Goal: Task Accomplishment & Management: Complete application form

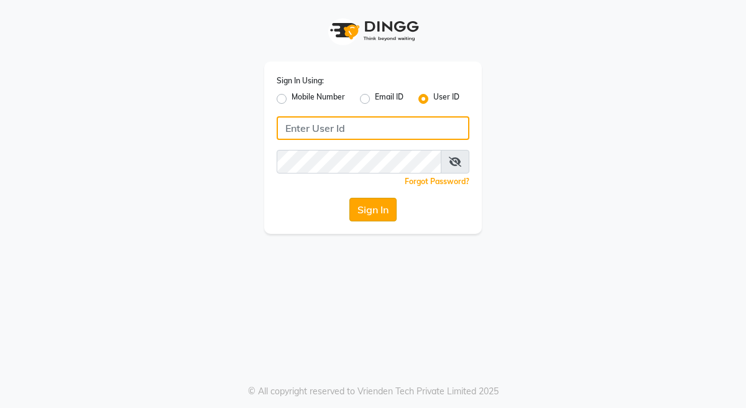
type input "kingsily123"
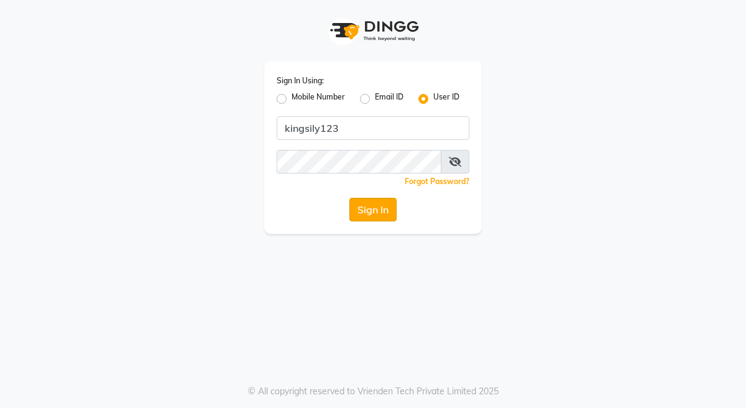
click at [372, 208] on button "Sign In" at bounding box center [372, 210] width 47 height 24
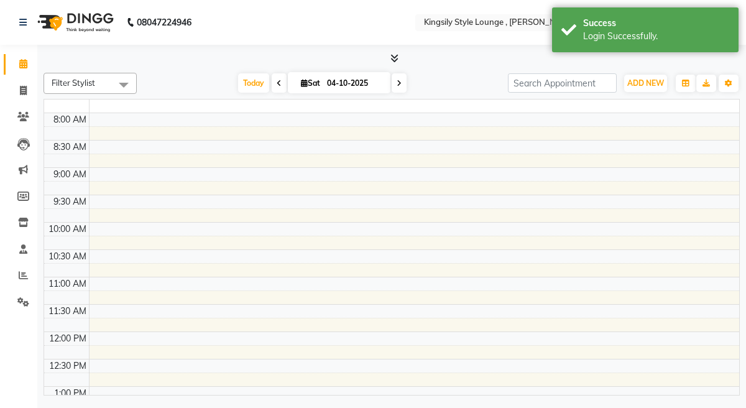
select select "en"
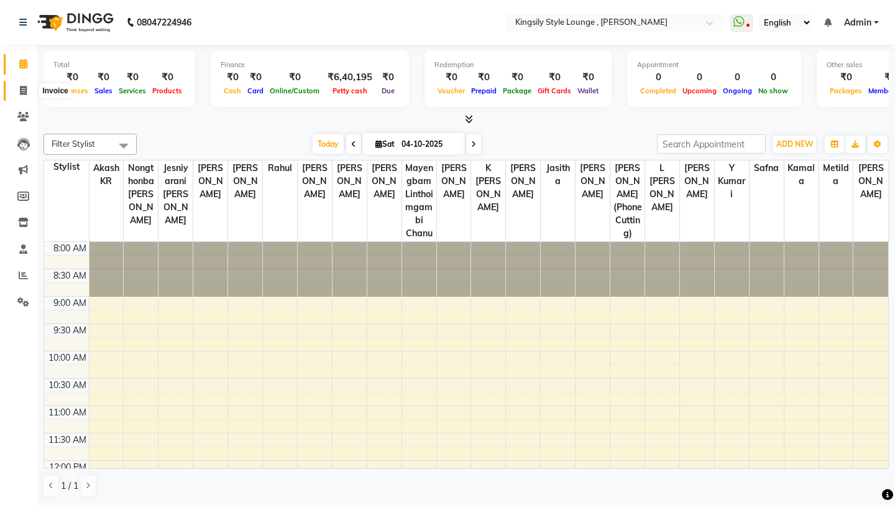
click at [25, 87] on icon at bounding box center [23, 90] width 7 height 9
select select "service"
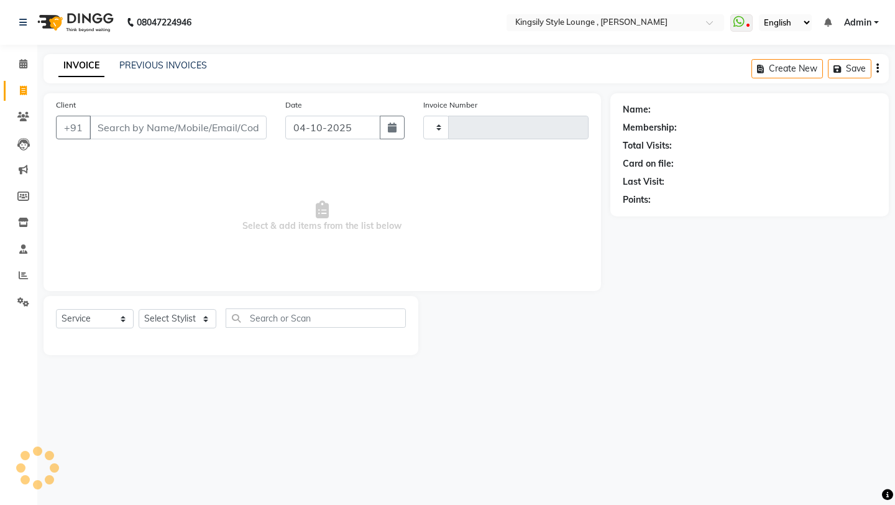
type input "3090"
select select "7382"
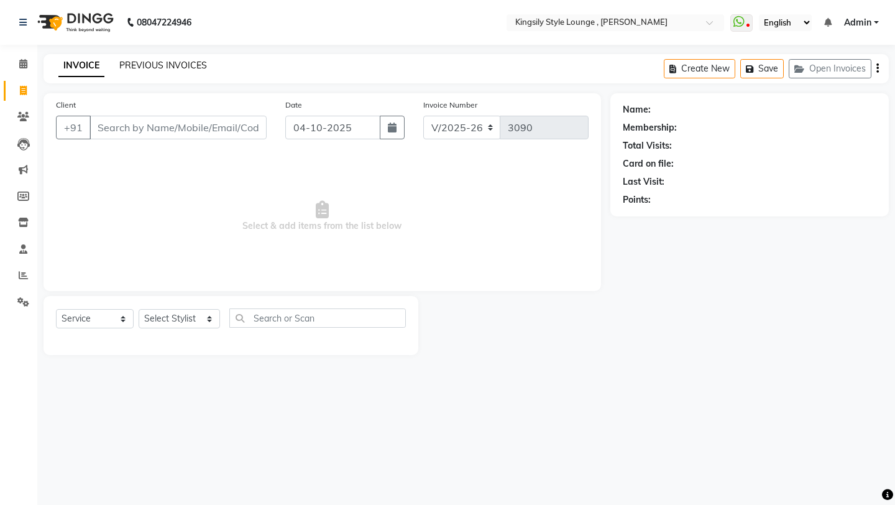
click at [202, 70] on link "PREVIOUS INVOICES" at bounding box center [163, 65] width 88 height 11
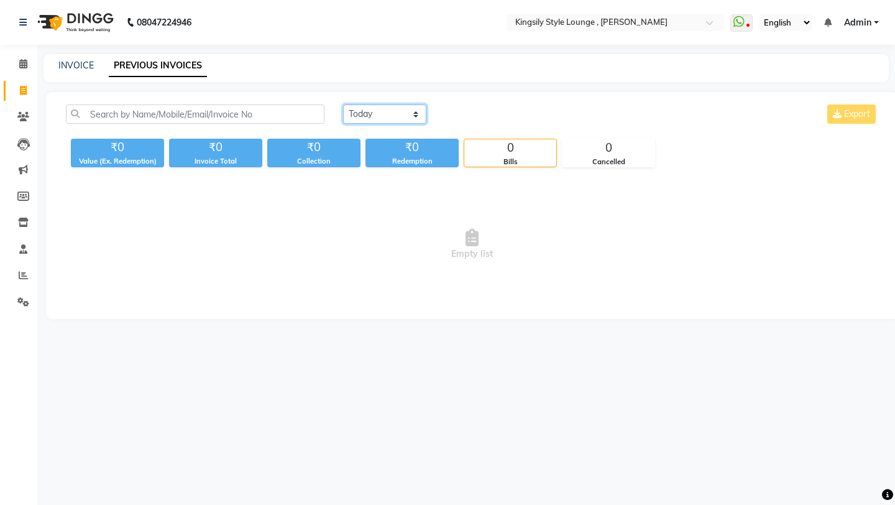
click at [382, 118] on select "[DATE] [DATE] Custom Range" at bounding box center [384, 113] width 83 height 19
select select "range"
click at [343, 104] on select "[DATE] [DATE] Custom Range" at bounding box center [384, 113] width 83 height 19
click at [487, 119] on input "04-10-2025" at bounding box center [485, 114] width 87 height 17
select select "10"
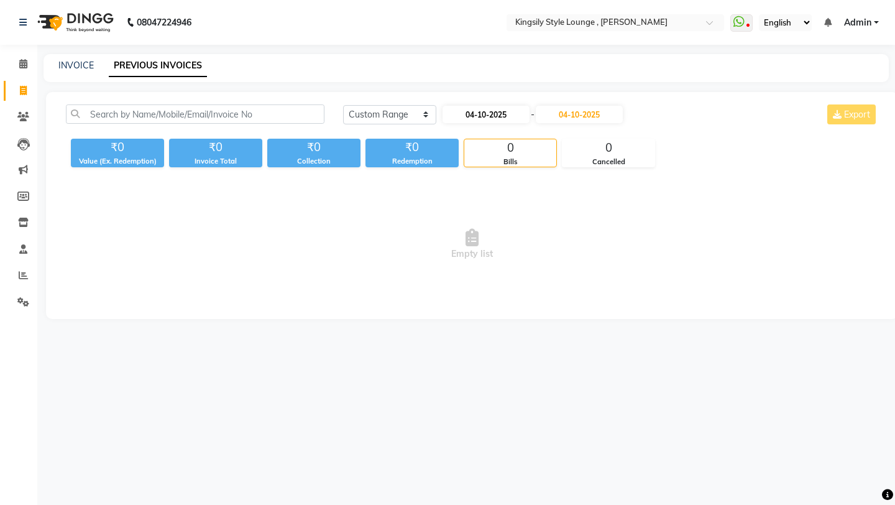
select select "2025"
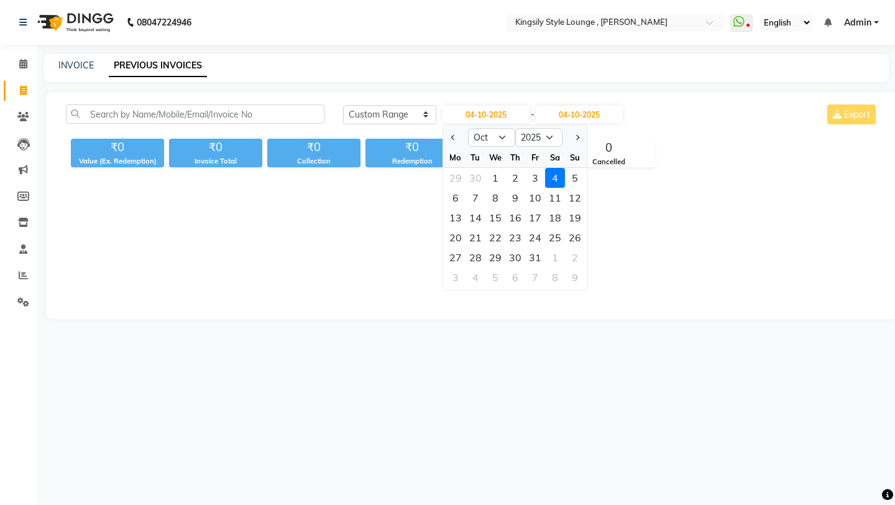
click at [447, 144] on div at bounding box center [455, 137] width 25 height 20
click at [451, 140] on button "Previous month" at bounding box center [453, 137] width 11 height 20
select select "9"
click at [483, 114] on input "04-10-2025" at bounding box center [485, 114] width 87 height 17
click at [530, 203] on div "12" at bounding box center [535, 198] width 20 height 20
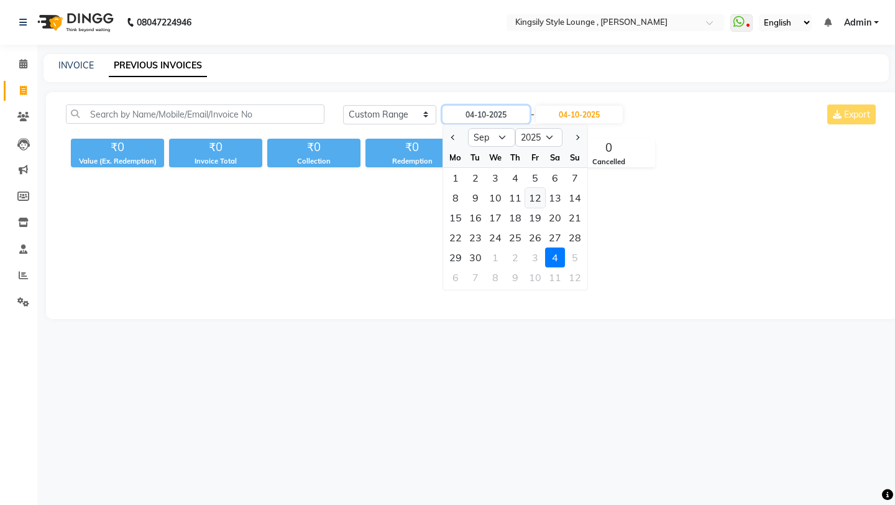
type input "[DATE]"
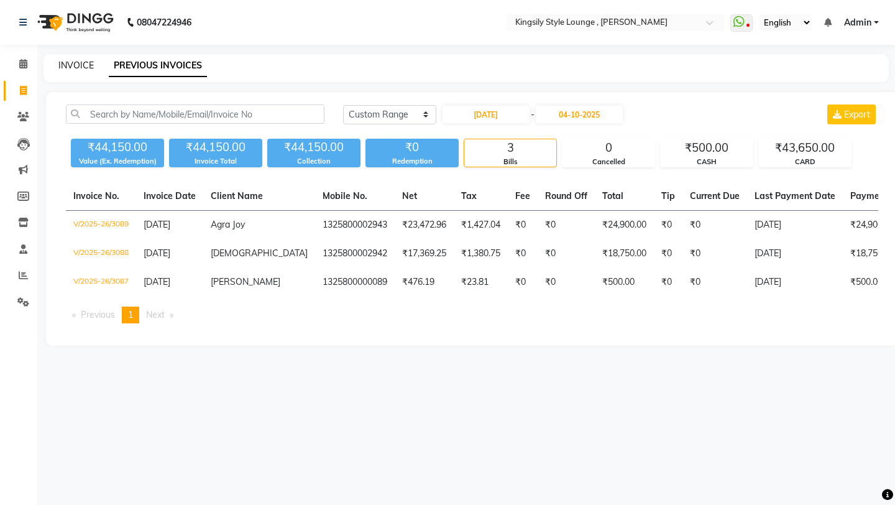
click at [84, 67] on link "INVOICE" at bounding box center [75, 65] width 35 height 11
select select "service"
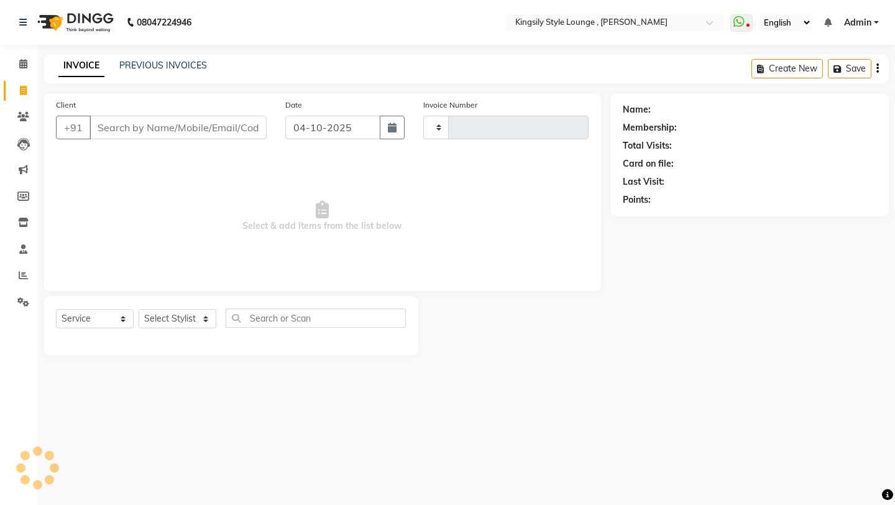
type input "3090"
select select "7382"
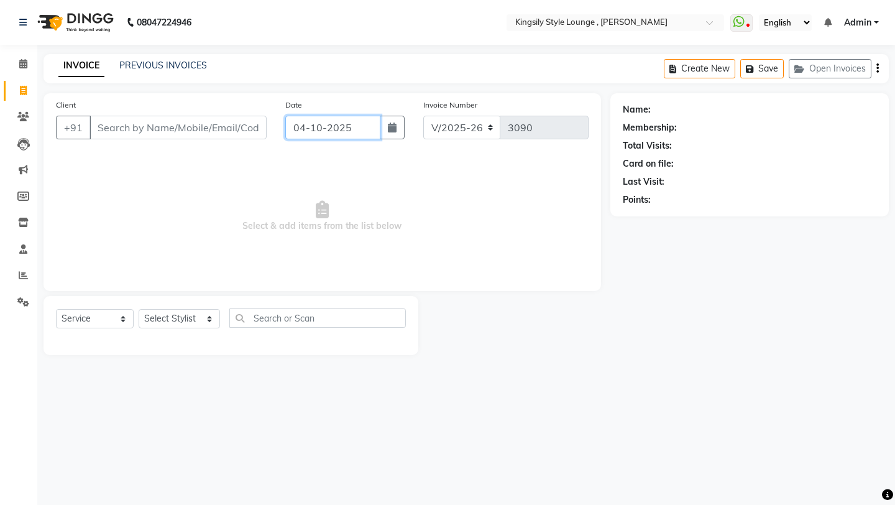
click at [370, 137] on input "04-10-2025" at bounding box center [332, 128] width 95 height 24
select select "10"
select select "2025"
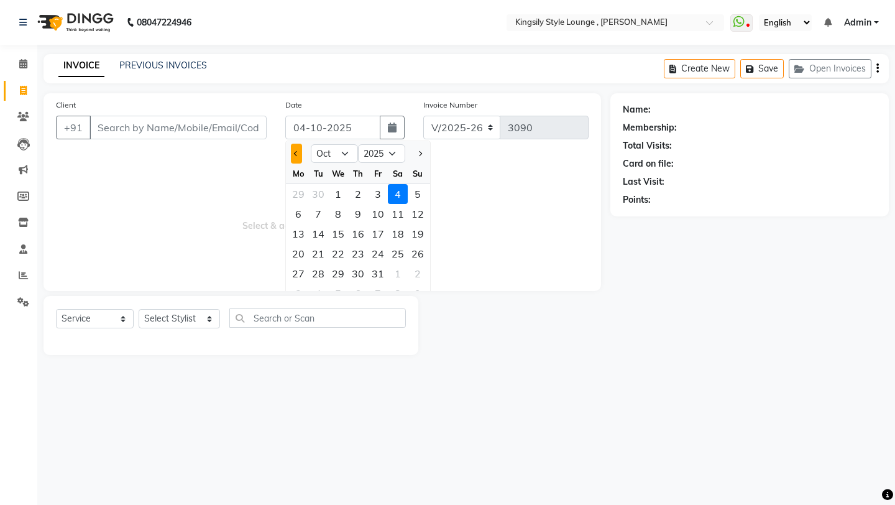
click at [295, 159] on button "Previous month" at bounding box center [296, 154] width 11 height 20
select select "9"
click at [378, 221] on div "12" at bounding box center [378, 214] width 20 height 20
type input "[DATE]"
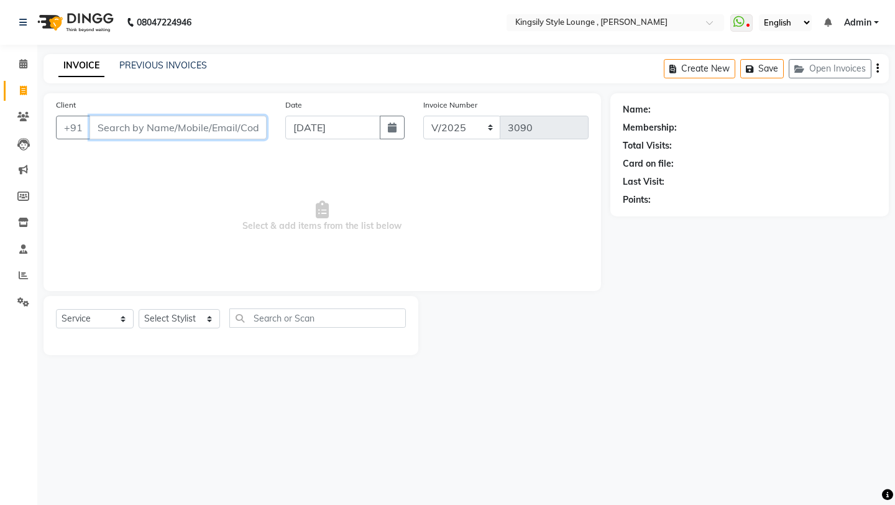
click at [234, 132] on input "Client" at bounding box center [177, 128] width 177 height 24
type input "[PERSON_NAME]"
click at [233, 121] on button "Add Client" at bounding box center [235, 128] width 64 height 24
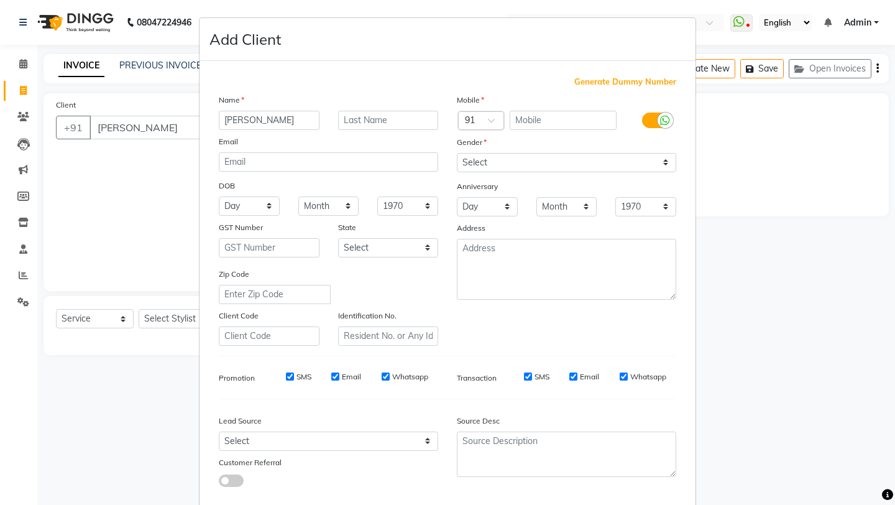
click at [583, 85] on span "Generate Dummy Number" at bounding box center [625, 82] width 102 height 12
type input "1325800002944"
checkbox input "false"
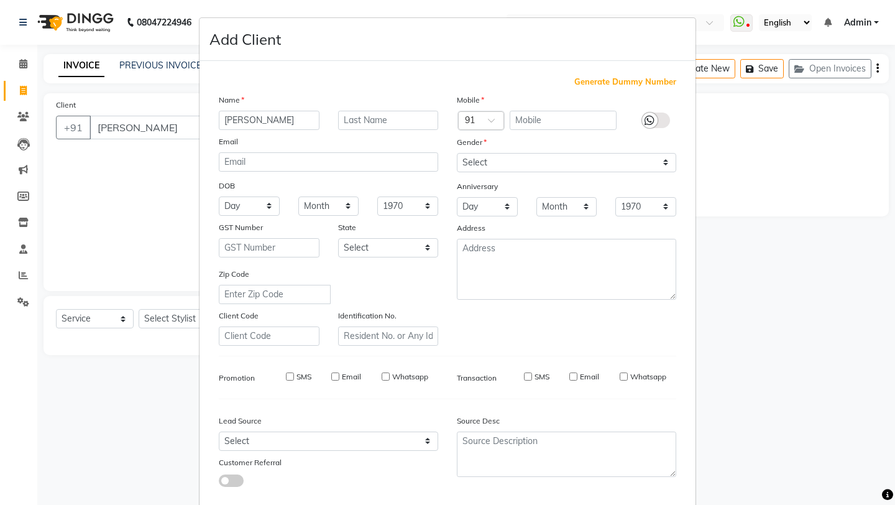
checkbox input "false"
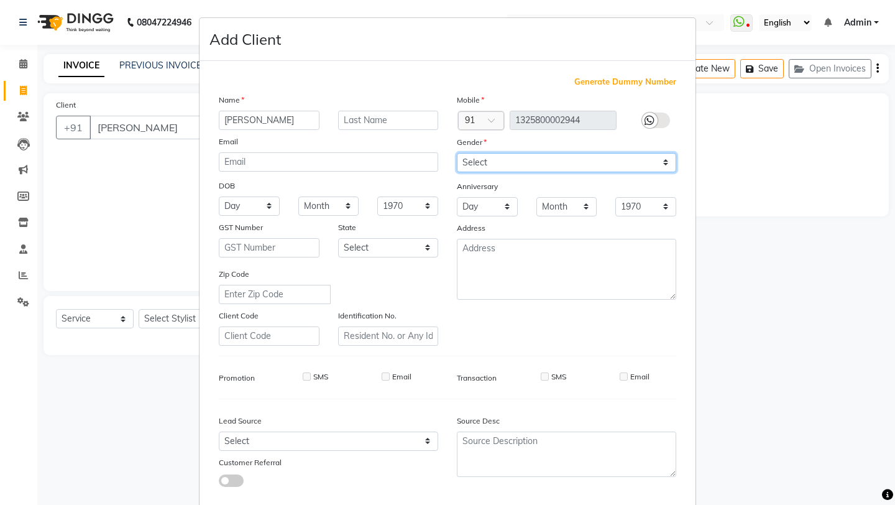
click at [544, 157] on select "Select [DEMOGRAPHIC_DATA] [DEMOGRAPHIC_DATA] Other Prefer Not To Say" at bounding box center [566, 162] width 219 height 19
select select "[DEMOGRAPHIC_DATA]"
click at [457, 153] on select "Select [DEMOGRAPHIC_DATA] [DEMOGRAPHIC_DATA] Other Prefer Not To Say" at bounding box center [566, 162] width 219 height 19
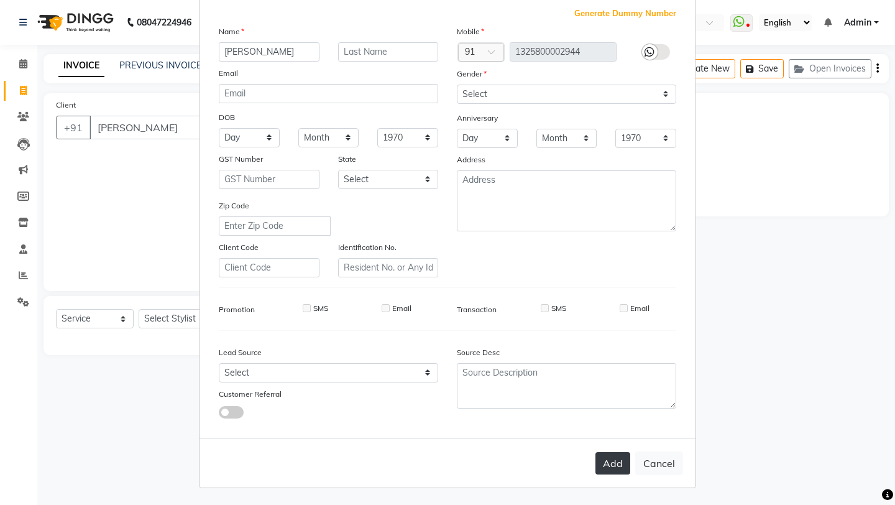
click at [610, 407] on button "Add" at bounding box center [612, 463] width 35 height 22
type input "1325800002944"
select select
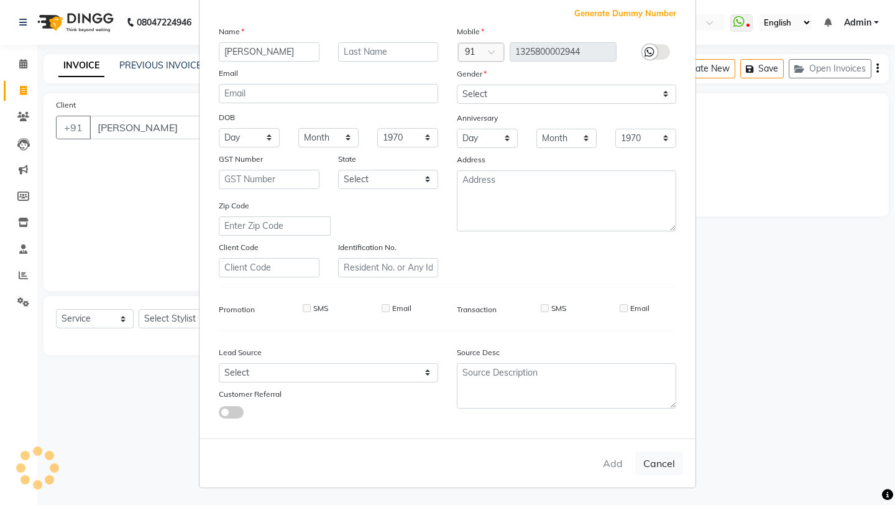
select select
checkbox input "false"
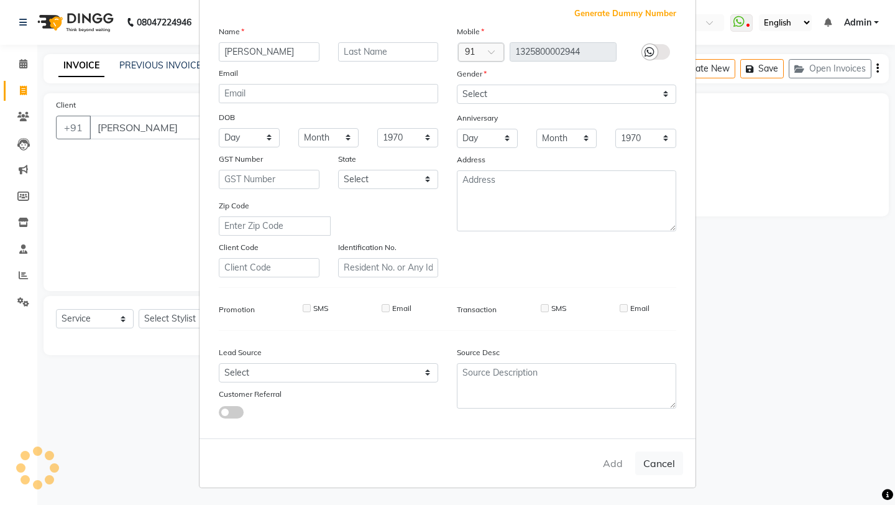
checkbox input "false"
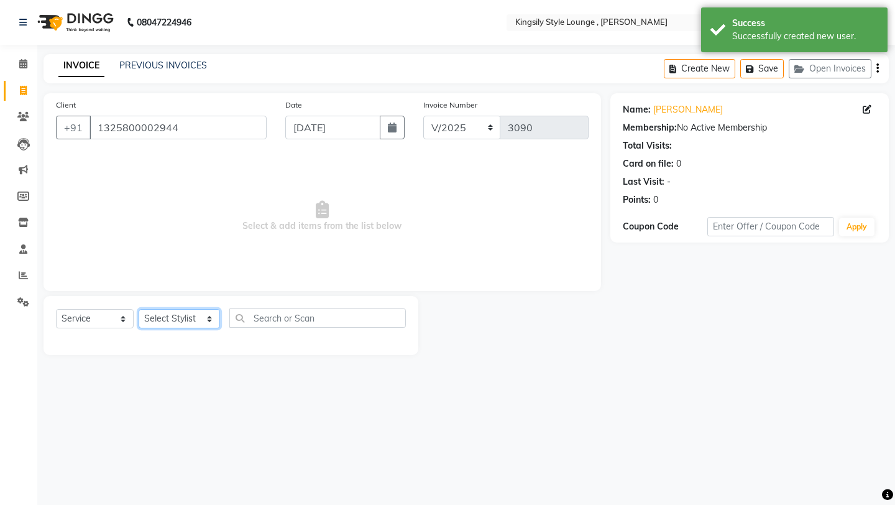
click at [213, 322] on select "Select Stylist [PERSON_NAME] KR [PERSON_NAME] [PERSON_NAME] [PERSON_NAME] [PERS…" at bounding box center [179, 318] width 81 height 19
select select "64425"
click at [139, 309] on select "Select Stylist [PERSON_NAME] KR [PERSON_NAME] [PERSON_NAME] [PERSON_NAME] [PERS…" at bounding box center [179, 318] width 81 height 19
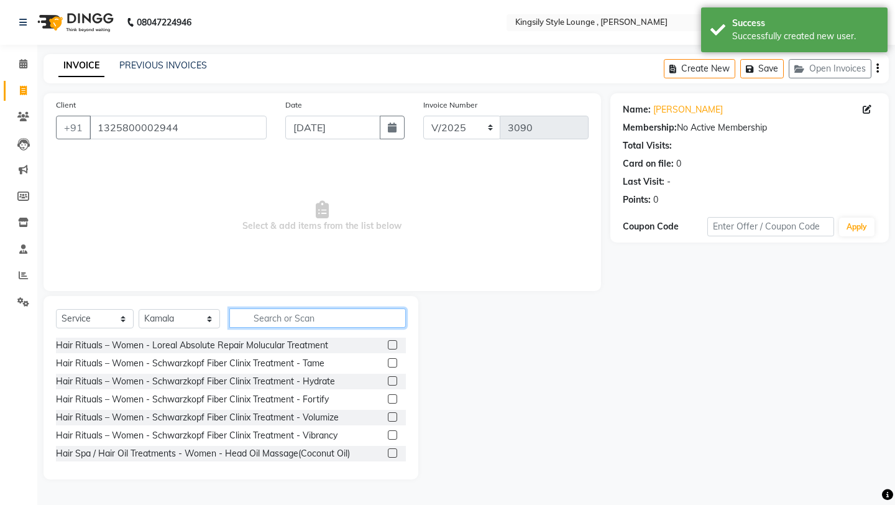
click at [299, 320] on input "text" at bounding box center [317, 317] width 176 height 19
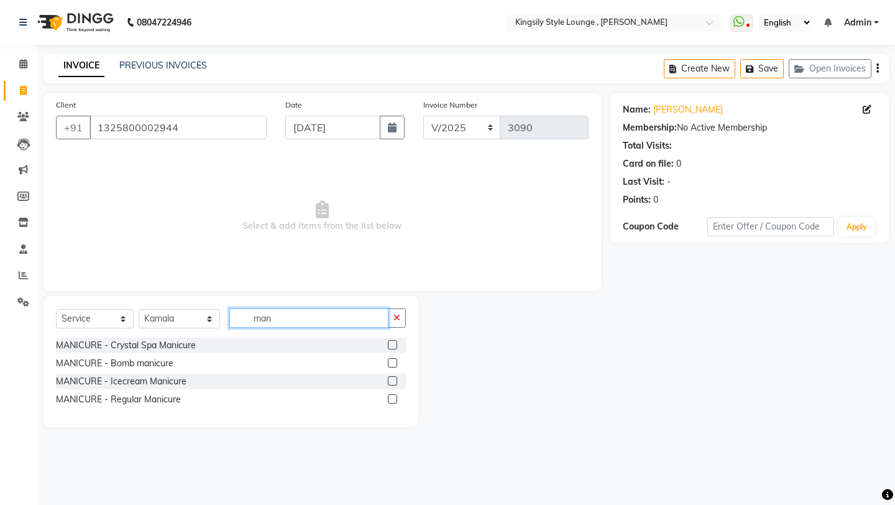
type input "man"
click at [394, 402] on label at bounding box center [392, 398] width 9 height 9
click at [394, 402] on input "checkbox" at bounding box center [392, 399] width 8 height 8
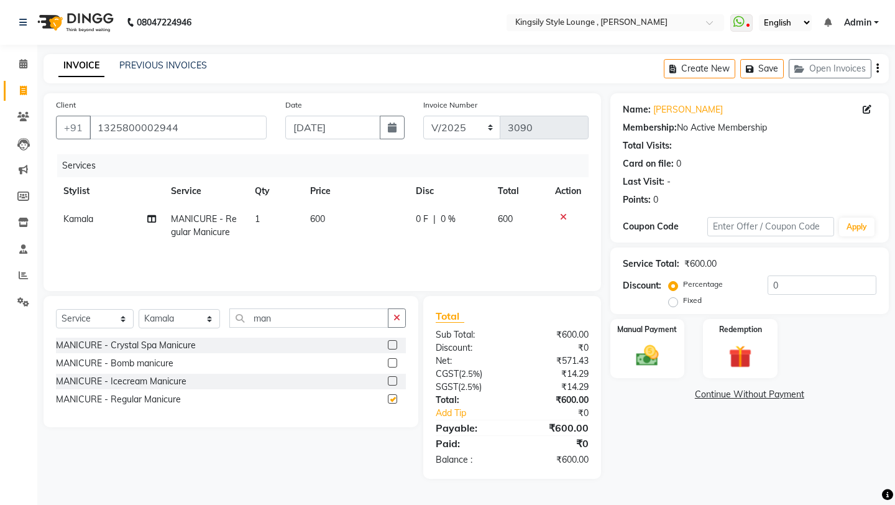
checkbox input "false"
click at [647, 347] on img at bounding box center [647, 355] width 39 height 27
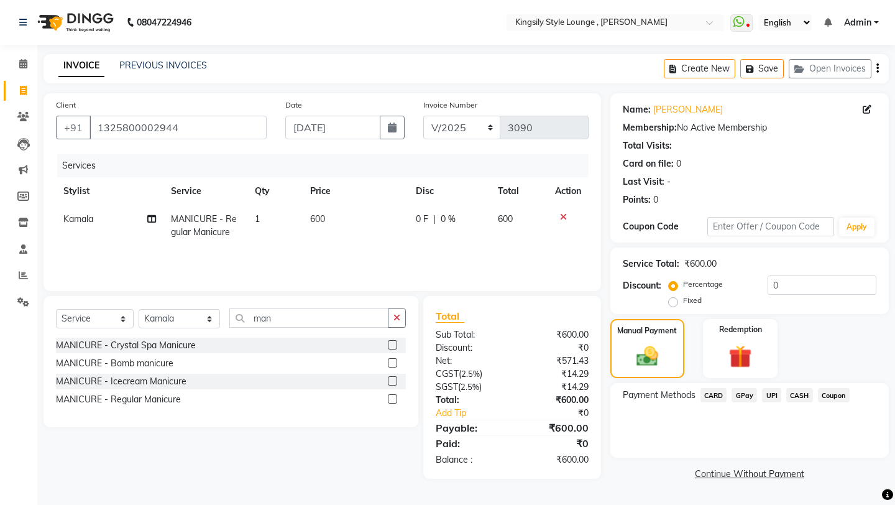
click at [718, 388] on span "CARD" at bounding box center [713, 395] width 27 height 14
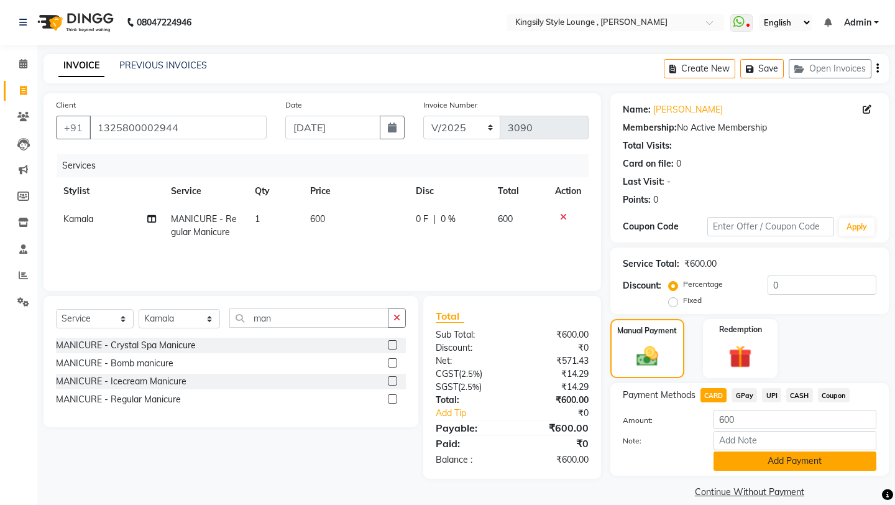
click at [736, 407] on button "Add Payment" at bounding box center [794, 460] width 163 height 19
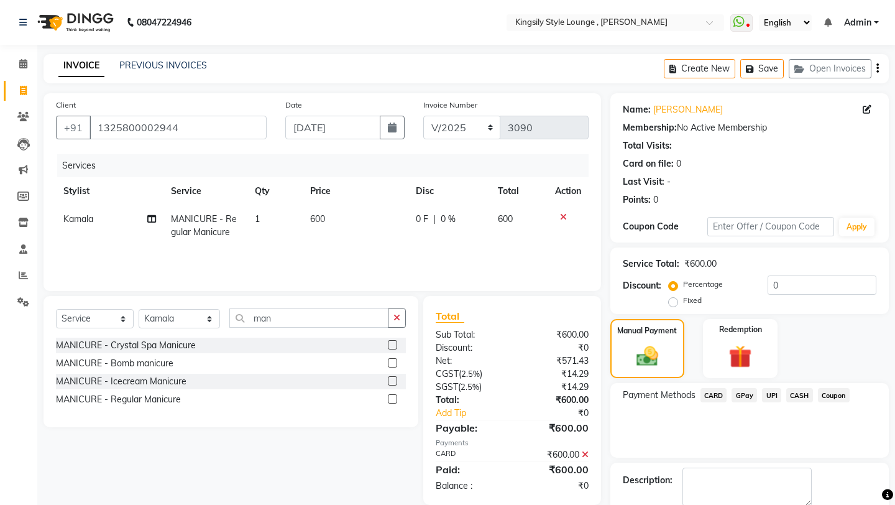
scroll to position [53, 0]
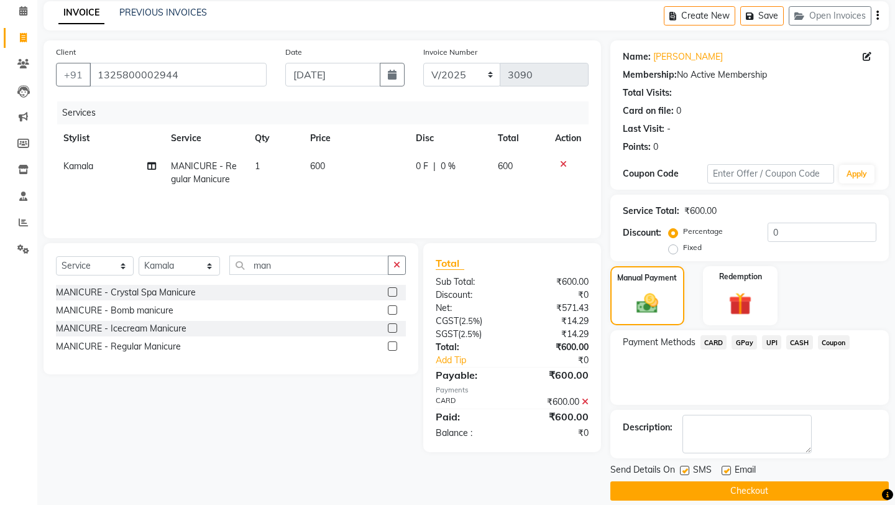
click at [718, 407] on button "Checkout" at bounding box center [749, 490] width 278 height 19
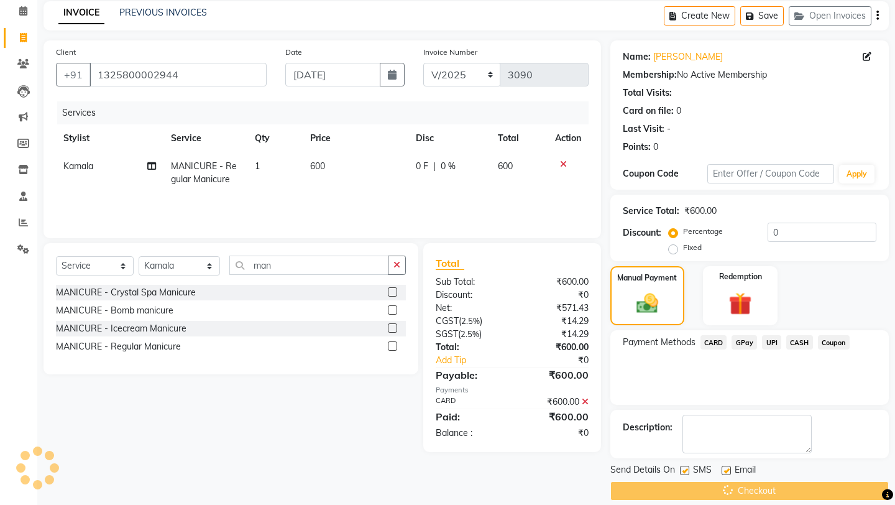
click at [718, 407] on div "Checkout" at bounding box center [749, 490] width 278 height 19
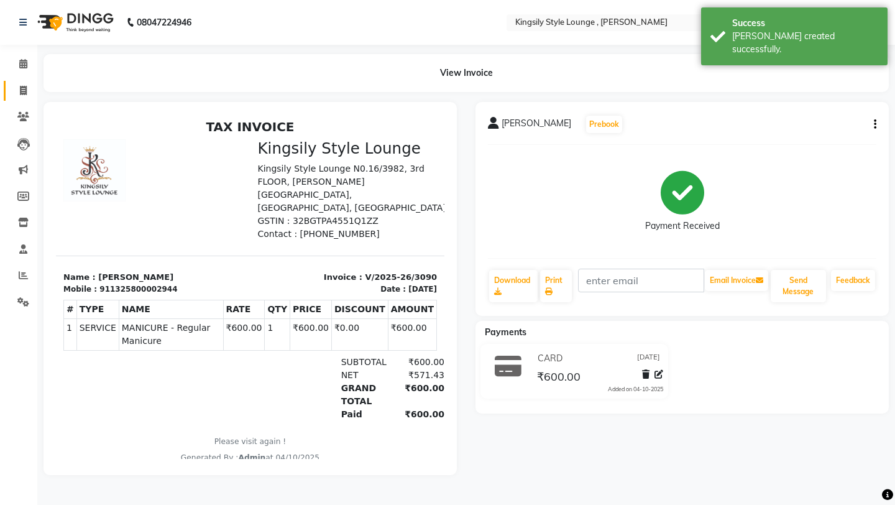
click at [22, 93] on icon at bounding box center [23, 90] width 7 height 9
select select "service"
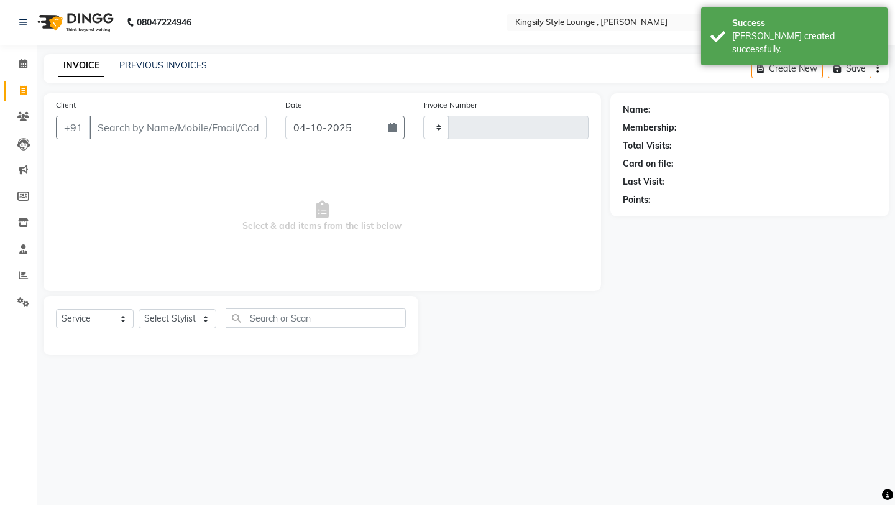
type input "3091"
select select "7382"
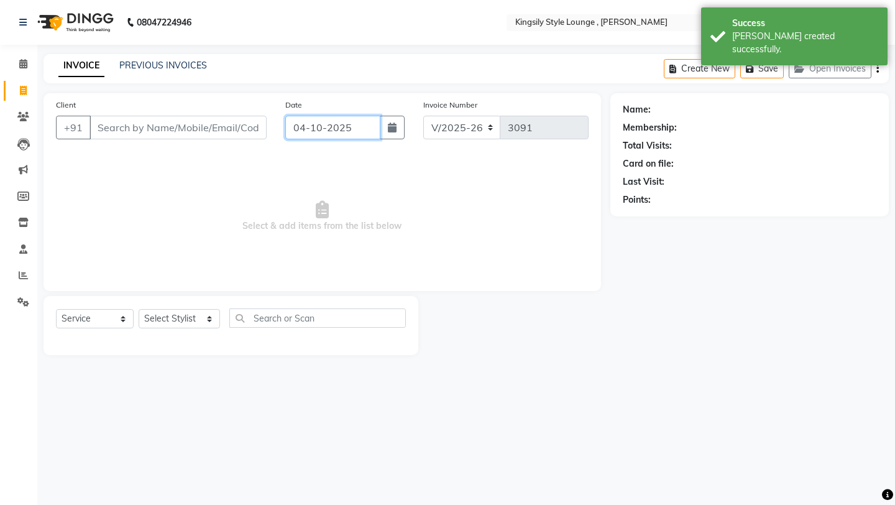
click at [352, 131] on input "04-10-2025" at bounding box center [332, 128] width 95 height 24
select select "10"
select select "2025"
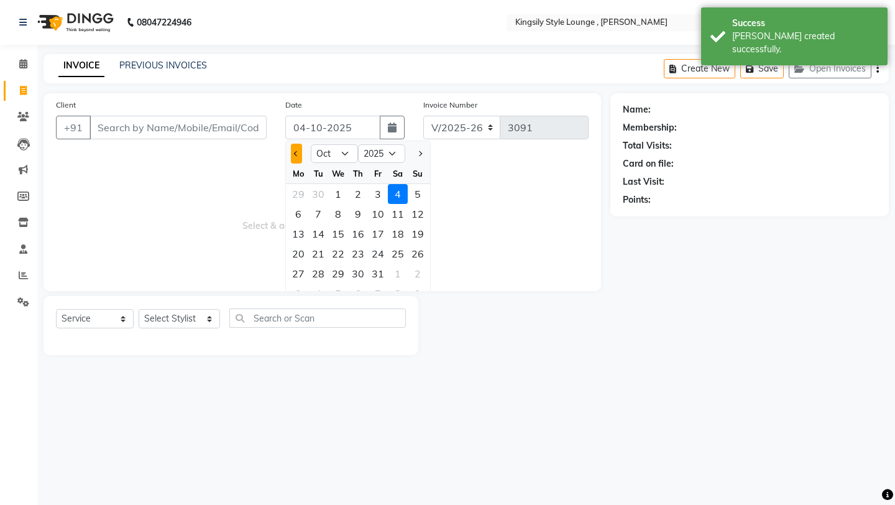
click at [298, 155] on button "Previous month" at bounding box center [296, 154] width 11 height 20
select select "9"
click at [380, 217] on div "12" at bounding box center [378, 214] width 20 height 20
type input "[DATE]"
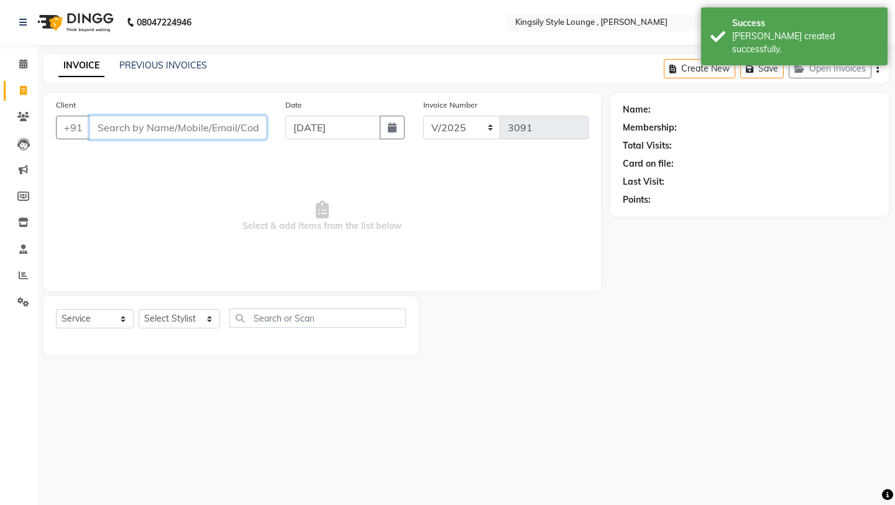
click at [234, 133] on input "Client" at bounding box center [177, 128] width 177 height 24
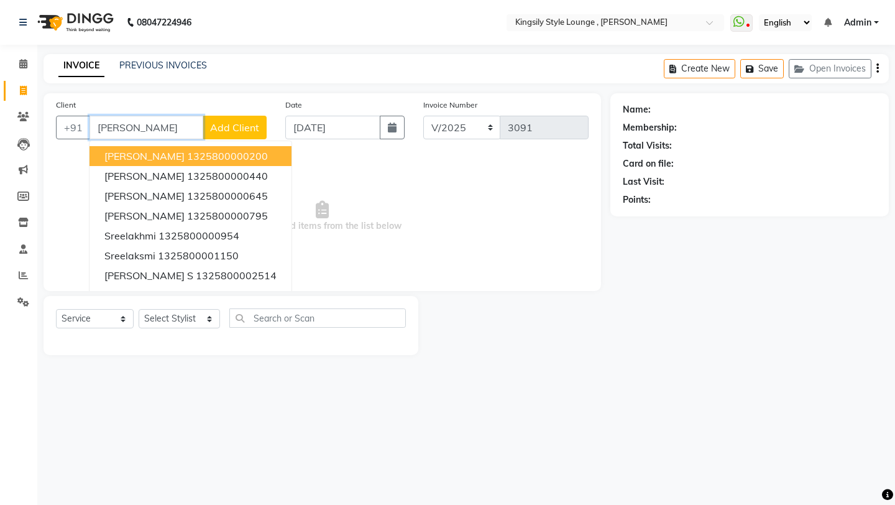
click at [198, 152] on ngb-highlight "1325800000200" at bounding box center [227, 156] width 81 height 12
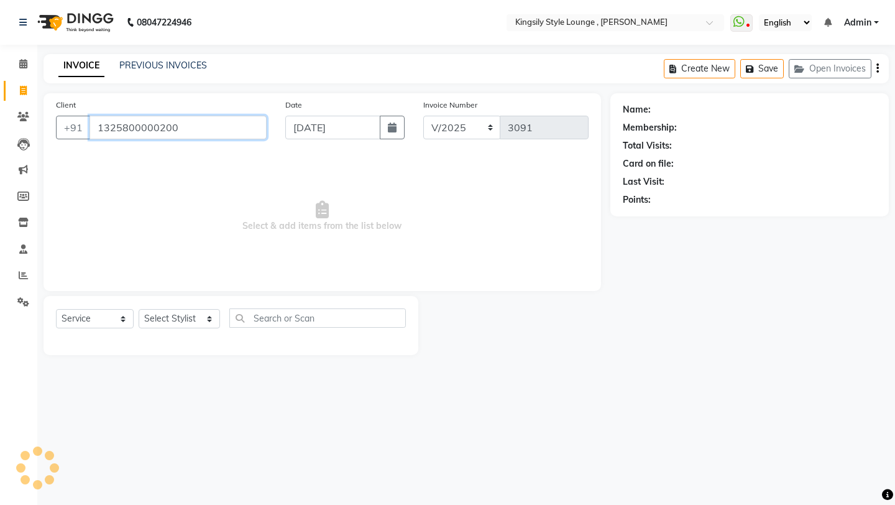
type input "1325800000200"
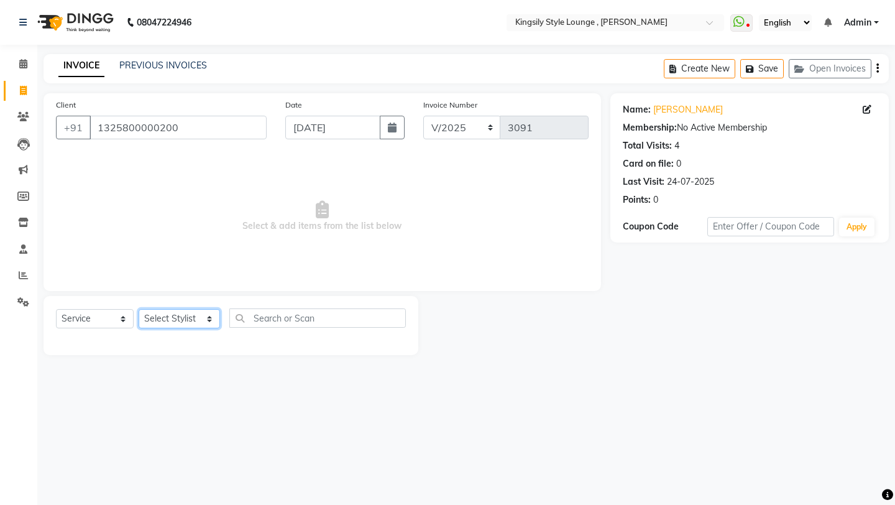
click at [194, 318] on select "Select Stylist [PERSON_NAME] KR [PERSON_NAME] [PERSON_NAME] [PERSON_NAME] [PERS…" at bounding box center [179, 318] width 81 height 19
select select "64420"
click at [139, 309] on select "Select Stylist [PERSON_NAME] KR [PERSON_NAME] [PERSON_NAME] [PERSON_NAME] [PERS…" at bounding box center [179, 318] width 81 height 19
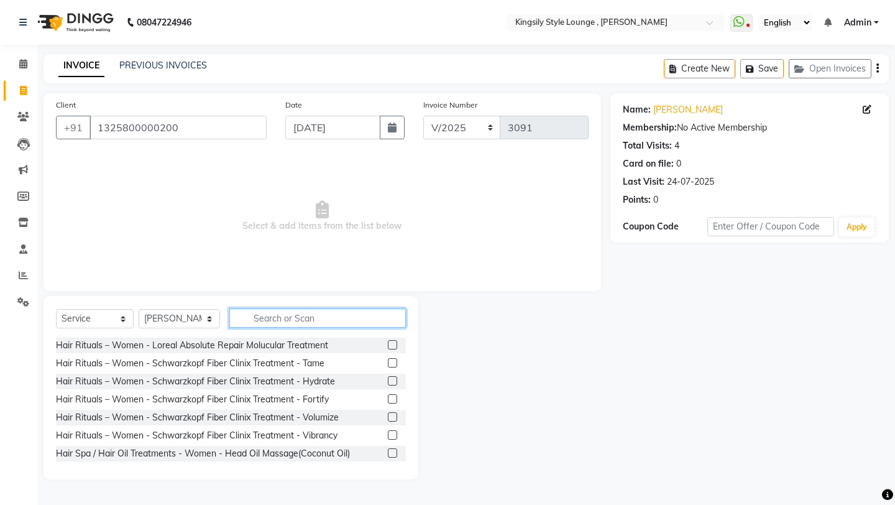
click at [330, 322] on input "text" at bounding box center [317, 317] width 176 height 19
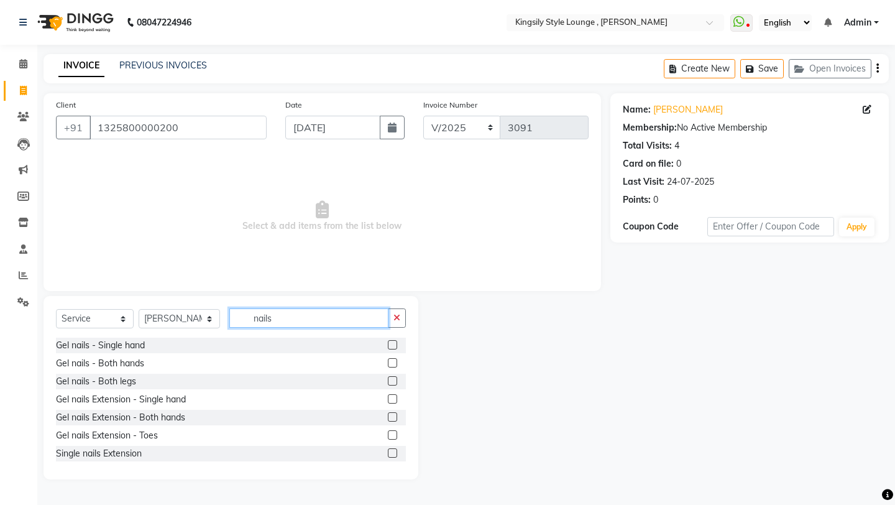
type input "nails"
click at [393, 347] on label at bounding box center [392, 344] width 9 height 9
click at [393, 347] on input "checkbox" at bounding box center [392, 345] width 8 height 8
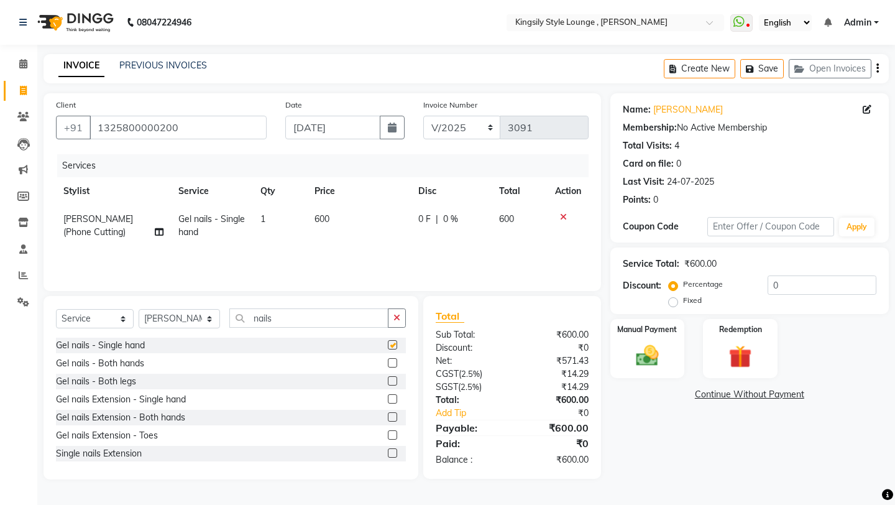
checkbox input "false"
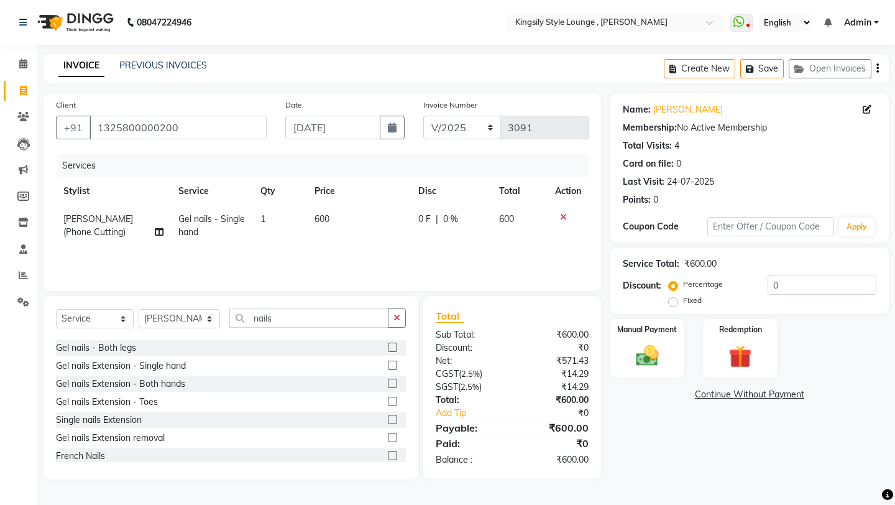
scroll to position [38, 0]
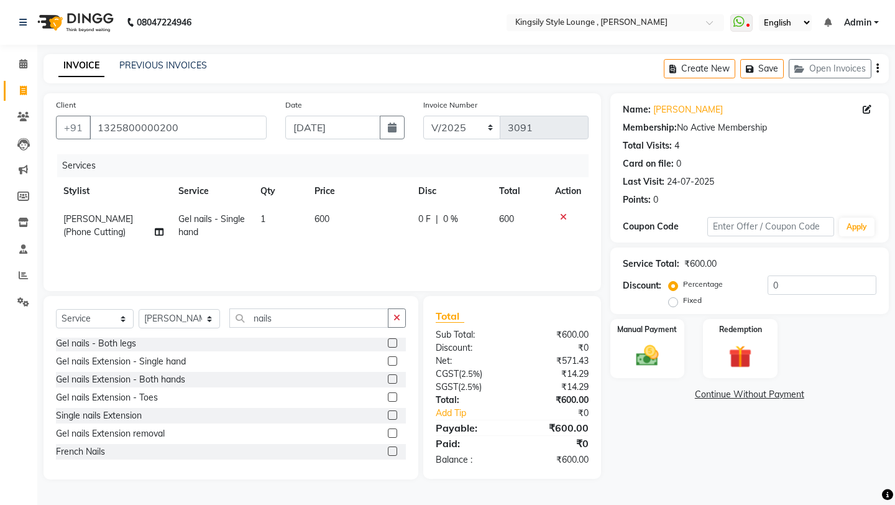
click at [395, 407] on label at bounding box center [392, 450] width 9 height 9
click at [395, 407] on input "checkbox" at bounding box center [392, 451] width 8 height 8
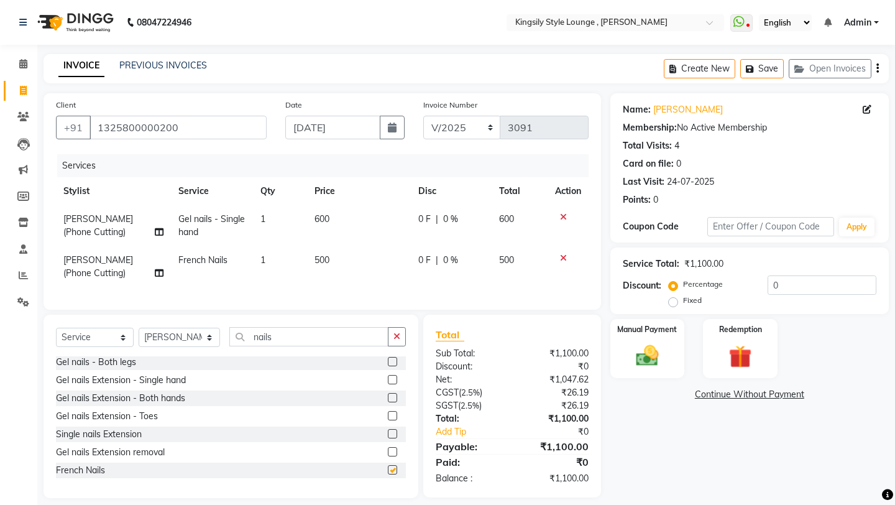
checkbox input "false"
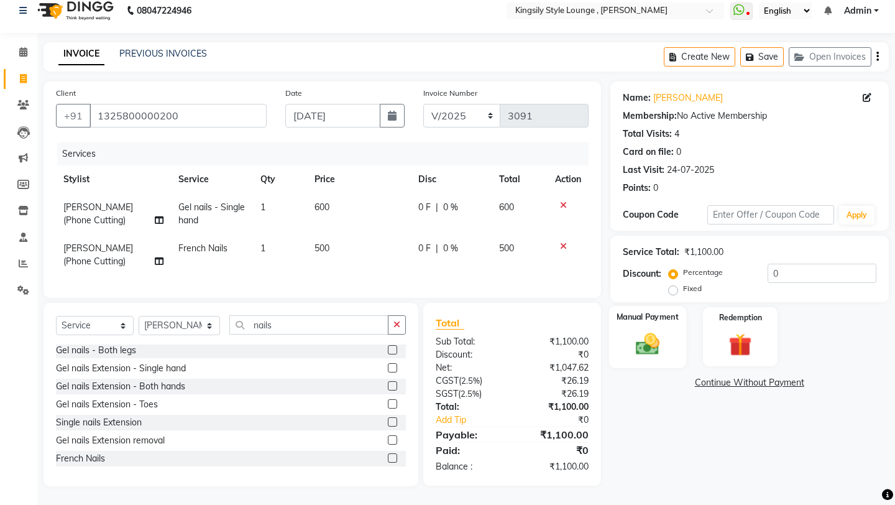
click at [638, 330] on img at bounding box center [647, 343] width 39 height 27
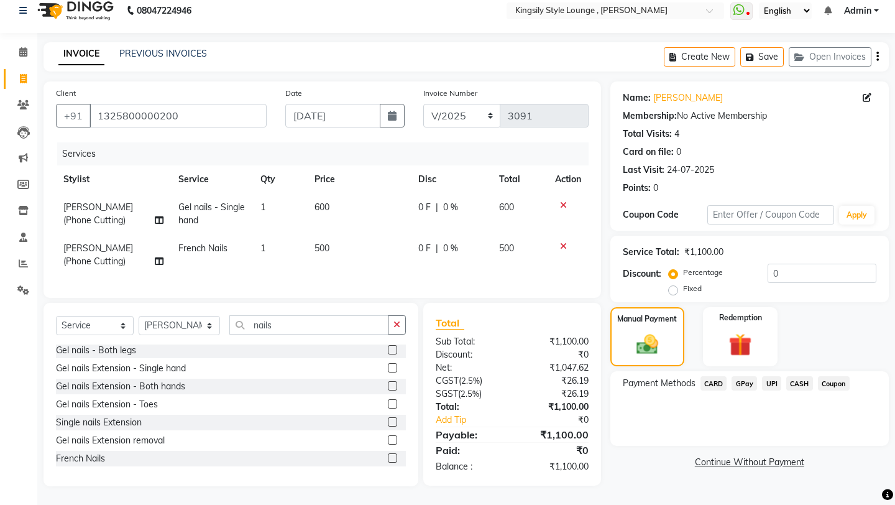
click at [745, 376] on span "CASH" at bounding box center [799, 383] width 27 height 14
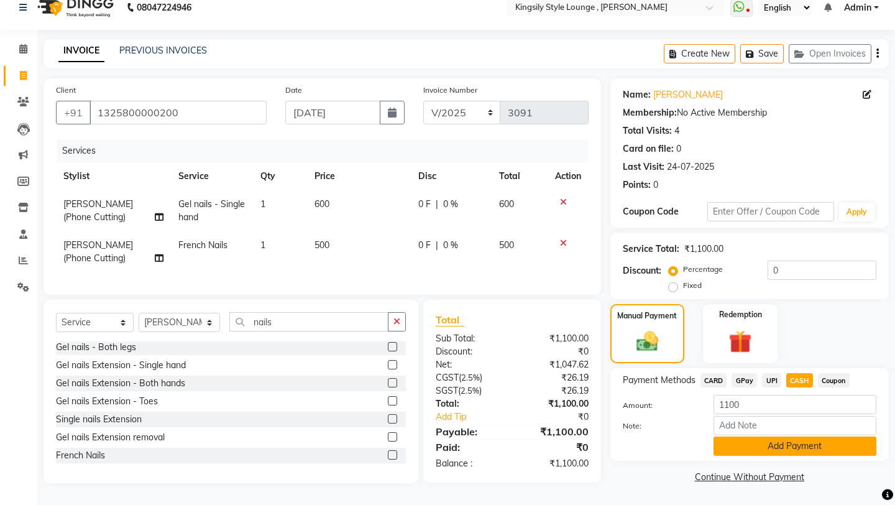
click at [745, 407] on button "Add Payment" at bounding box center [794, 445] width 163 height 19
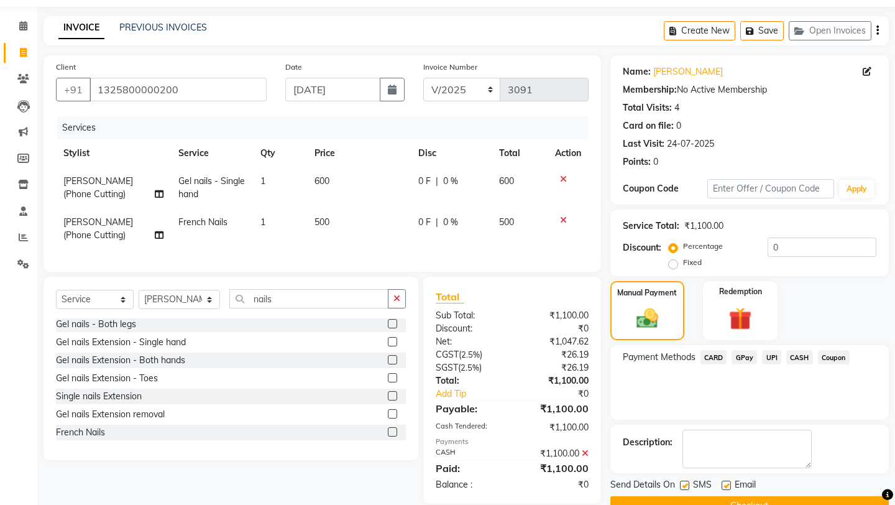
scroll to position [81, 0]
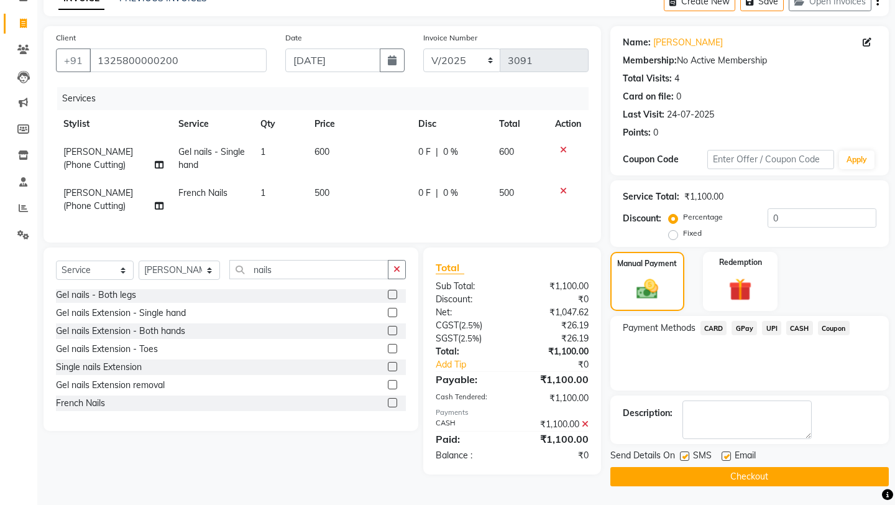
click at [731, 407] on button "Checkout" at bounding box center [749, 476] width 278 height 19
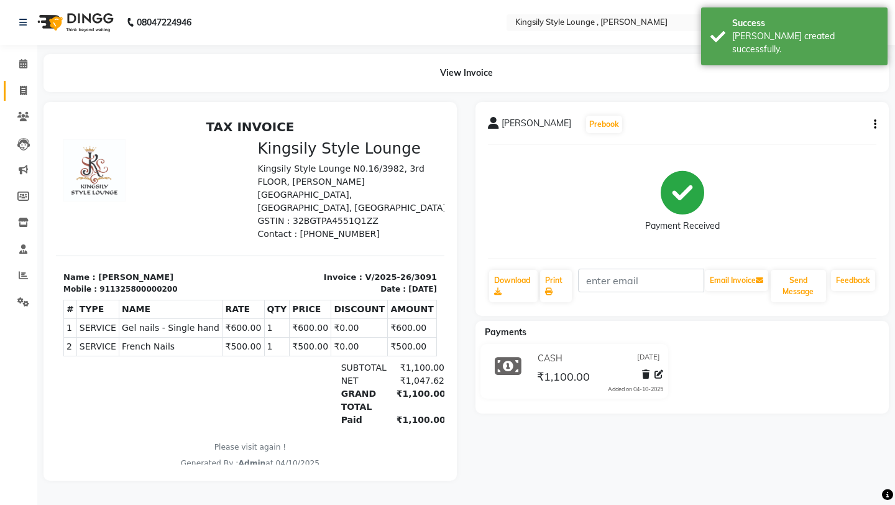
click at [28, 88] on span at bounding box center [23, 91] width 22 height 14
select select "service"
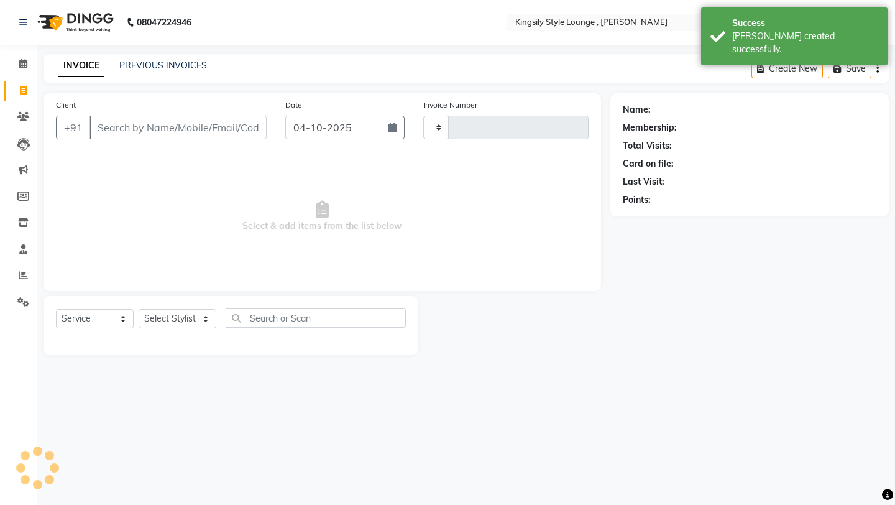
type input "3092"
select select "7382"
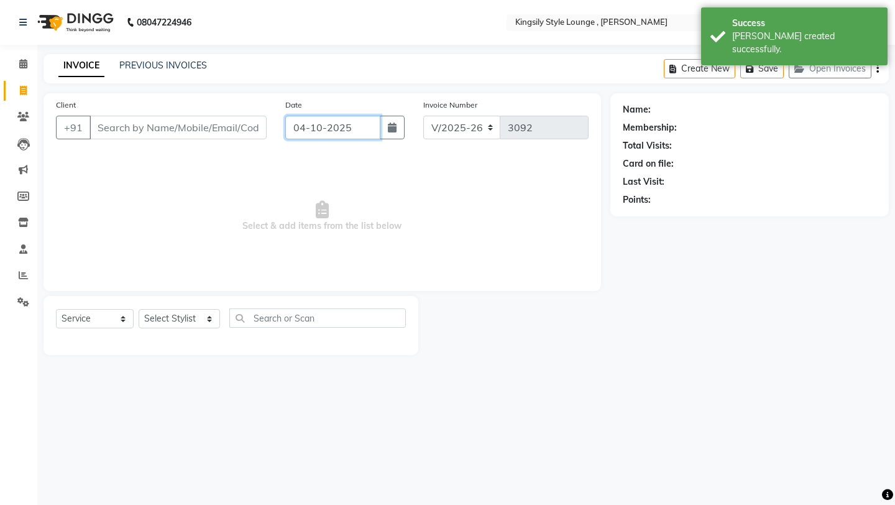
click at [360, 134] on input "04-10-2025" at bounding box center [332, 128] width 95 height 24
select select "10"
select select "2025"
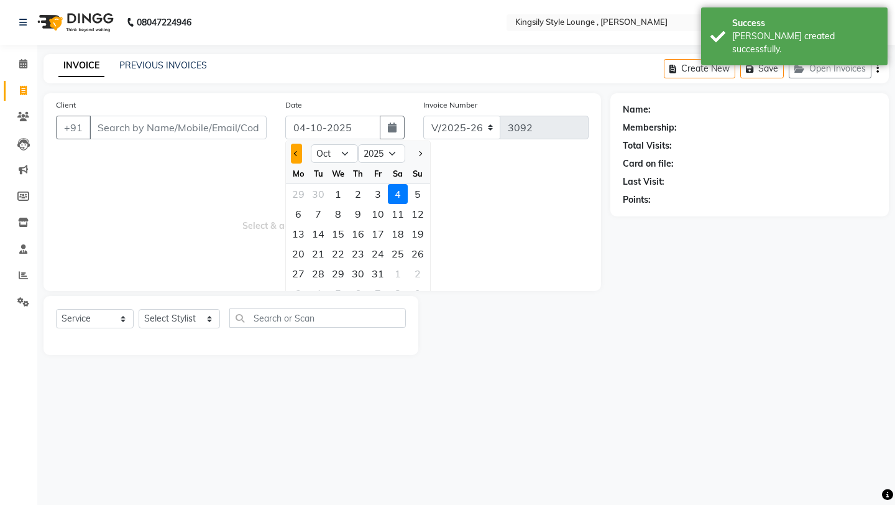
click at [299, 157] on button "Previous month" at bounding box center [296, 154] width 11 height 20
select select "9"
click at [380, 214] on div "12" at bounding box center [378, 214] width 20 height 20
type input "[DATE]"
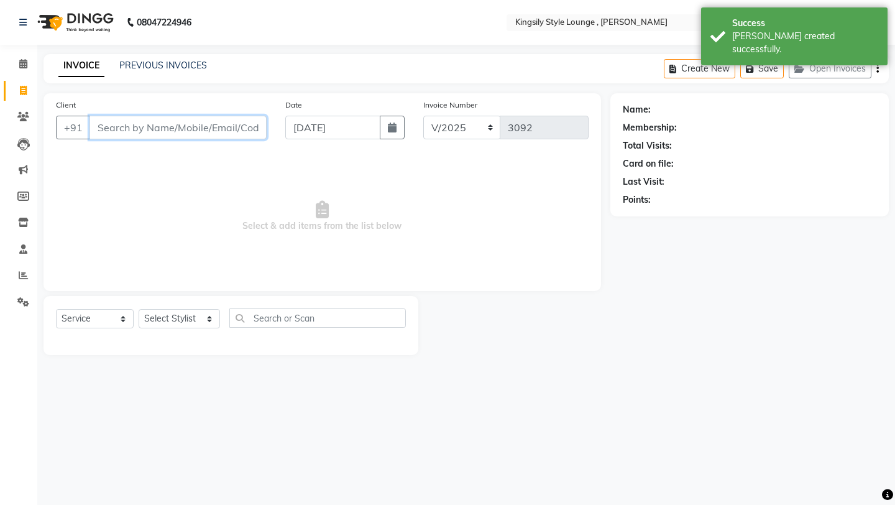
click at [235, 126] on input "Client" at bounding box center [177, 128] width 177 height 24
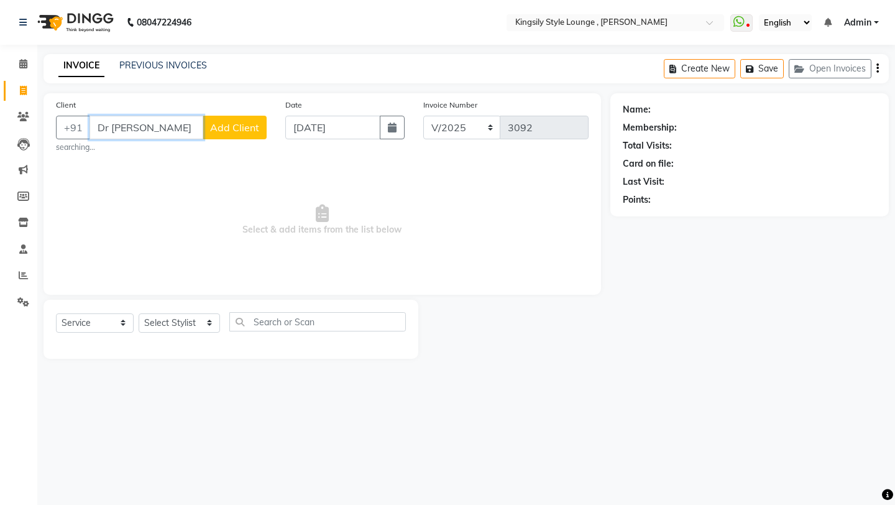
scroll to position [0, 2]
type input "Dr [PERSON_NAME]"
click at [239, 133] on span "Add Client" at bounding box center [234, 127] width 49 height 12
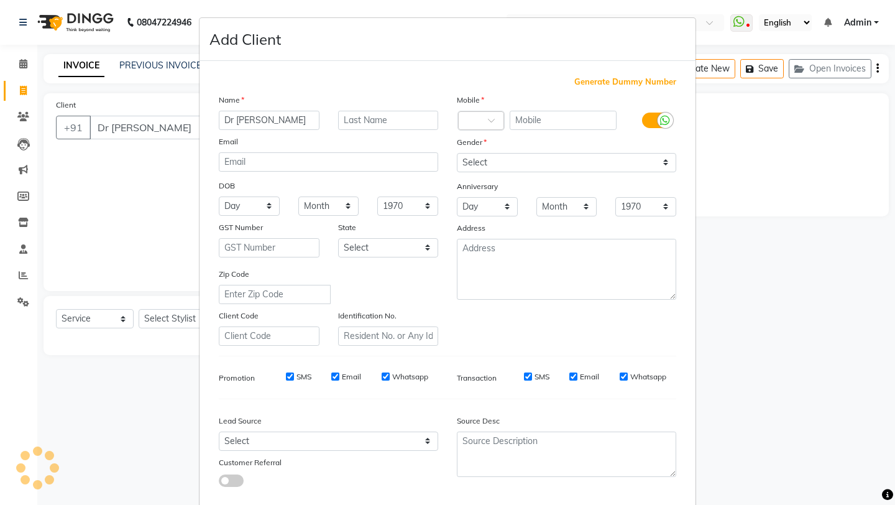
scroll to position [0, 0]
click at [590, 83] on span "Generate Dummy Number" at bounding box center [625, 82] width 102 height 12
type input "1325800002945"
checkbox input "false"
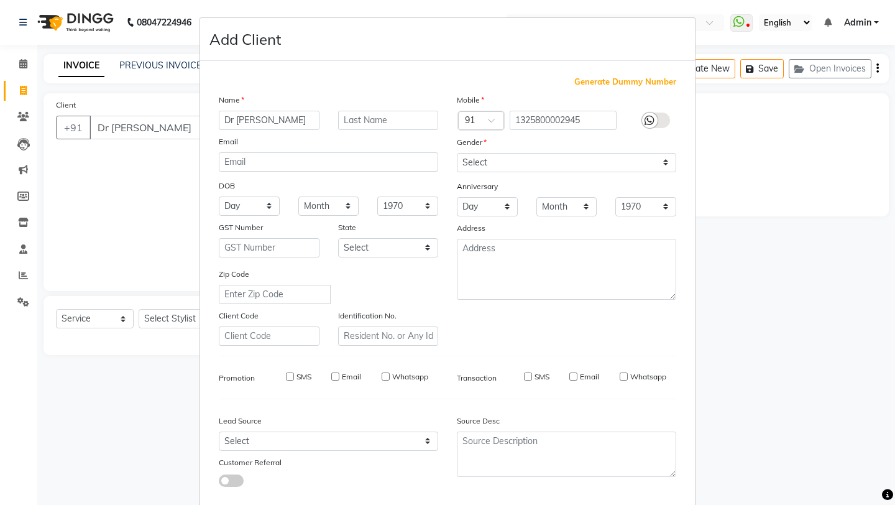
checkbox input "false"
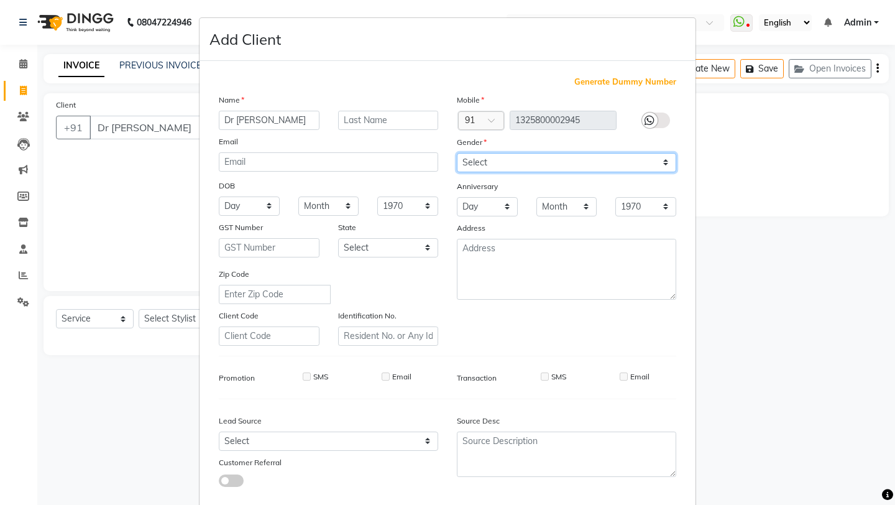
click at [541, 157] on select "Select [DEMOGRAPHIC_DATA] [DEMOGRAPHIC_DATA] Other Prefer Not To Say" at bounding box center [566, 162] width 219 height 19
select select "[DEMOGRAPHIC_DATA]"
click at [457, 153] on select "Select [DEMOGRAPHIC_DATA] [DEMOGRAPHIC_DATA] Other Prefer Not To Say" at bounding box center [566, 162] width 219 height 19
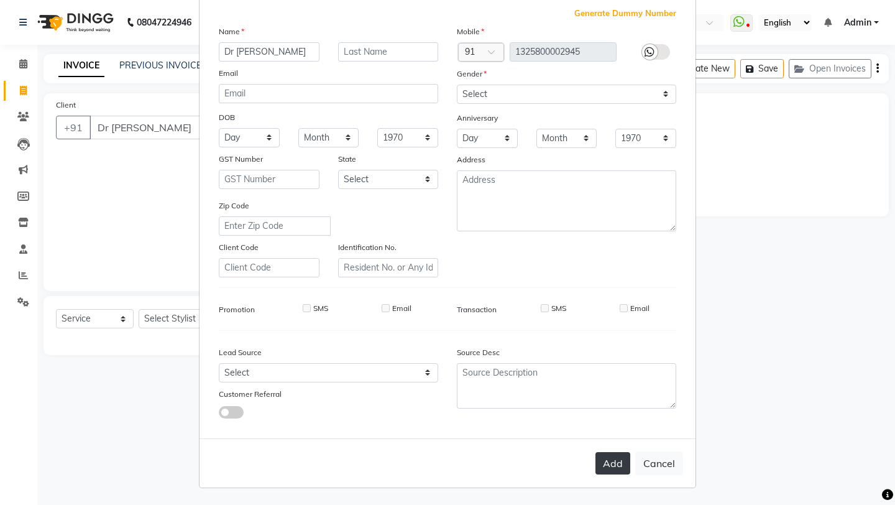
click at [615, 407] on button "Add" at bounding box center [612, 463] width 35 height 22
type input "1325800002945"
select select
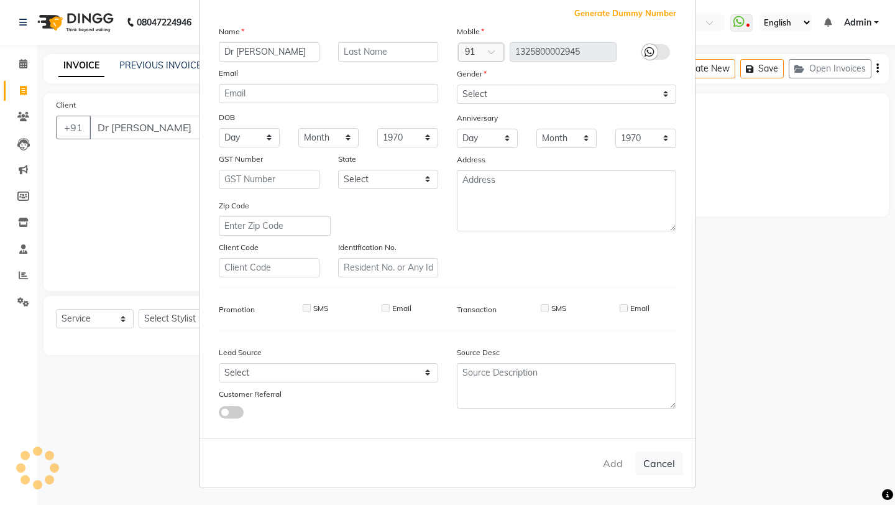
select select
checkbox input "false"
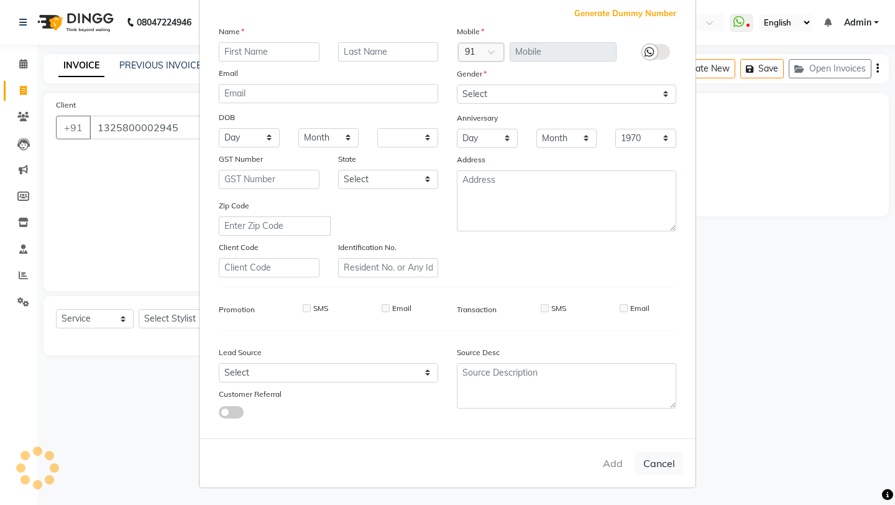
checkbox input "false"
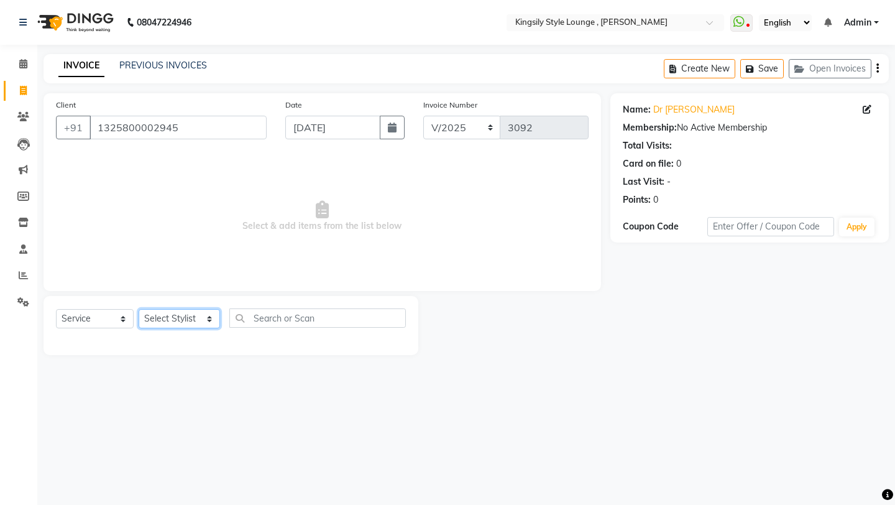
click at [206, 318] on select "Select Stylist [PERSON_NAME] KR [PERSON_NAME] [PERSON_NAME] [PERSON_NAME] [PERS…" at bounding box center [179, 318] width 81 height 19
click at [139, 309] on select "Select Stylist [PERSON_NAME] KR [PERSON_NAME] [PERSON_NAME] [PERSON_NAME] [PERS…" at bounding box center [179, 318] width 81 height 19
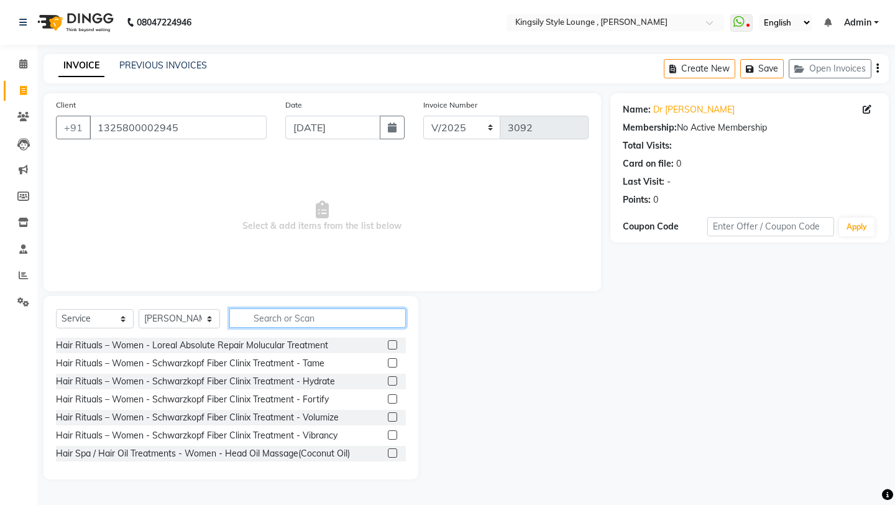
click at [277, 314] on input "text" at bounding box center [317, 317] width 176 height 19
click at [217, 313] on select "Select Stylist [PERSON_NAME] KR [PERSON_NAME] [PERSON_NAME] [PERSON_NAME] [PERS…" at bounding box center [179, 318] width 81 height 19
select select "64410"
click at [139, 309] on select "Select Stylist [PERSON_NAME] KR [PERSON_NAME] [PERSON_NAME] [PERSON_NAME] [PERS…" at bounding box center [179, 318] width 81 height 19
click at [278, 322] on input "text" at bounding box center [317, 317] width 176 height 19
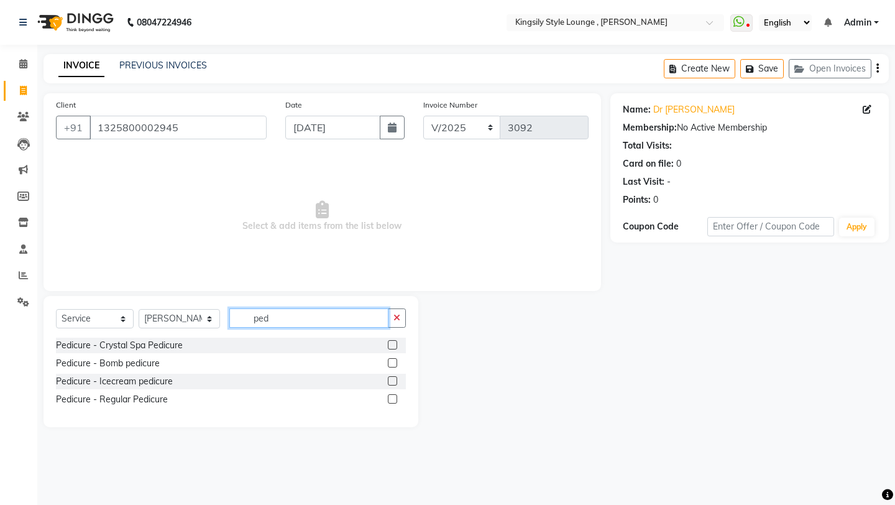
type input "ped"
click at [391, 346] on label at bounding box center [392, 344] width 9 height 9
click at [391, 346] on input "checkbox" at bounding box center [392, 345] width 8 height 8
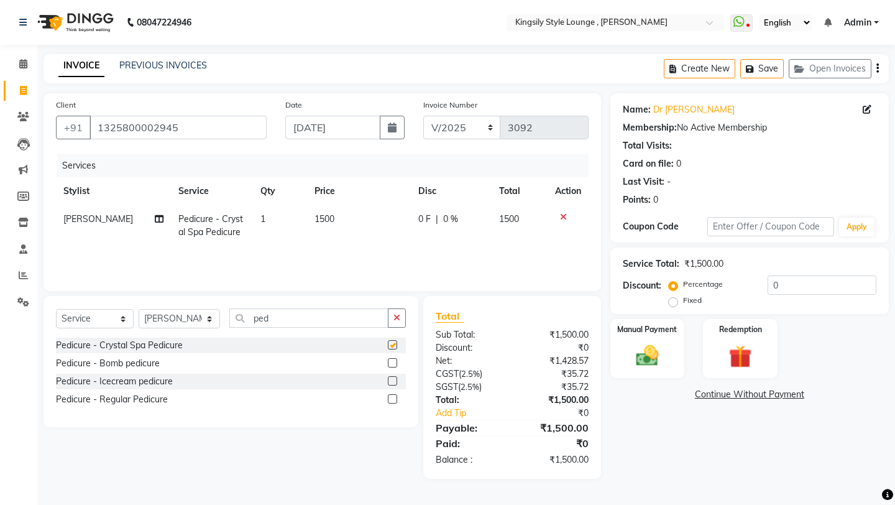
checkbox input "false"
click at [217, 318] on select "Select Stylist [PERSON_NAME] KR [PERSON_NAME] [PERSON_NAME] [PERSON_NAME] [PERS…" at bounding box center [179, 318] width 81 height 19
select select "64414"
click at [139, 309] on select "Select Stylist [PERSON_NAME] KR [PERSON_NAME] [PERSON_NAME] [PERSON_NAME] [PERS…" at bounding box center [179, 318] width 81 height 19
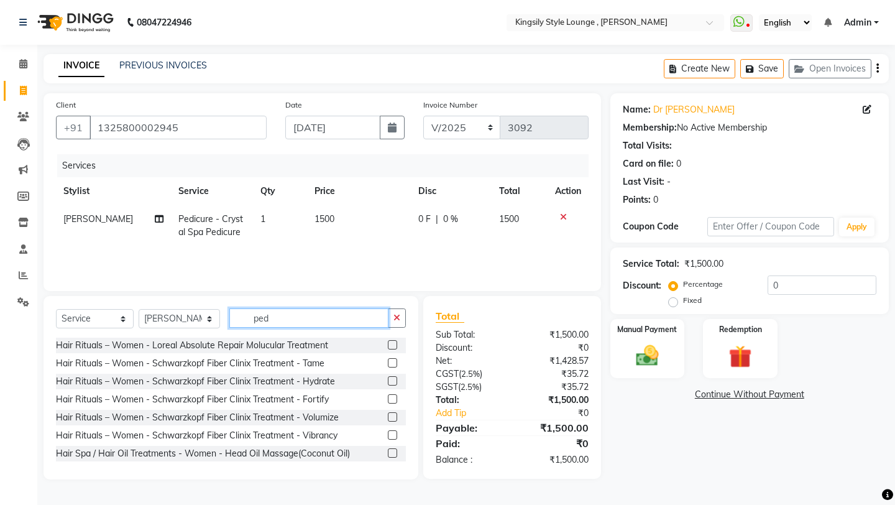
click at [296, 323] on input "ped" at bounding box center [308, 317] width 159 height 19
type input "p"
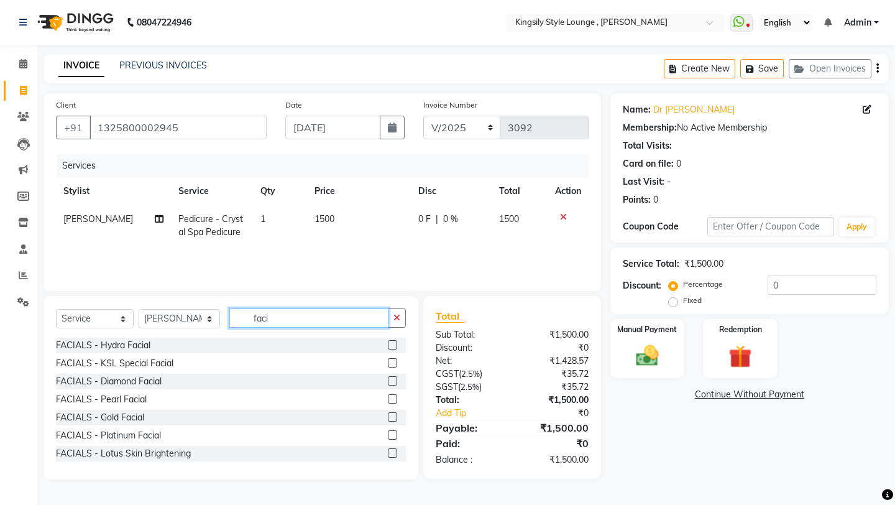
type input "faci"
click at [394, 383] on label at bounding box center [392, 380] width 9 height 9
click at [394, 383] on input "checkbox" at bounding box center [392, 381] width 8 height 8
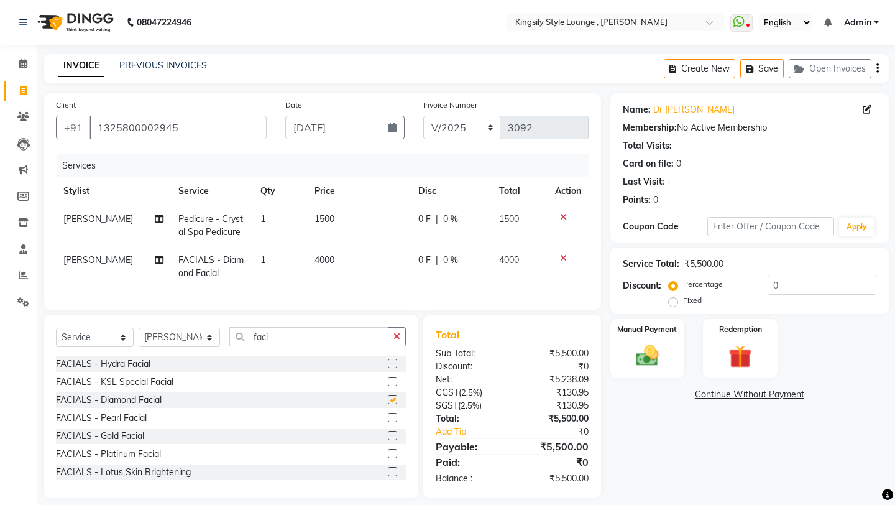
checkbox input "false"
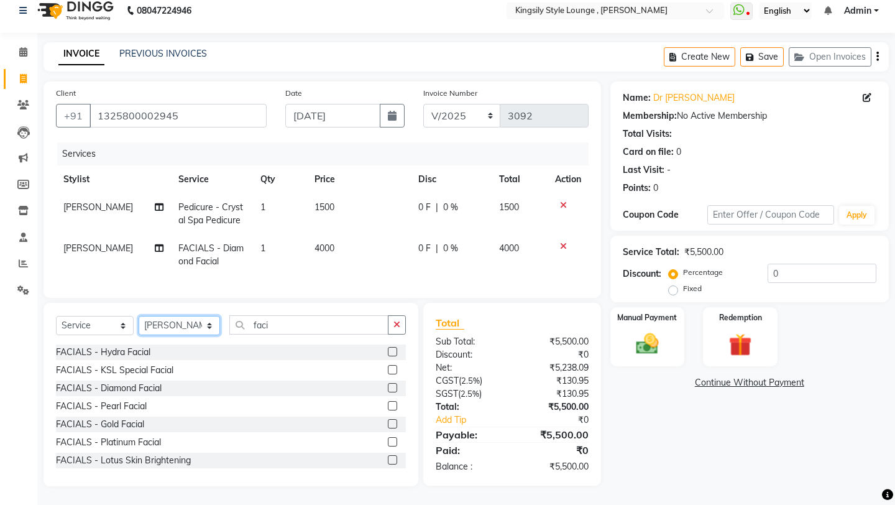
click at [220, 334] on select "Select Stylist [PERSON_NAME] KR [PERSON_NAME] [PERSON_NAME] [PERSON_NAME] [PERS…" at bounding box center [179, 325] width 81 height 19
select select "64410"
click at [139, 316] on select "Select Stylist [PERSON_NAME] KR [PERSON_NAME] [PERSON_NAME] [PERSON_NAME] [PERS…" at bounding box center [179, 325] width 81 height 19
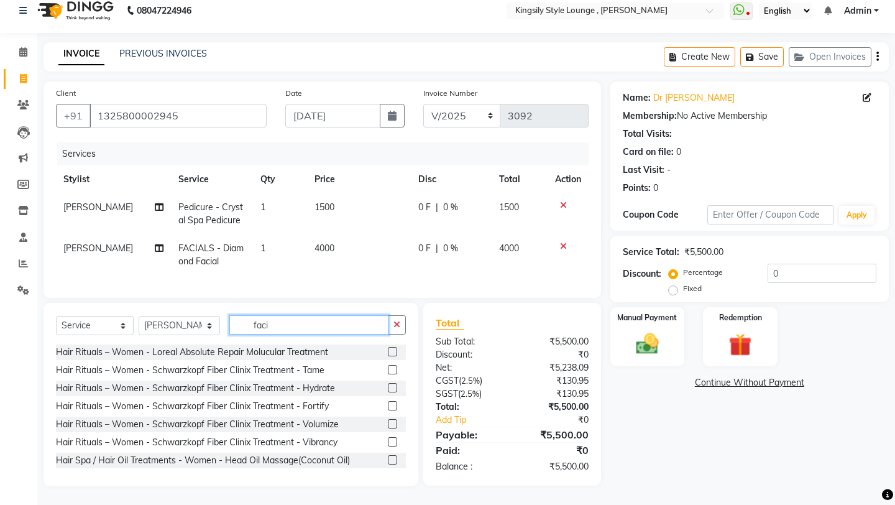
click at [313, 333] on input "faci" at bounding box center [308, 324] width 159 height 19
type input "f"
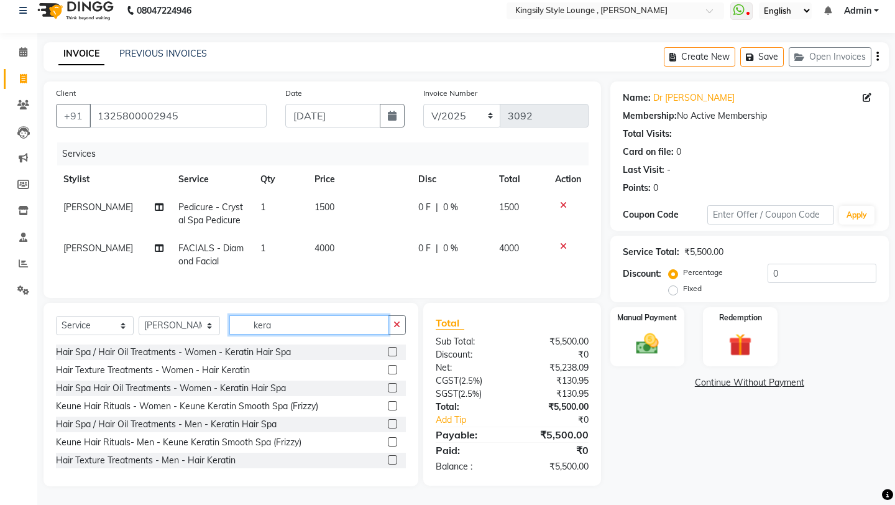
scroll to position [2, 0]
type input "kera"
click at [391, 407] on label at bounding box center [392, 421] width 9 height 9
click at [391, 407] on input "checkbox" at bounding box center [392, 422] width 8 height 8
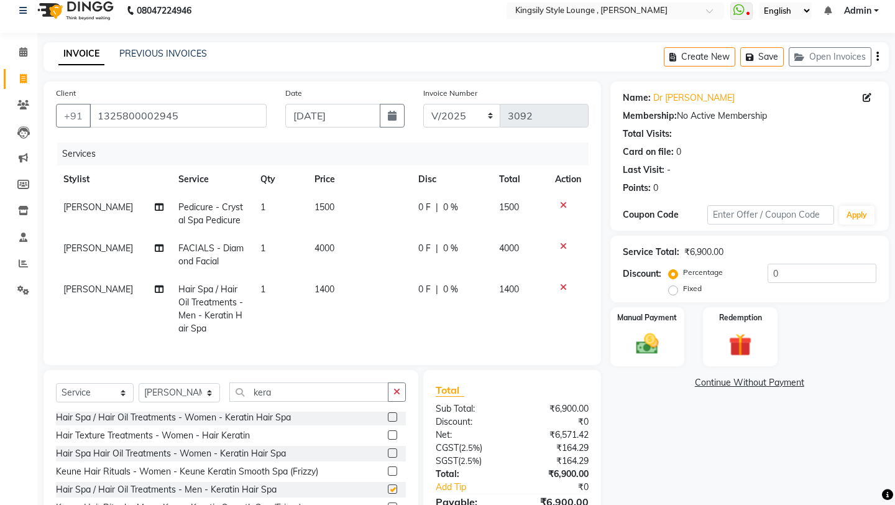
checkbox input "false"
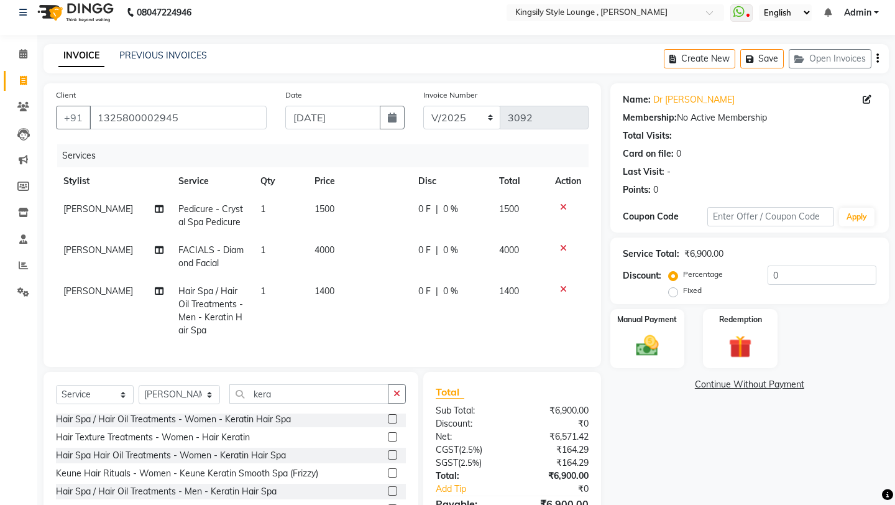
scroll to position [79, 0]
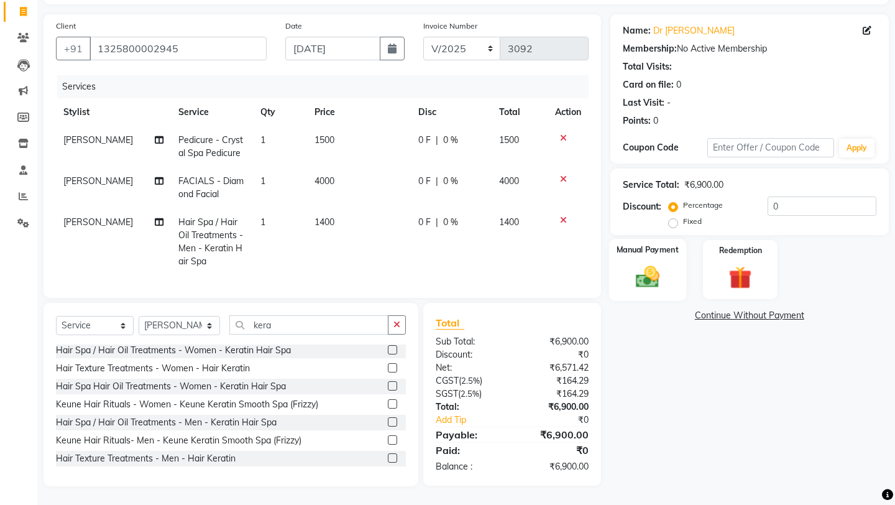
click at [644, 263] on img at bounding box center [647, 276] width 39 height 27
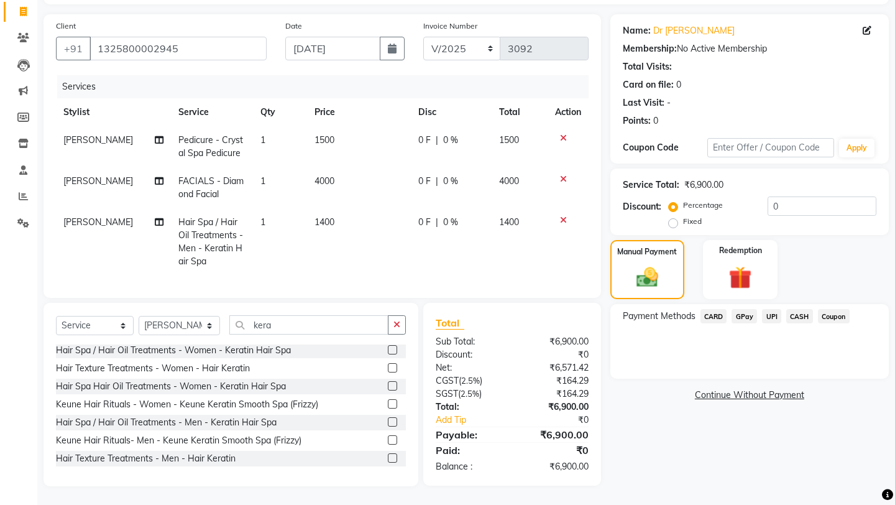
click at [724, 309] on span "CARD" at bounding box center [713, 316] width 27 height 14
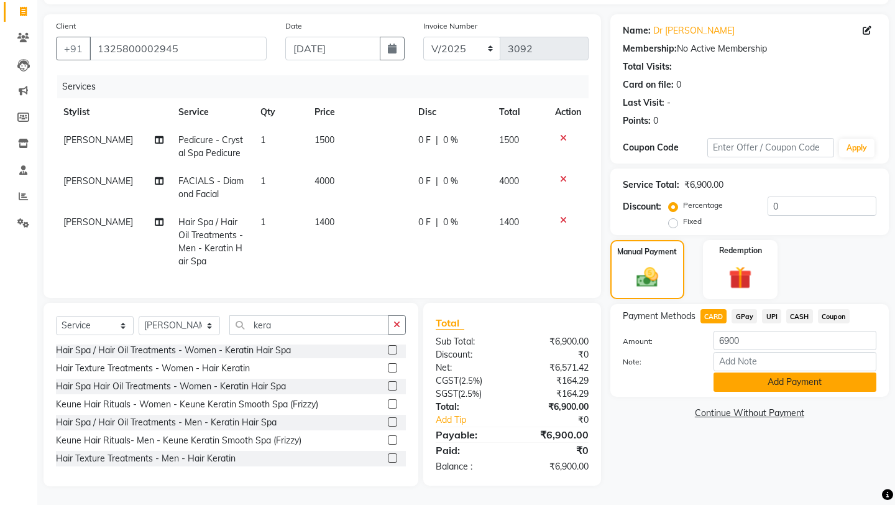
click at [745, 372] on button "Add Payment" at bounding box center [794, 381] width 163 height 19
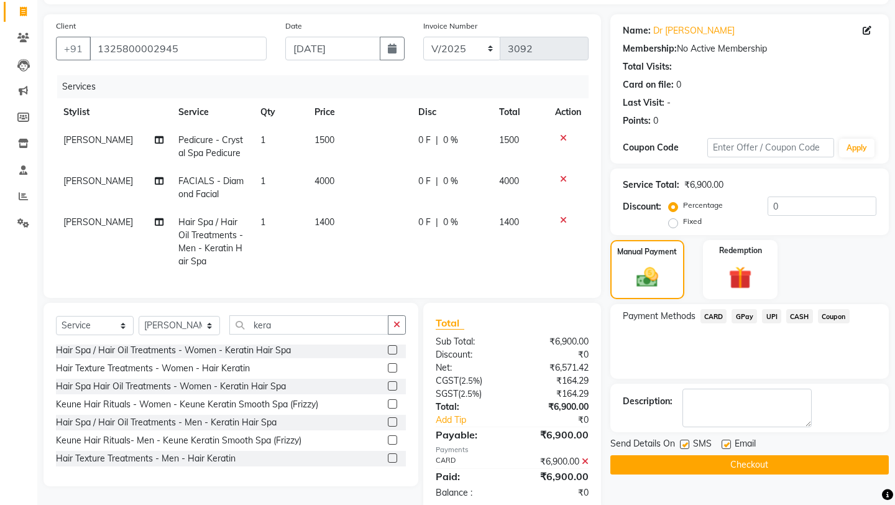
scroll to position [104, 0]
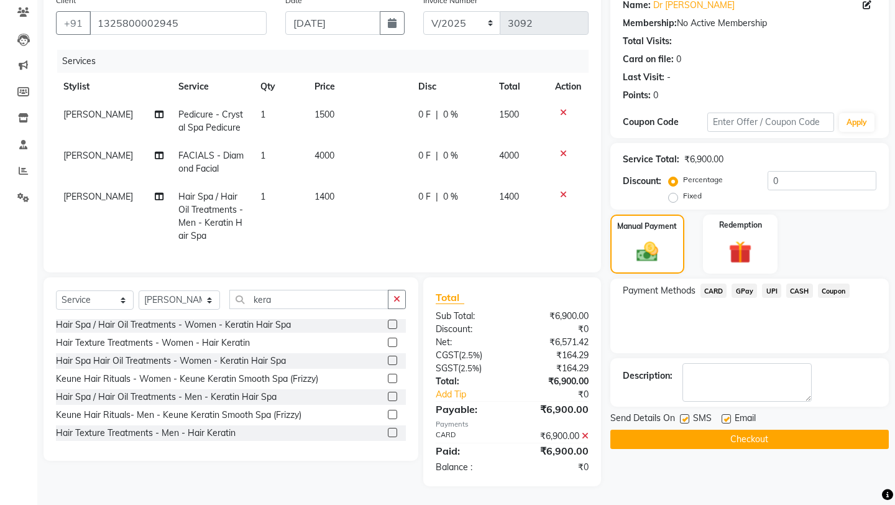
click at [711, 407] on button "Checkout" at bounding box center [749, 438] width 278 height 19
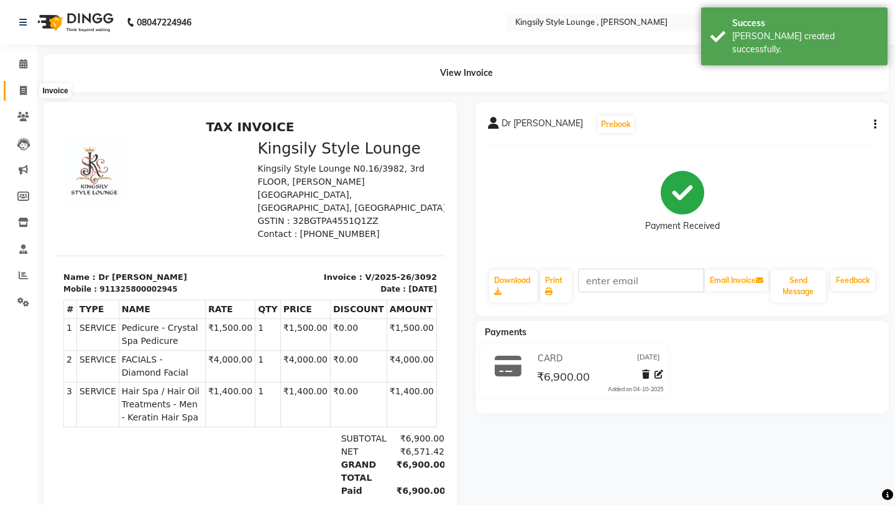
click at [24, 91] on icon at bounding box center [23, 90] width 7 height 9
select select "7382"
select select "service"
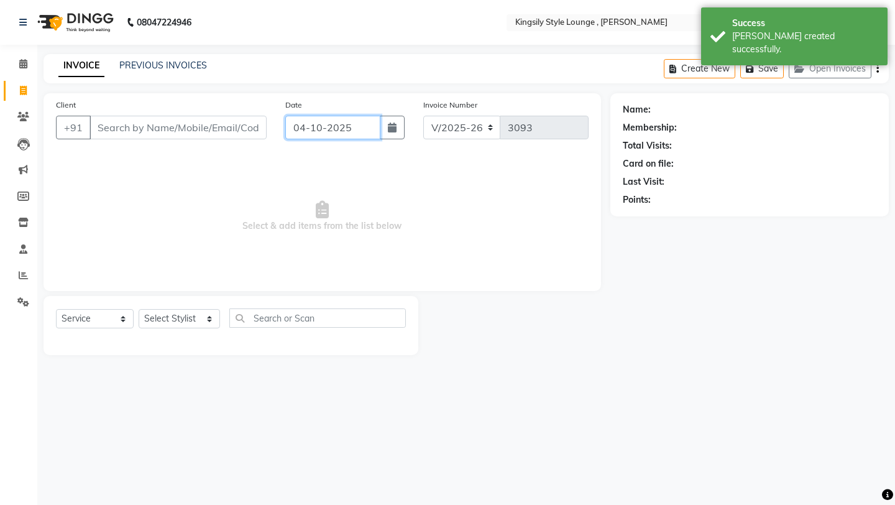
click at [363, 125] on input "04-10-2025" at bounding box center [332, 128] width 95 height 24
select select "10"
select select "2025"
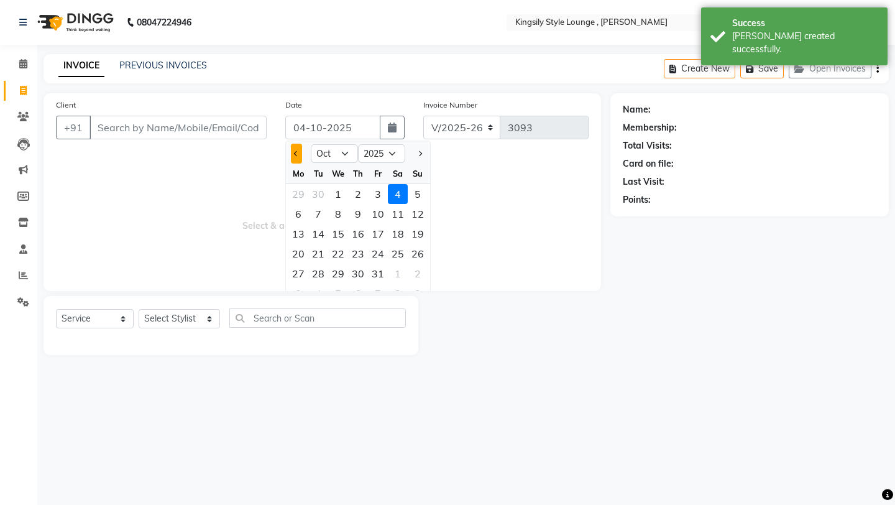
click at [296, 152] on span "Previous month" at bounding box center [296, 153] width 5 height 5
select select "9"
click at [376, 209] on div "12" at bounding box center [378, 214] width 20 height 20
type input "[DATE]"
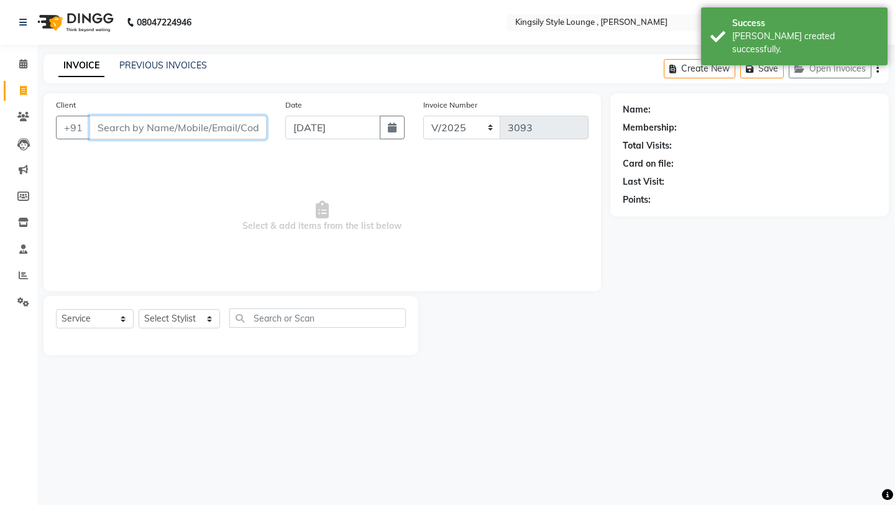
click at [222, 129] on input "Client" at bounding box center [177, 128] width 177 height 24
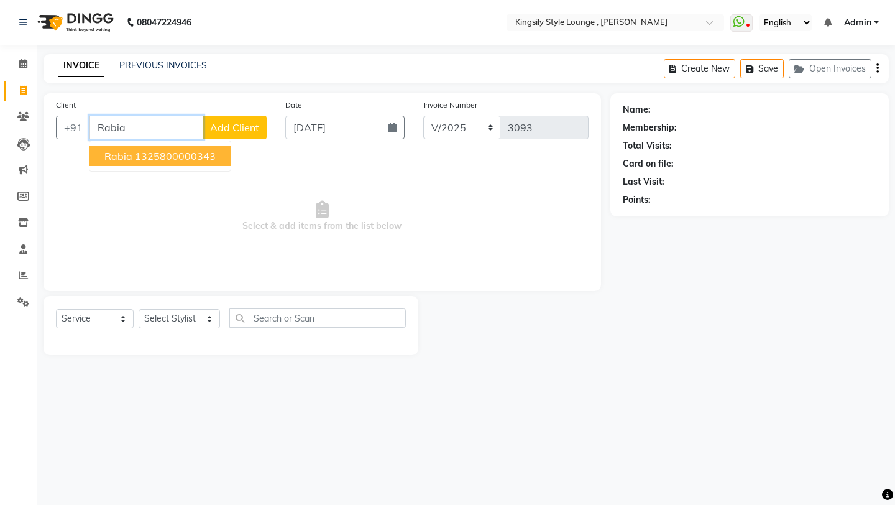
click at [173, 162] on ngb-highlight "1325800000343" at bounding box center [175, 156] width 81 height 12
type input "1325800000343"
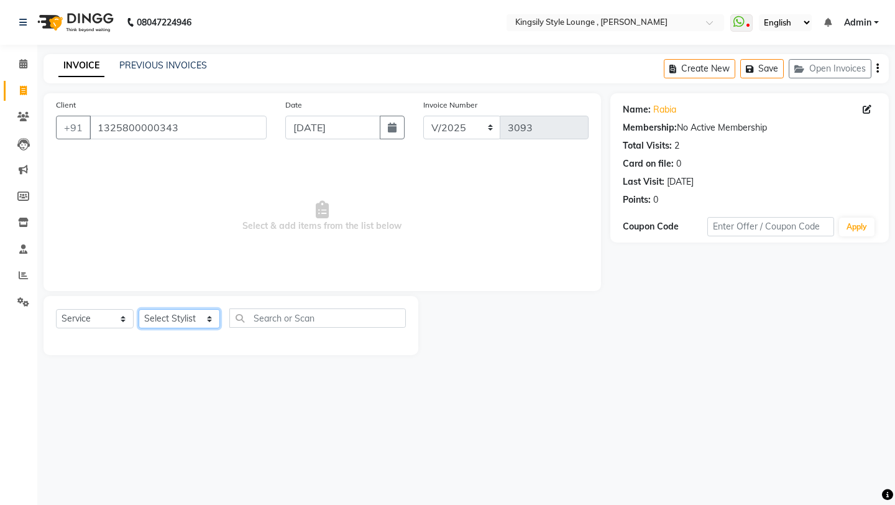
click at [212, 314] on select "Select Stylist [PERSON_NAME] KR [PERSON_NAME] [PERSON_NAME] [PERSON_NAME] [PERS…" at bounding box center [179, 318] width 81 height 19
select select "64426"
click at [139, 309] on select "Select Stylist [PERSON_NAME] KR [PERSON_NAME] [PERSON_NAME] [PERSON_NAME] [PERS…" at bounding box center [179, 318] width 81 height 19
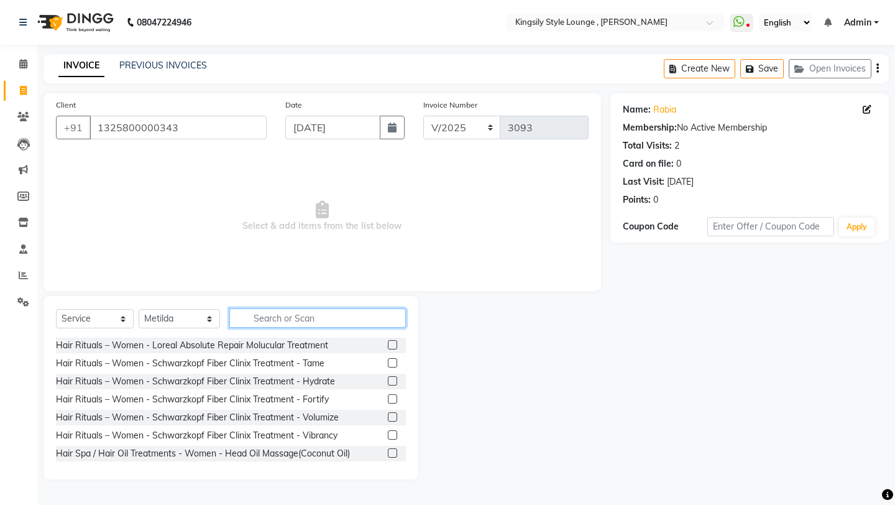
click at [301, 316] on input "text" at bounding box center [317, 317] width 176 height 19
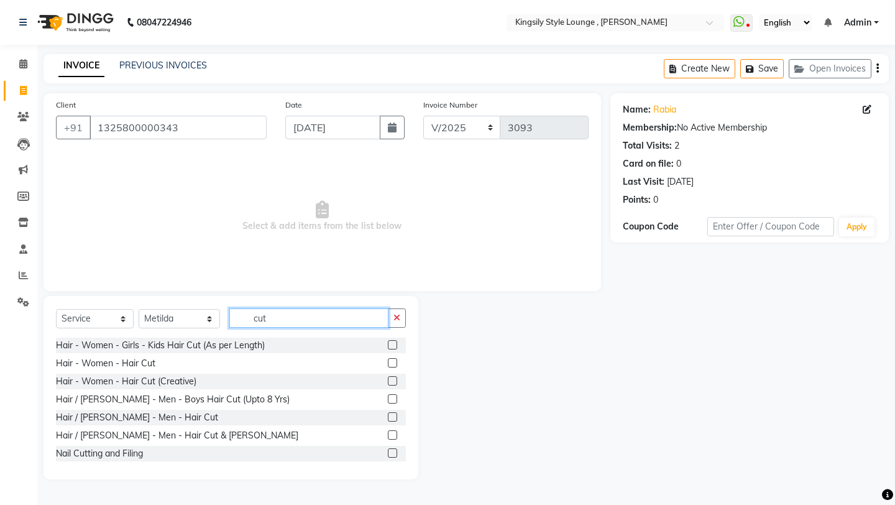
type input "cut"
click at [391, 380] on label at bounding box center [392, 380] width 9 height 9
click at [391, 380] on input "checkbox" at bounding box center [392, 381] width 8 height 8
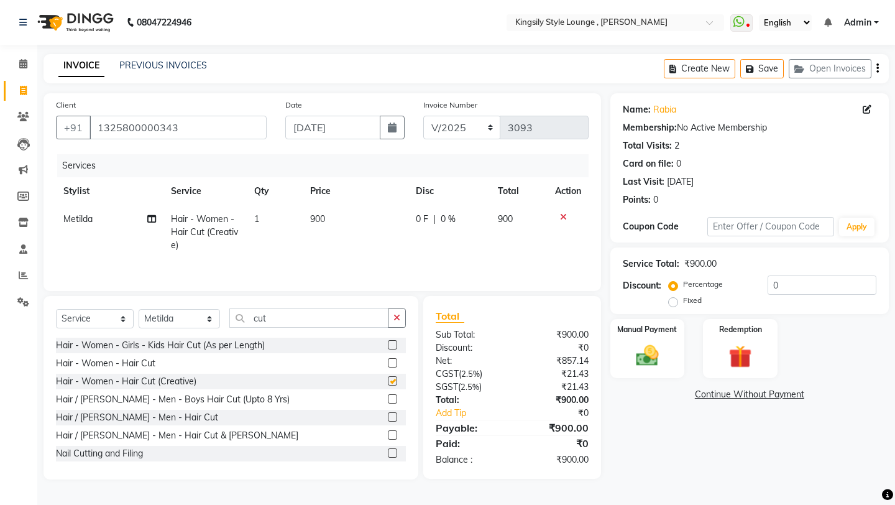
checkbox input "false"
click at [632, 342] on img at bounding box center [647, 355] width 39 height 27
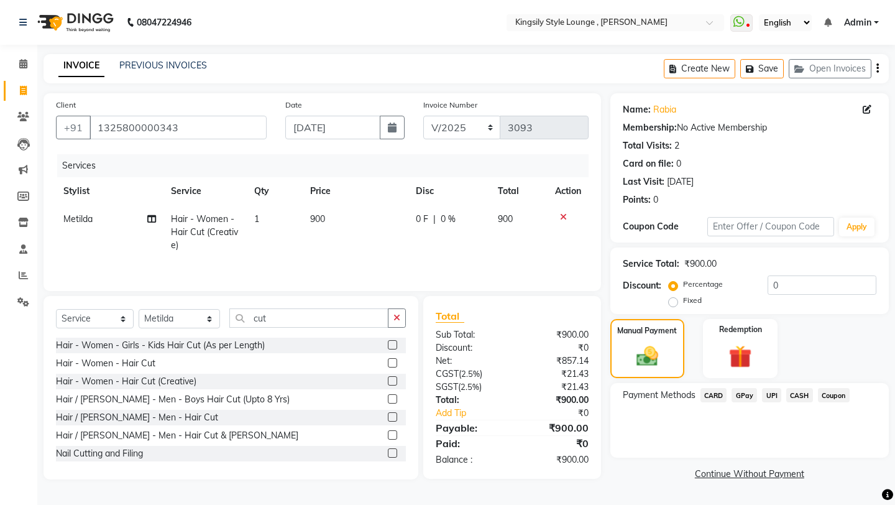
click at [745, 388] on span "UPI" at bounding box center [771, 395] width 19 height 14
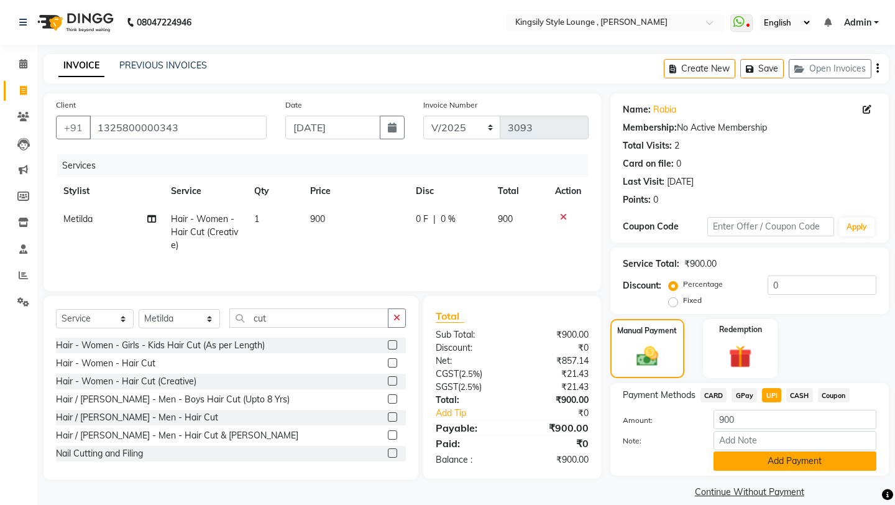
click at [745, 407] on button "Add Payment" at bounding box center [794, 460] width 163 height 19
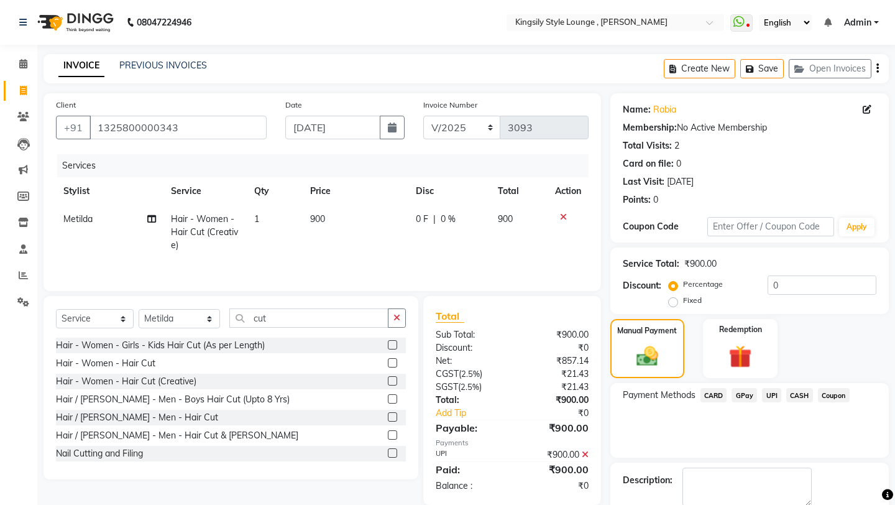
scroll to position [53, 0]
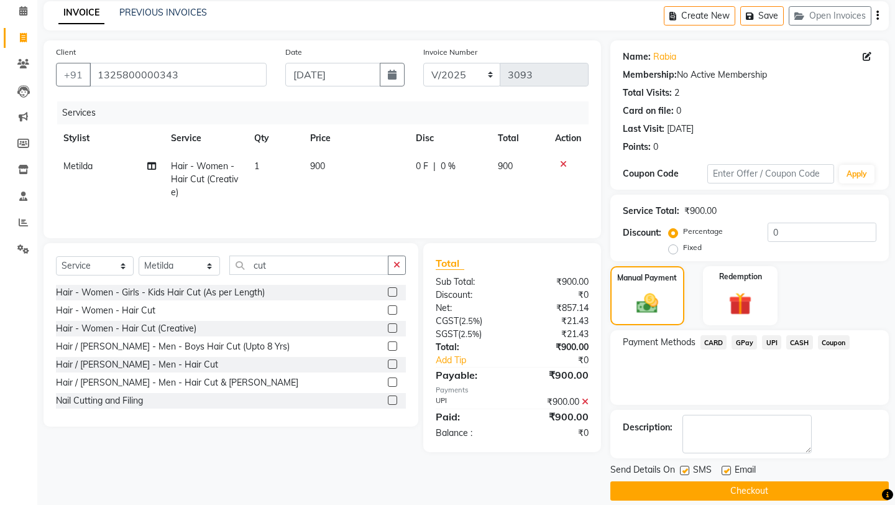
click at [717, 407] on button "Checkout" at bounding box center [749, 490] width 278 height 19
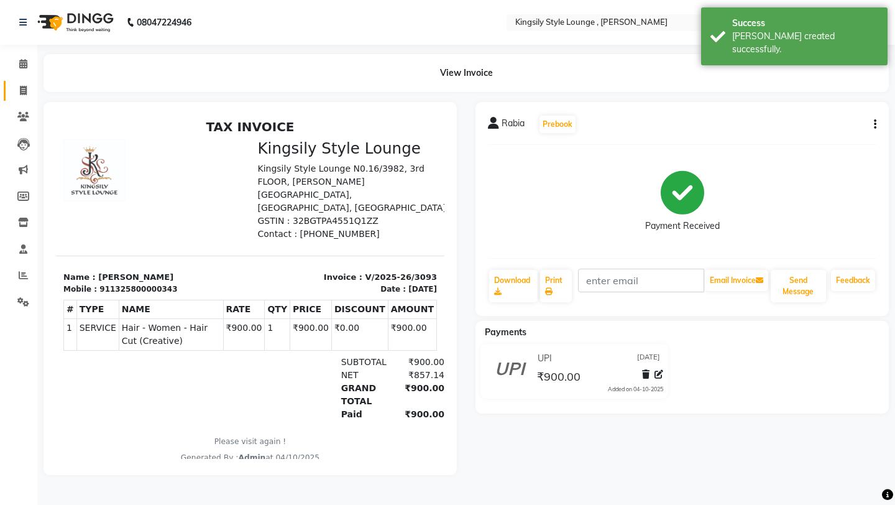
click at [29, 87] on span at bounding box center [23, 91] width 22 height 14
select select "service"
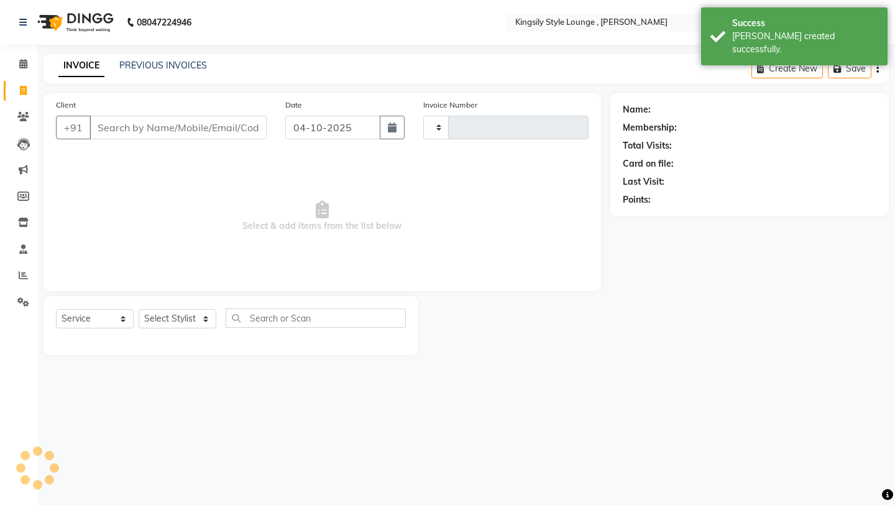
type input "3094"
select select "7382"
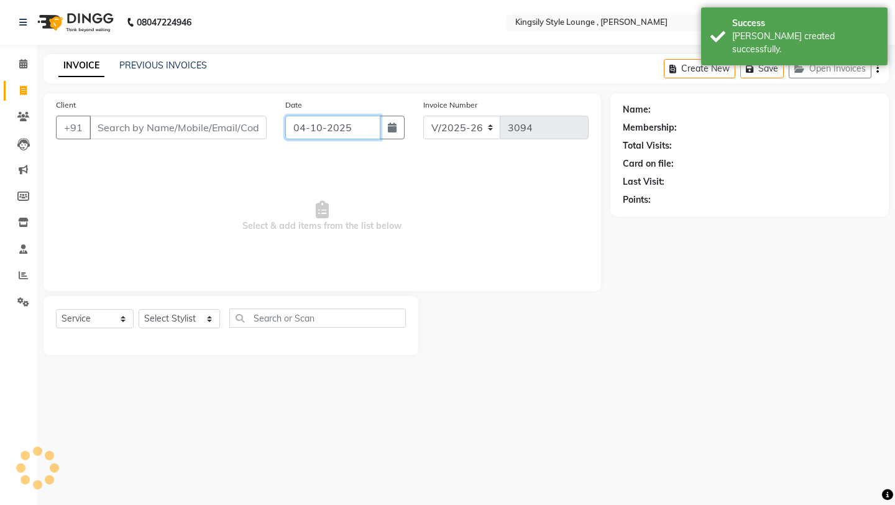
click at [355, 130] on input "04-10-2025" at bounding box center [332, 128] width 95 height 24
select select "10"
select select "2025"
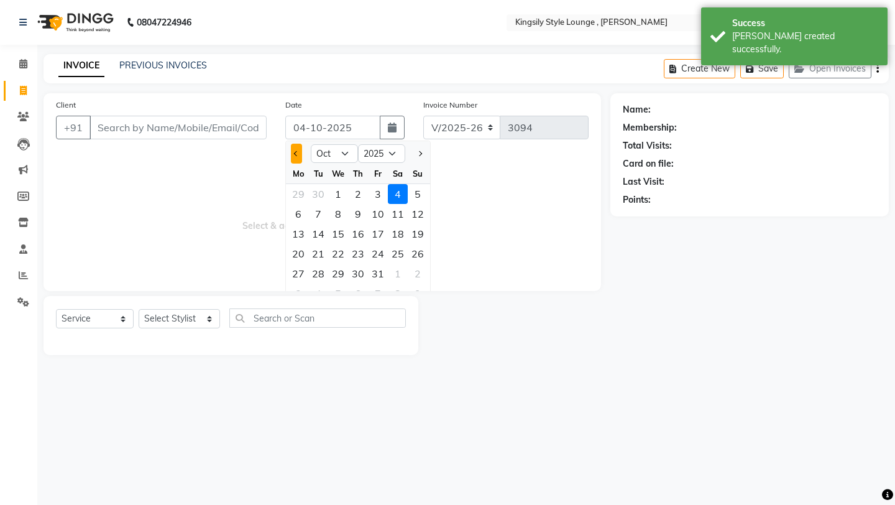
click at [299, 153] on span "Previous month" at bounding box center [296, 153] width 5 height 5
select select "9"
click at [380, 216] on div "12" at bounding box center [378, 214] width 20 height 20
type input "[DATE]"
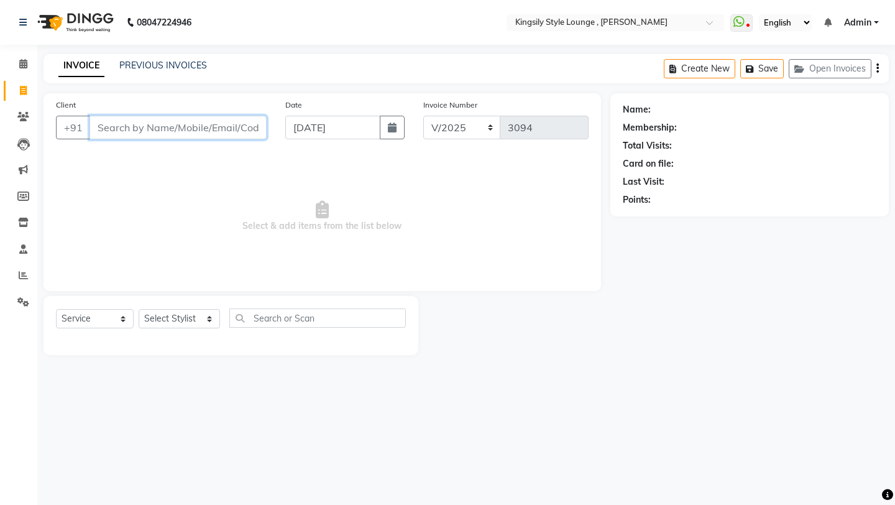
click at [242, 130] on input "Client" at bounding box center [177, 128] width 177 height 24
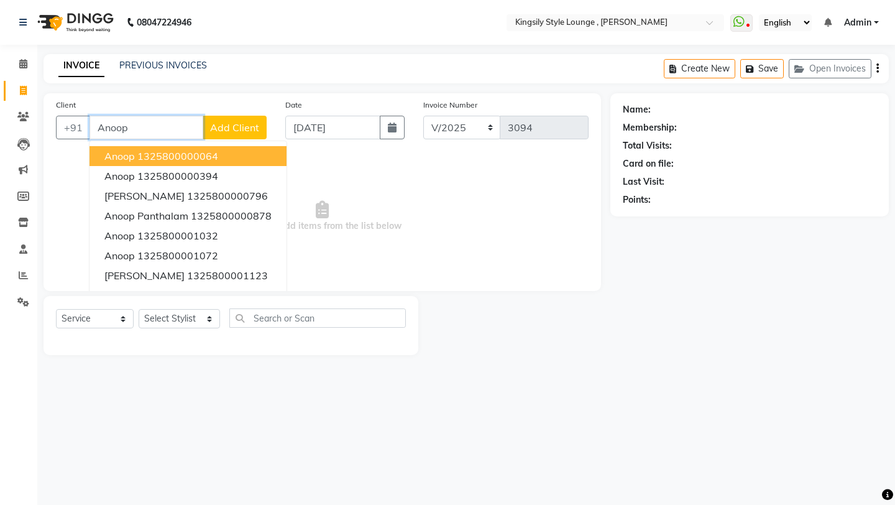
click at [175, 160] on ngb-highlight "1325800000064" at bounding box center [177, 156] width 81 height 12
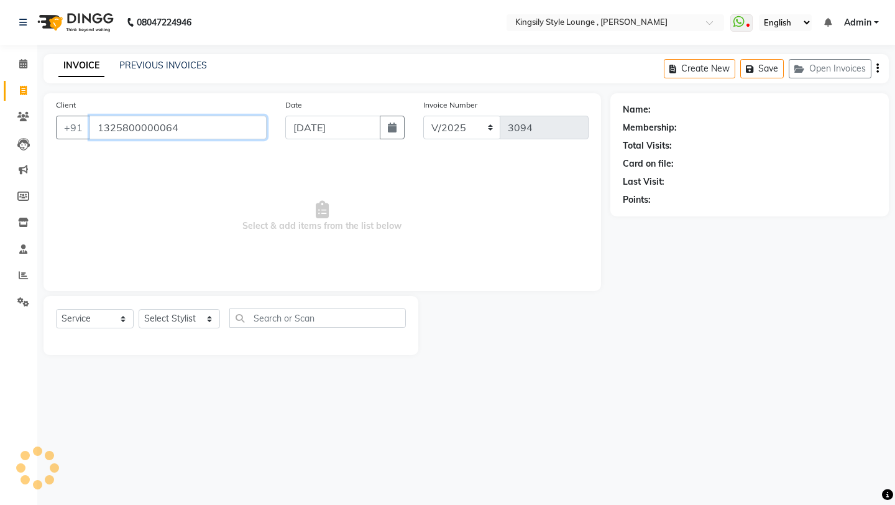
type input "1325800000064"
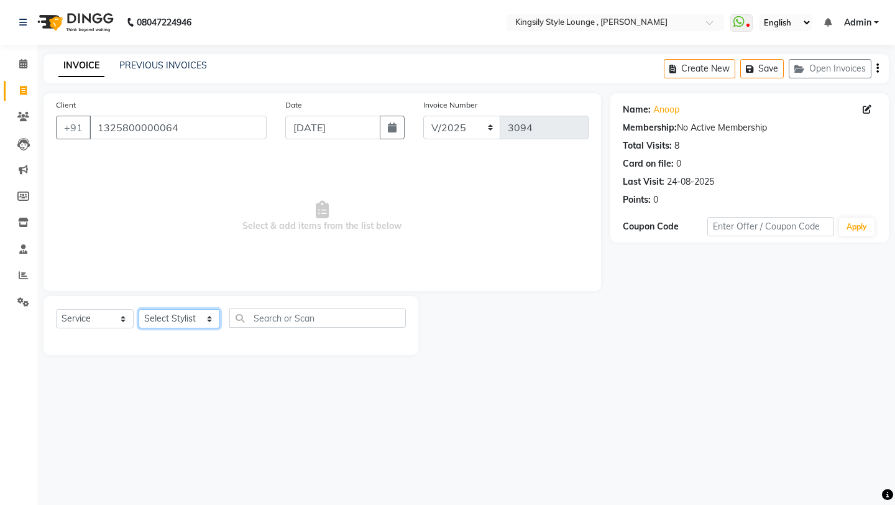
click at [209, 316] on select "Select Stylist [PERSON_NAME] KR [PERSON_NAME] [PERSON_NAME] [PERSON_NAME] [PERS…" at bounding box center [179, 318] width 81 height 19
select select "64418"
click at [139, 309] on select "Select Stylist [PERSON_NAME] KR [PERSON_NAME] [PERSON_NAME] [PERSON_NAME] [PERS…" at bounding box center [179, 318] width 81 height 19
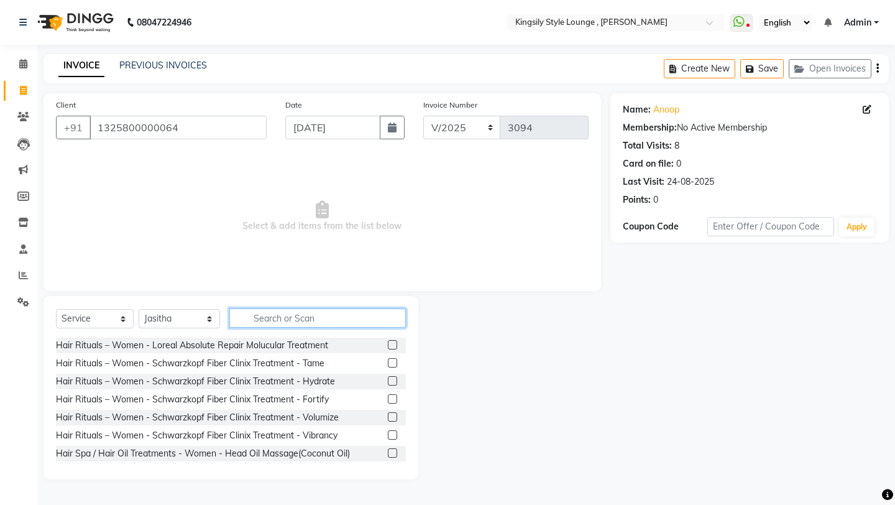
click at [277, 321] on input "text" at bounding box center [317, 317] width 176 height 19
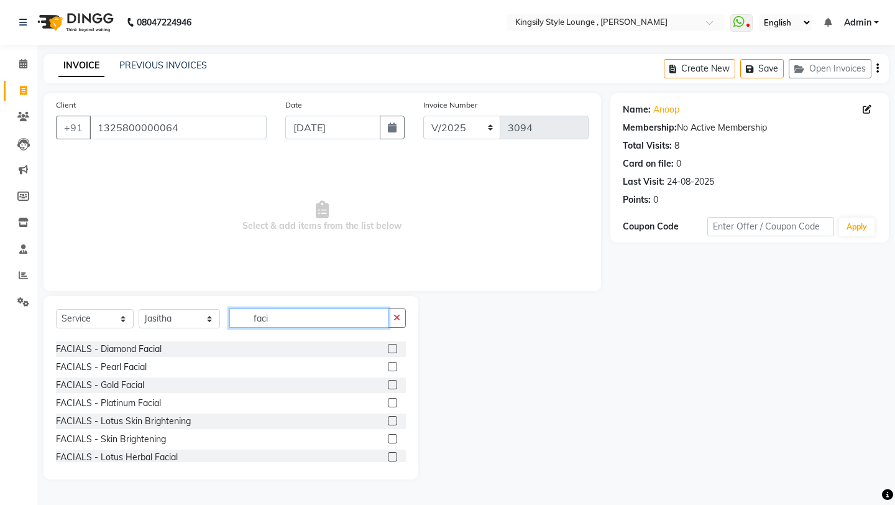
scroll to position [42, 0]
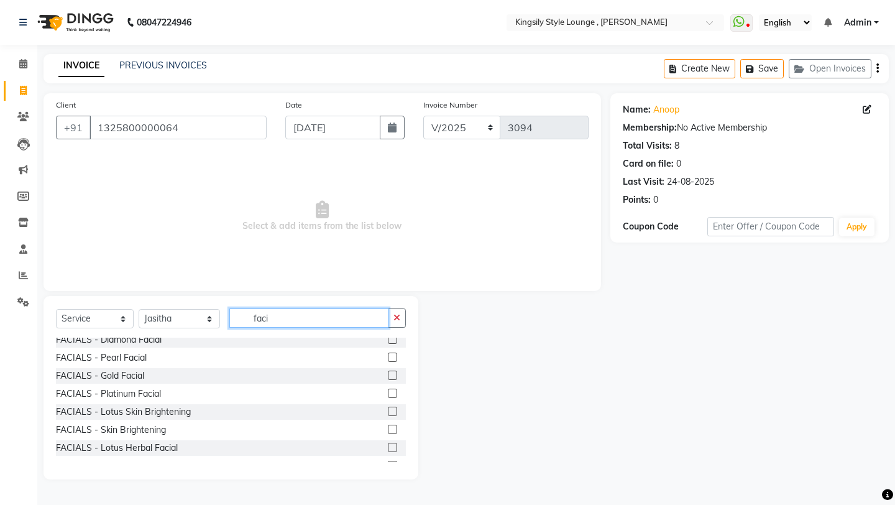
type input "faci"
click at [394, 407] on label at bounding box center [392, 410] width 9 height 9
click at [394, 407] on input "checkbox" at bounding box center [392, 412] width 8 height 8
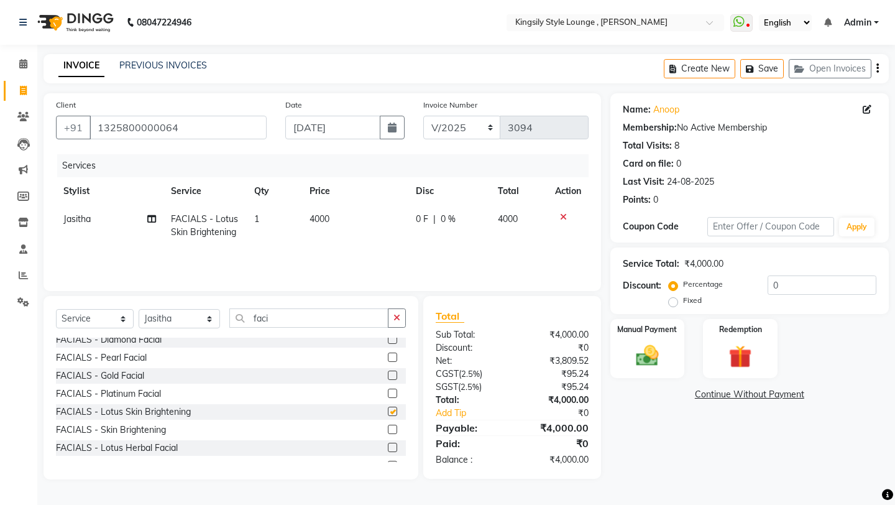
checkbox input "false"
click at [393, 407] on label at bounding box center [392, 428] width 9 height 9
click at [393, 407] on input "checkbox" at bounding box center [392, 430] width 8 height 8
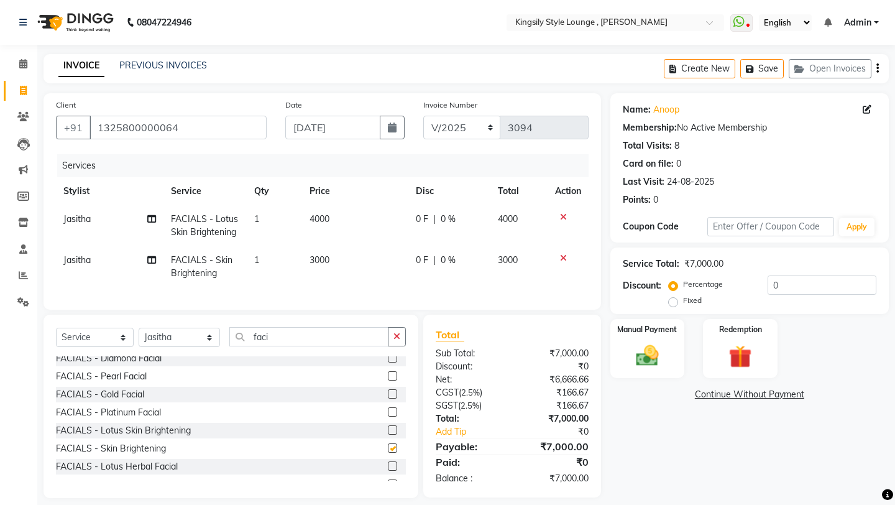
checkbox input "false"
click at [561, 216] on icon at bounding box center [563, 217] width 7 height 9
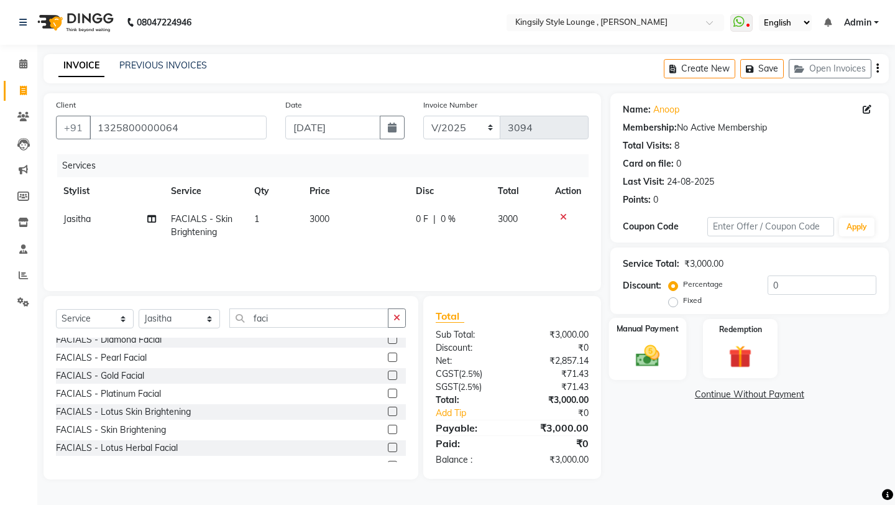
click at [646, 321] on div "Manual Payment" at bounding box center [646, 349] width 77 height 62
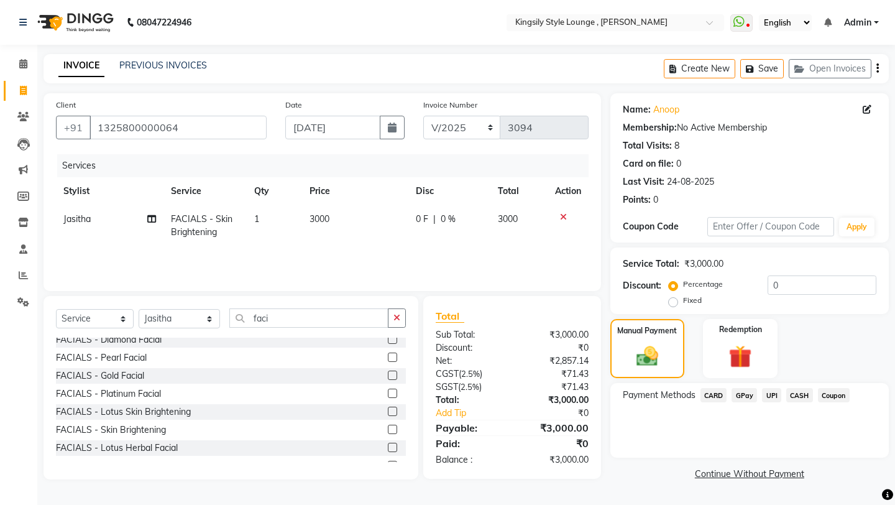
click at [745, 388] on span "UPI" at bounding box center [771, 395] width 19 height 14
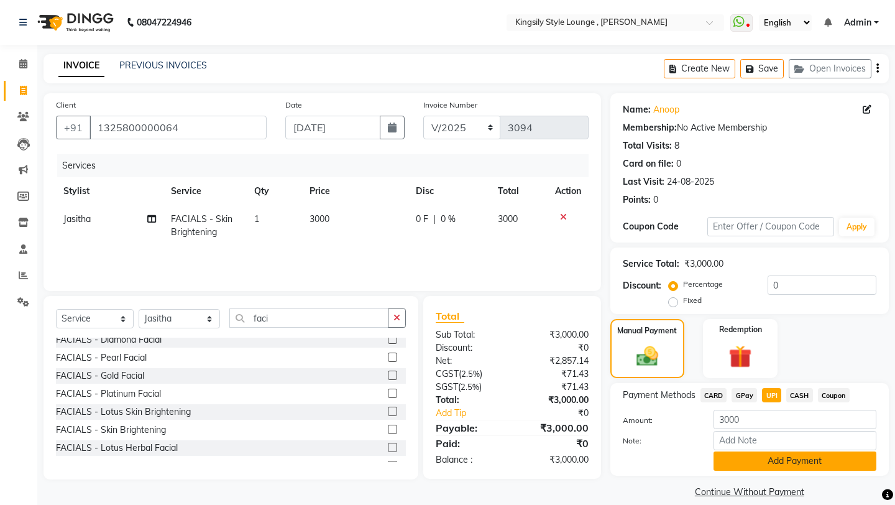
click at [745, 407] on button "Add Payment" at bounding box center [794, 460] width 163 height 19
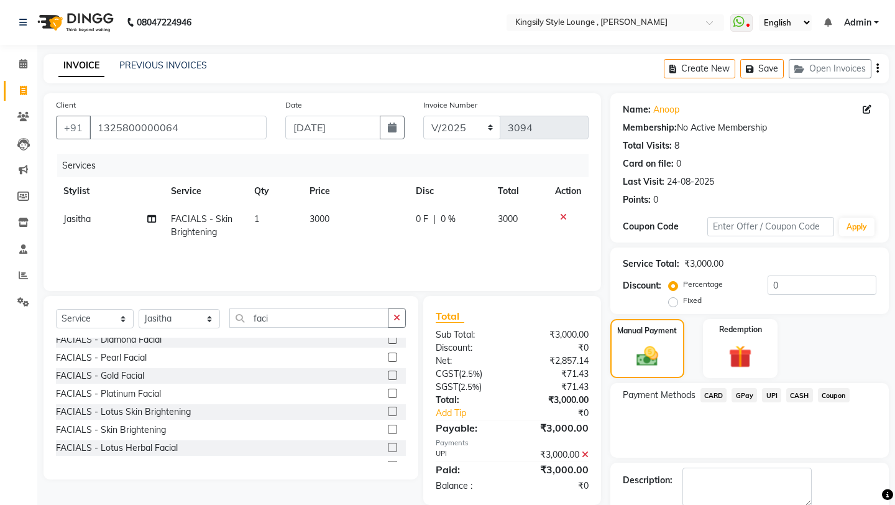
scroll to position [53, 0]
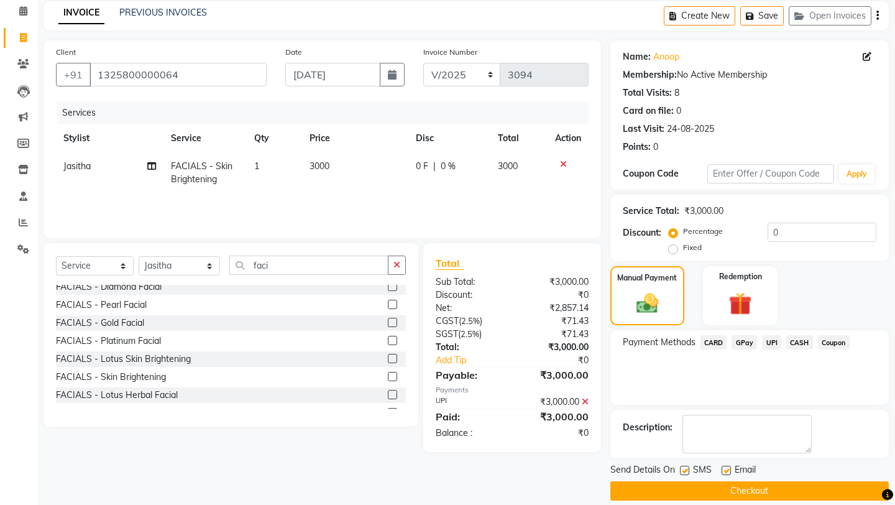
click at [738, 407] on button "Checkout" at bounding box center [749, 490] width 278 height 19
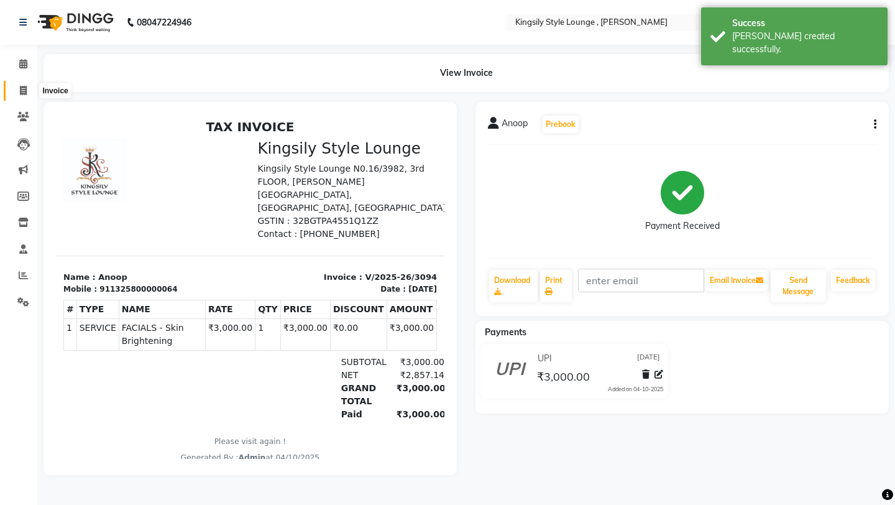
click at [22, 90] on icon at bounding box center [23, 90] width 7 height 9
select select "service"
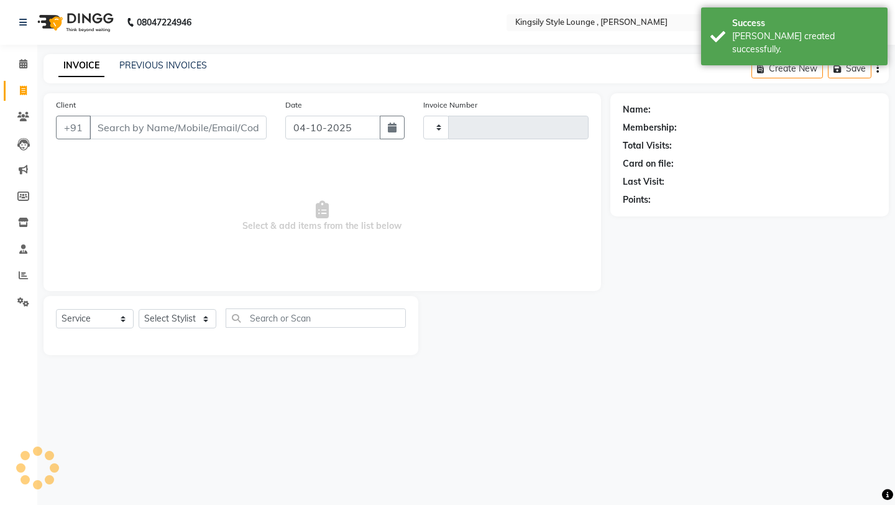
type input "3095"
select select "7382"
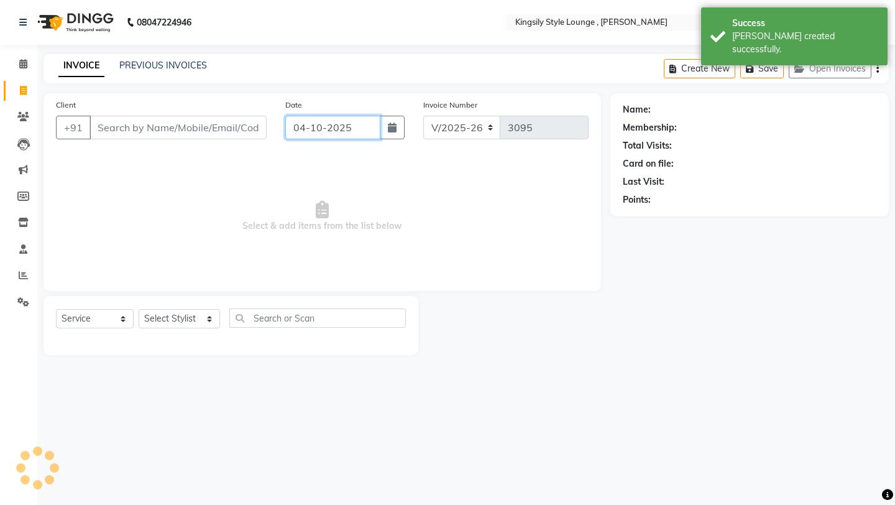
click at [353, 128] on input "04-10-2025" at bounding box center [332, 128] width 95 height 24
select select "10"
select select "2025"
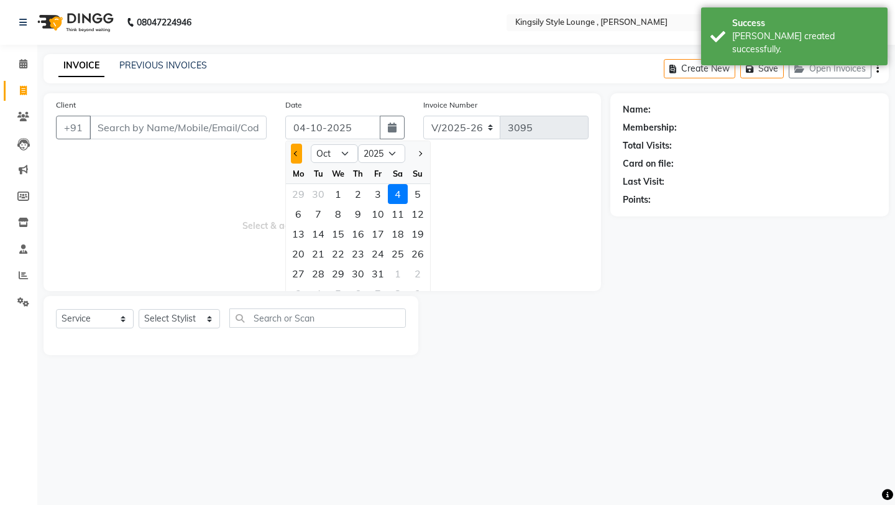
click at [298, 153] on span "Previous month" at bounding box center [296, 153] width 5 height 5
select select "9"
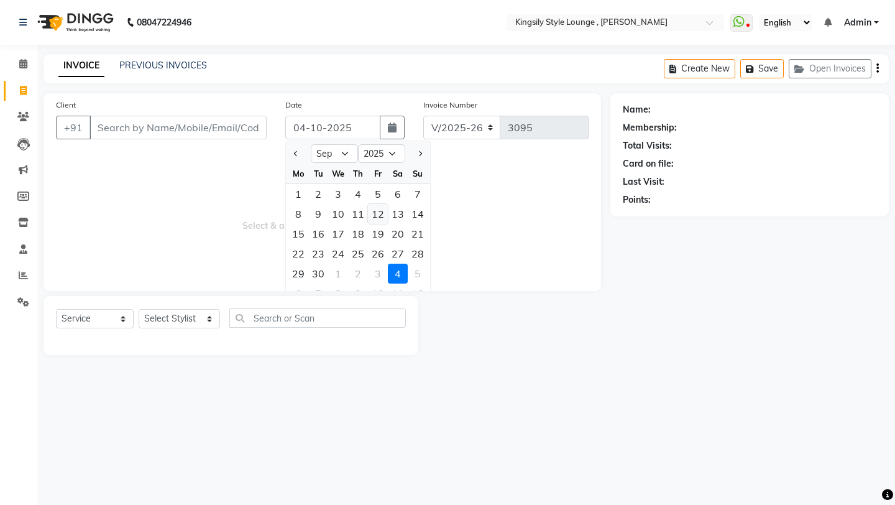
click at [385, 215] on div "12" at bounding box center [378, 214] width 20 height 20
type input "[DATE]"
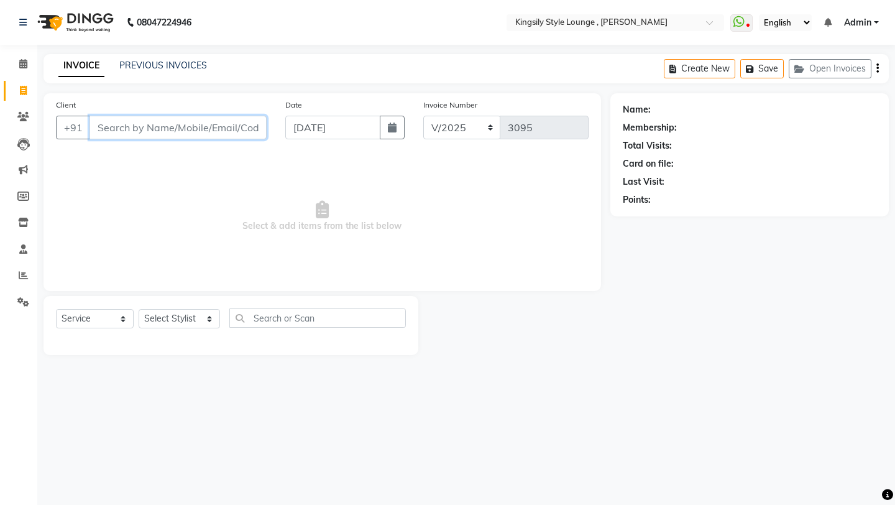
click at [214, 133] on input "Client" at bounding box center [177, 128] width 177 height 24
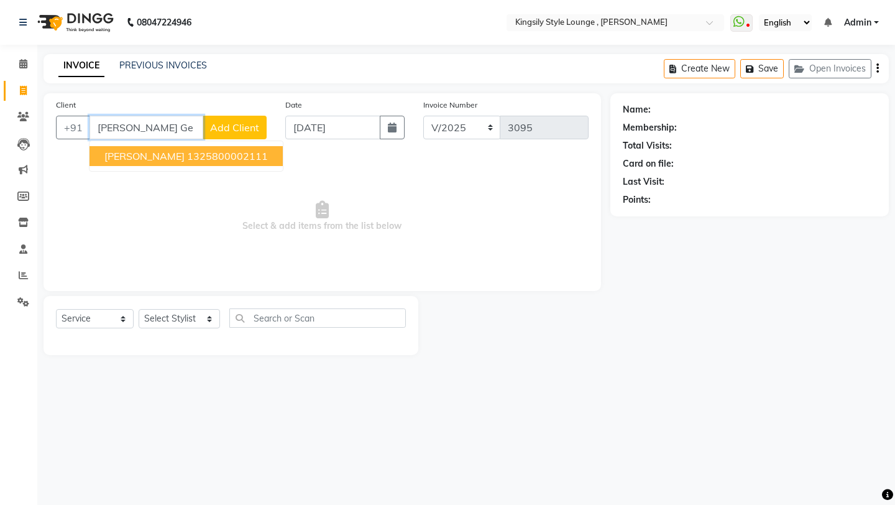
click at [187, 158] on ngb-highlight "1325800002111" at bounding box center [227, 156] width 81 height 12
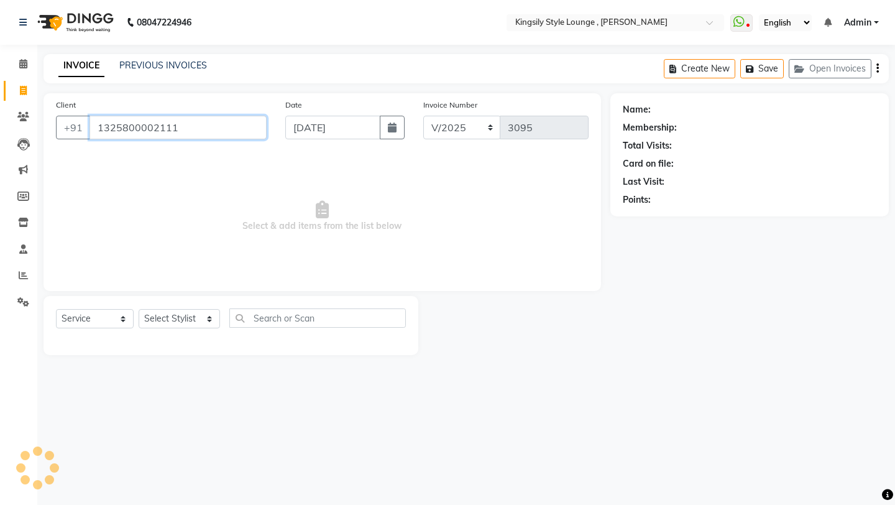
type input "1325800002111"
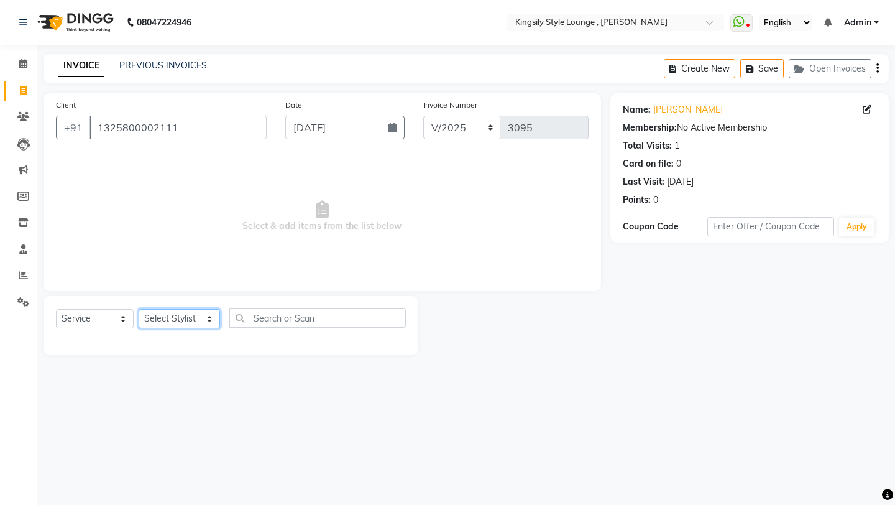
click at [219, 317] on select "Select Stylist [PERSON_NAME] KR [PERSON_NAME] [PERSON_NAME] [PERSON_NAME] [PERS…" at bounding box center [179, 318] width 81 height 19
select select "64412"
click at [139, 309] on select "Select Stylist [PERSON_NAME] KR [PERSON_NAME] [PERSON_NAME] [PERSON_NAME] [PERS…" at bounding box center [179, 318] width 81 height 19
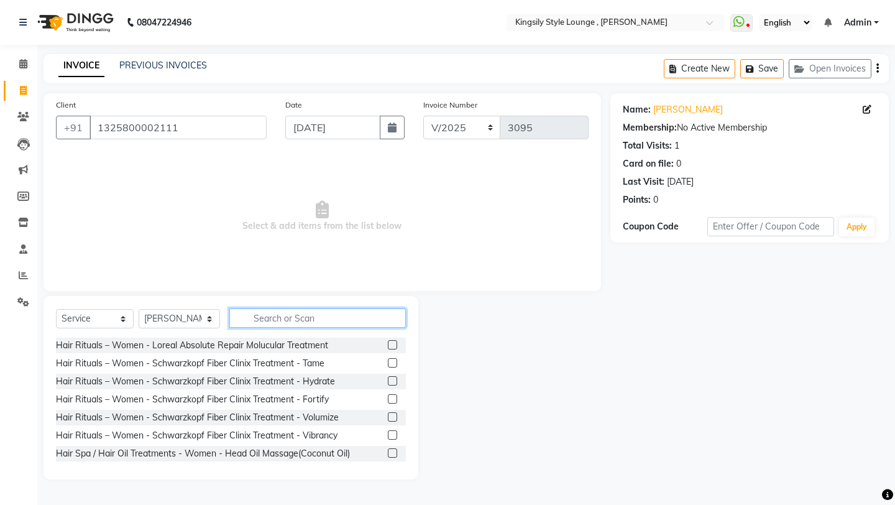
click at [278, 324] on input "text" at bounding box center [317, 317] width 176 height 19
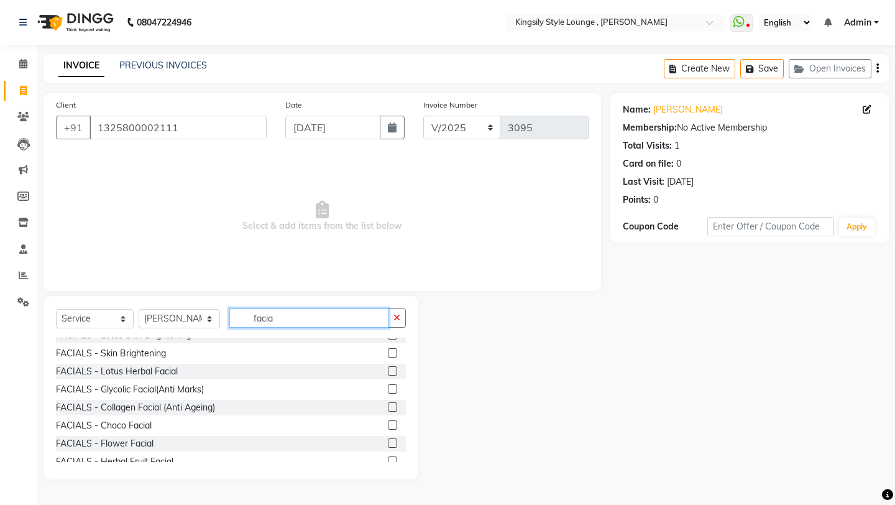
scroll to position [128, 0]
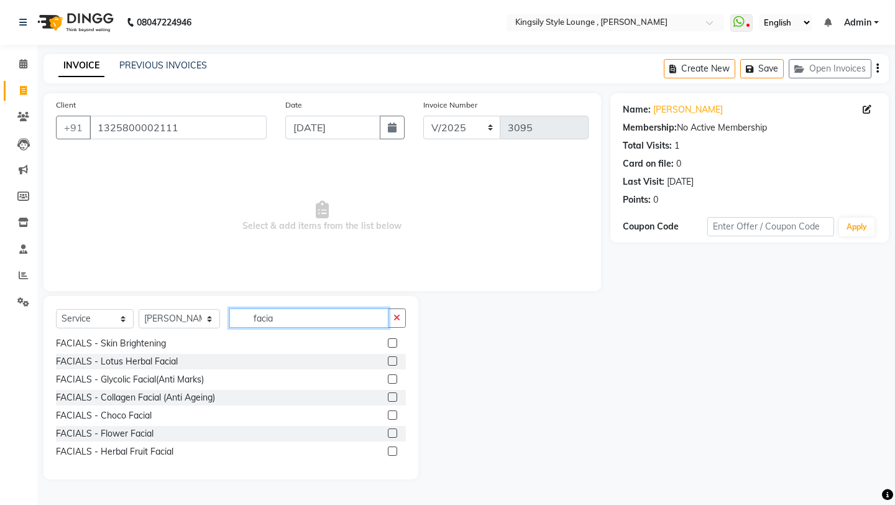
type input "facia"
click at [391, 407] on label at bounding box center [392, 432] width 9 height 9
click at [391, 407] on input "checkbox" at bounding box center [392, 433] width 8 height 8
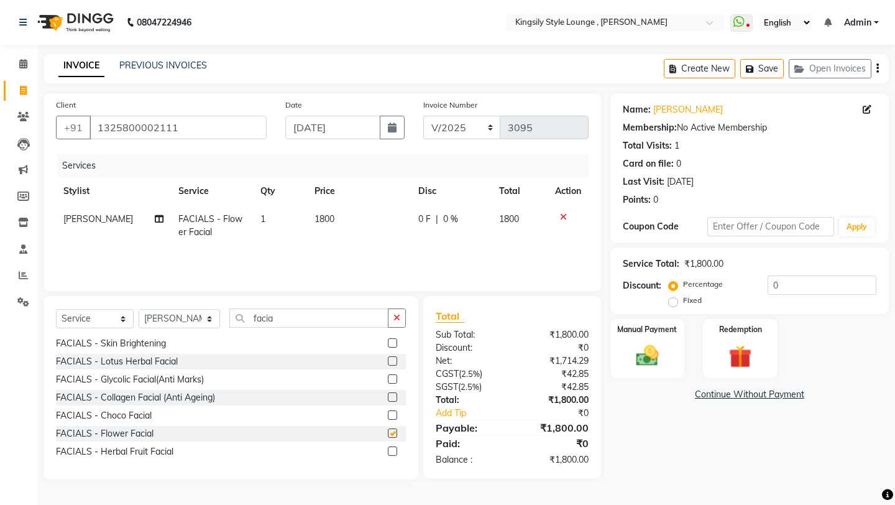
checkbox input "false"
click at [206, 319] on select "Select Stylist [PERSON_NAME] KR [PERSON_NAME] [PERSON_NAME] [PERSON_NAME] [PERS…" at bounding box center [179, 318] width 81 height 19
click at [560, 217] on icon at bounding box center [563, 217] width 7 height 9
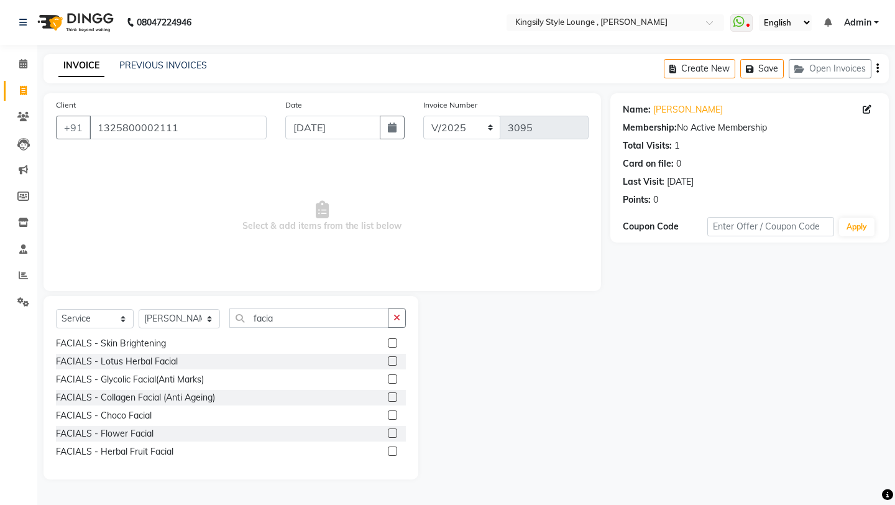
click at [257, 407] on div "FACIALS - Choco Facial" at bounding box center [231, 416] width 350 height 16
click at [393, 407] on label at bounding box center [392, 450] width 9 height 9
click at [393, 407] on input "checkbox" at bounding box center [392, 451] width 8 height 8
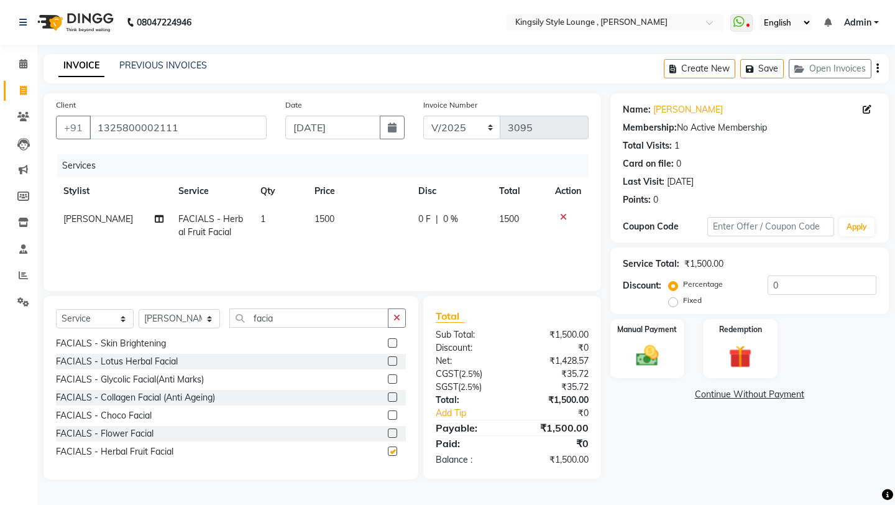
checkbox input "false"
click at [220, 321] on select "Select Stylist [PERSON_NAME] KR [PERSON_NAME] [PERSON_NAME] [PERSON_NAME] [PERS…" at bounding box center [179, 318] width 81 height 19
select select "64410"
click at [139, 309] on select "Select Stylist [PERSON_NAME] KR [PERSON_NAME] [PERSON_NAME] [PERSON_NAME] [PERS…" at bounding box center [179, 318] width 81 height 19
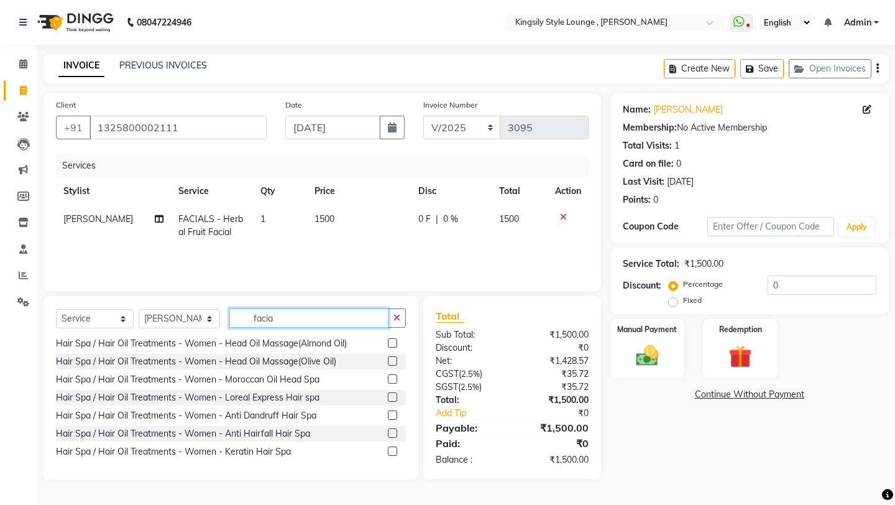
click at [298, 324] on input "facia" at bounding box center [308, 317] width 159 height 19
type input "f"
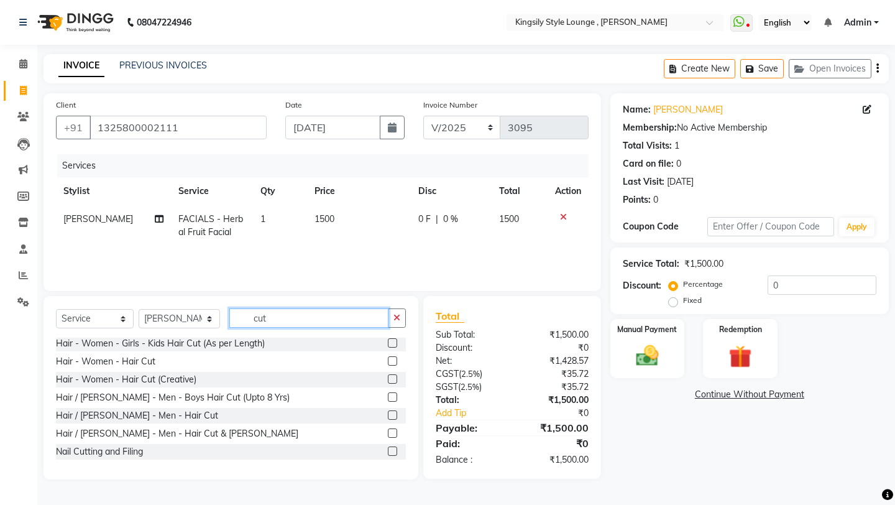
scroll to position [2, 0]
type input "cut"
click at [392, 407] on label at bounding box center [392, 432] width 9 height 9
click at [392, 407] on input "checkbox" at bounding box center [392, 433] width 8 height 8
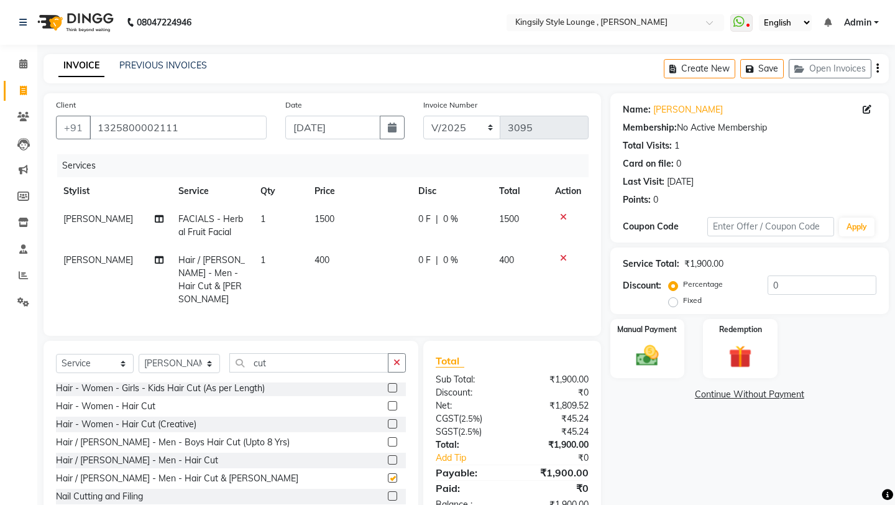
checkbox input "false"
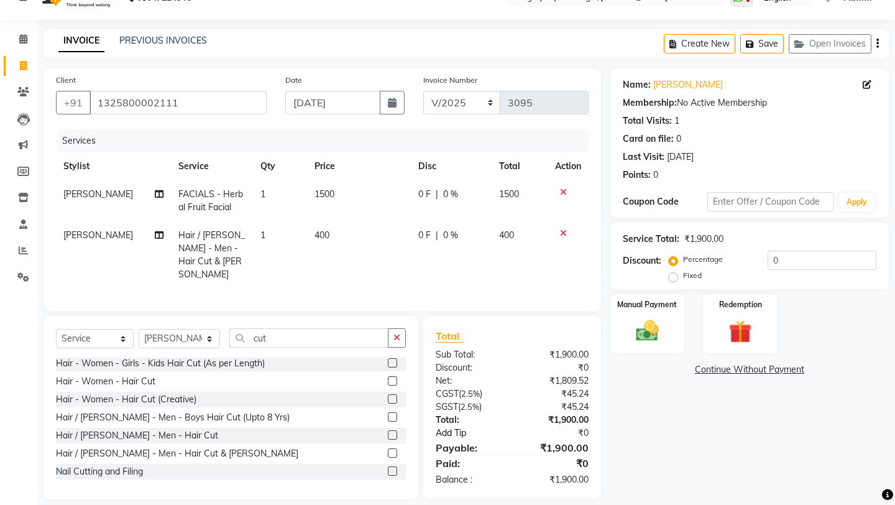
click at [448, 407] on link "Add Tip" at bounding box center [476, 432] width 100 height 13
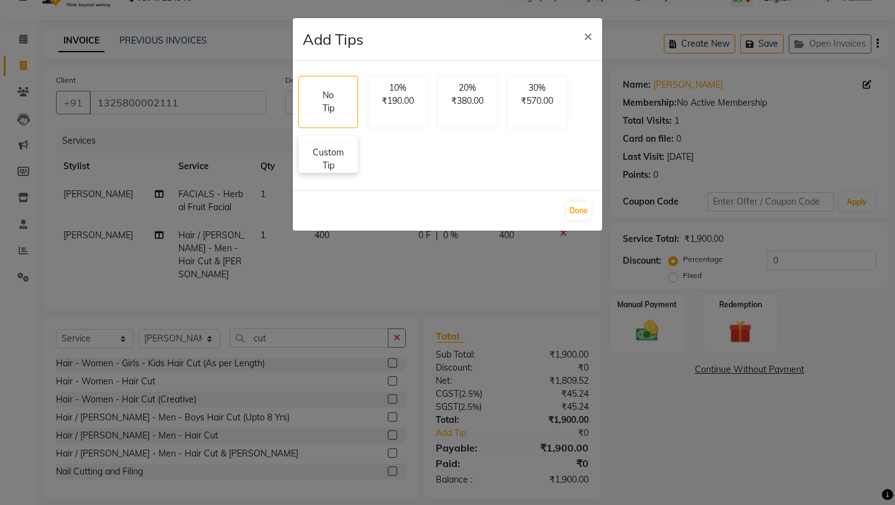
click at [342, 165] on p "Custom Tip" at bounding box center [327, 159] width 43 height 26
select select "64412"
select select "64410"
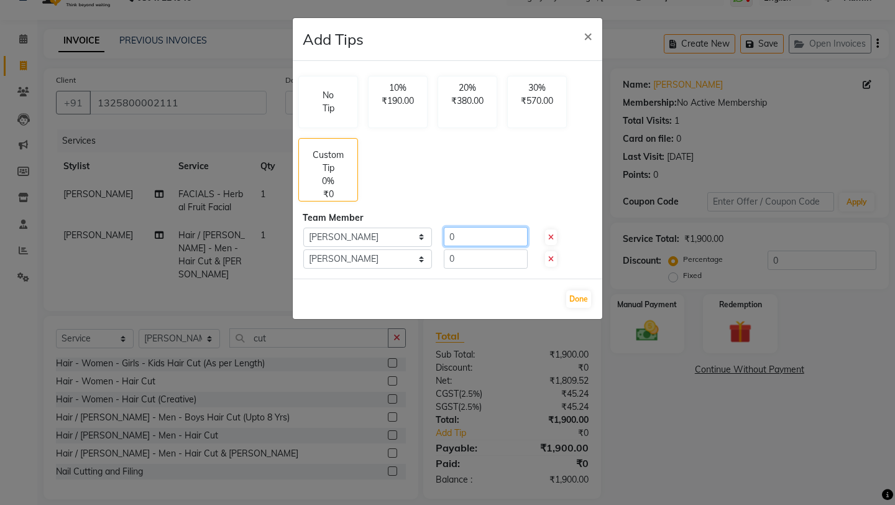
click at [450, 240] on input "0" at bounding box center [486, 236] width 84 height 19
type input "50"
click at [452, 260] on input "0" at bounding box center [486, 258] width 84 height 19
click at [447, 262] on input "0" at bounding box center [486, 258] width 84 height 19
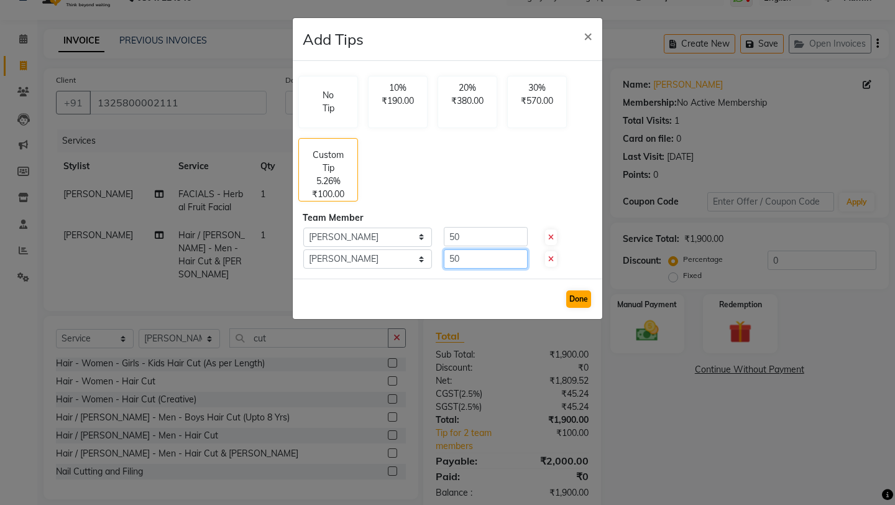
type input "50"
click at [580, 304] on button "Done" at bounding box center [578, 298] width 25 height 17
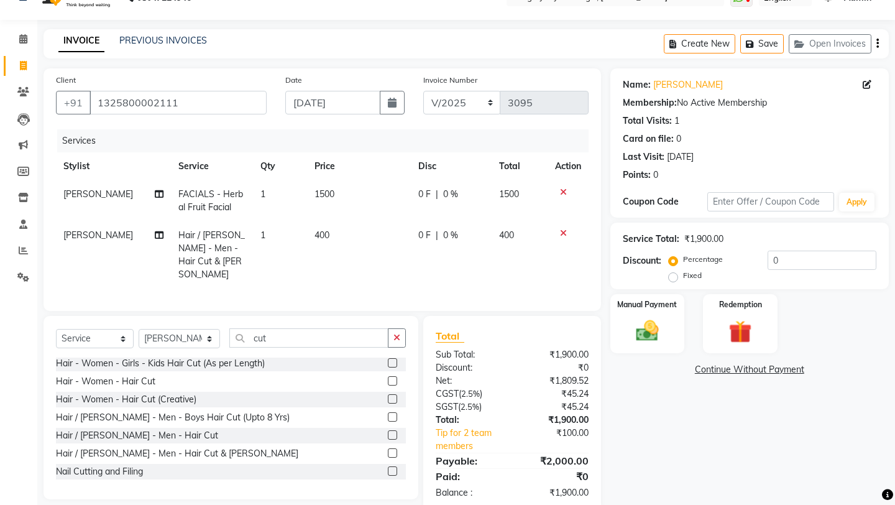
scroll to position [37, 0]
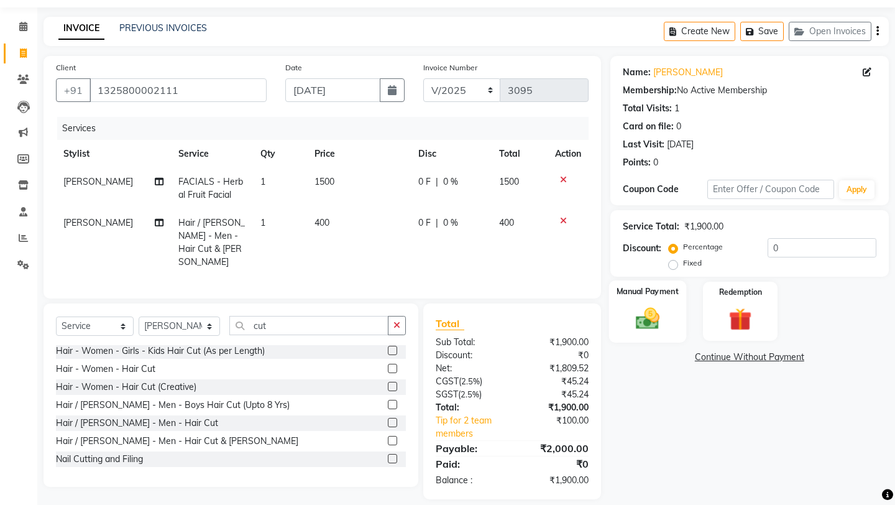
click at [634, 310] on img at bounding box center [647, 317] width 39 height 27
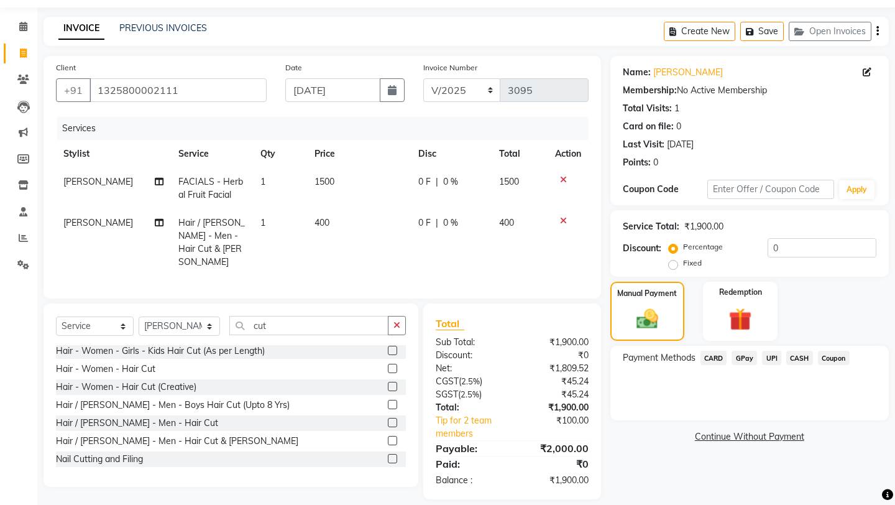
click at [745, 350] on span "UPI" at bounding box center [771, 357] width 19 height 14
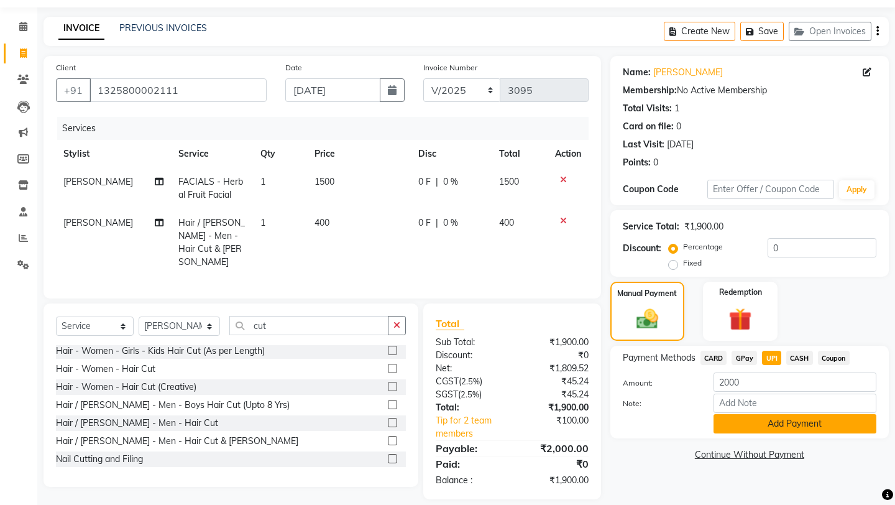
click at [745, 407] on button "Add Payment" at bounding box center [794, 423] width 163 height 19
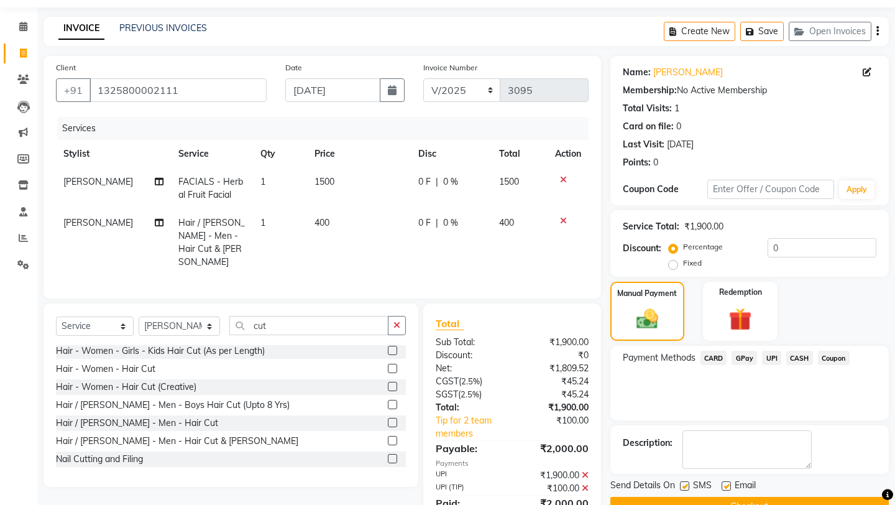
scroll to position [76, 0]
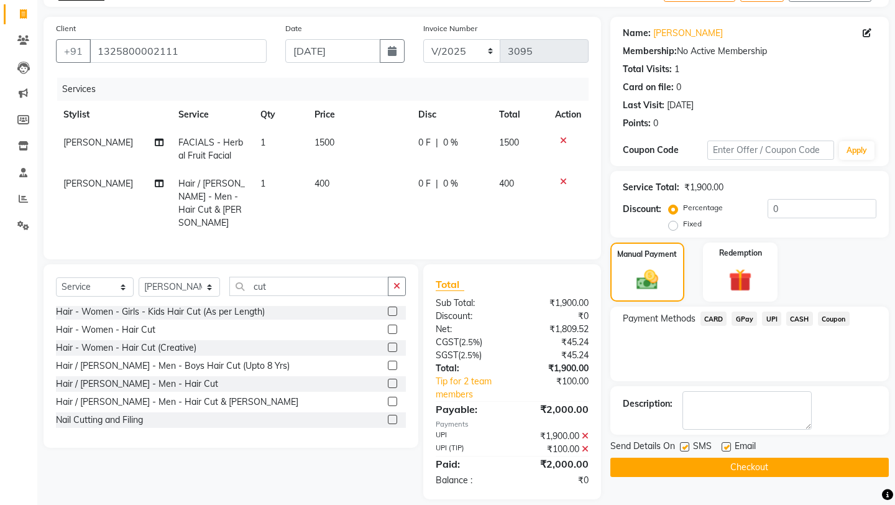
click at [709, 407] on button "Checkout" at bounding box center [749, 466] width 278 height 19
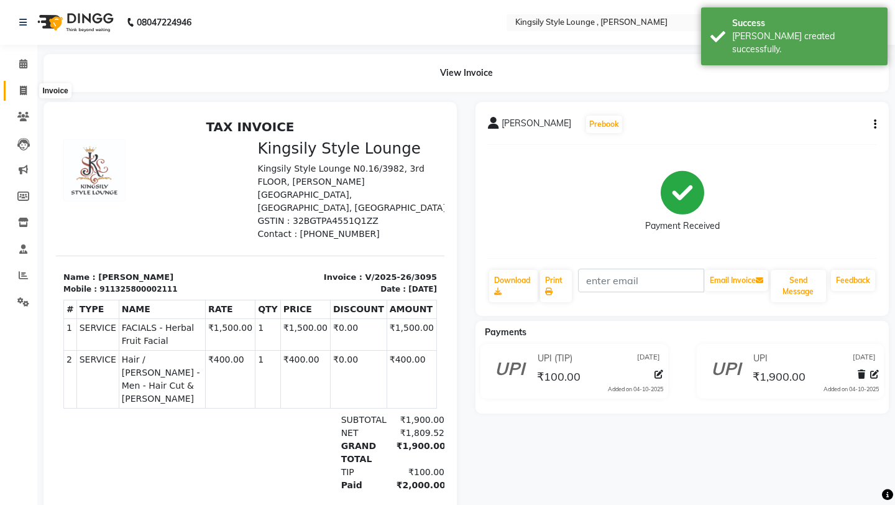
click at [26, 91] on icon at bounding box center [23, 90] width 7 height 9
select select "7382"
select select "service"
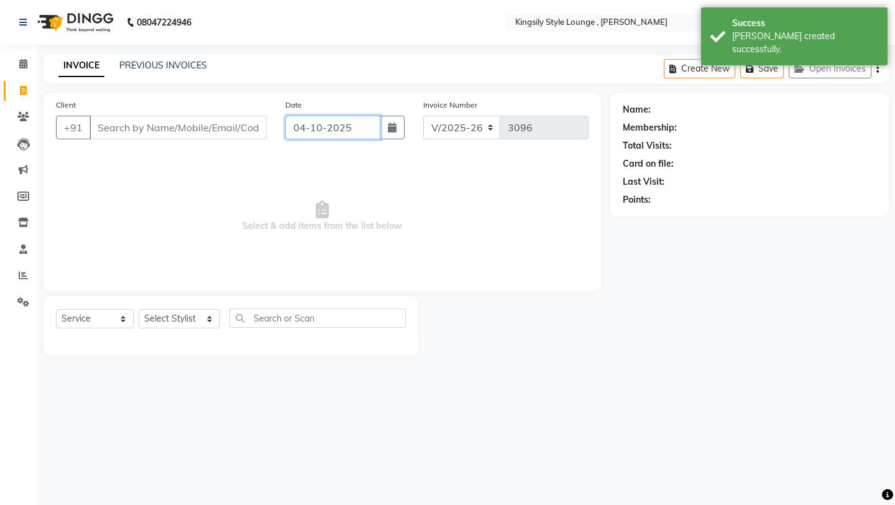
click at [360, 130] on input "04-10-2025" at bounding box center [332, 128] width 95 height 24
select select "10"
select select "2025"
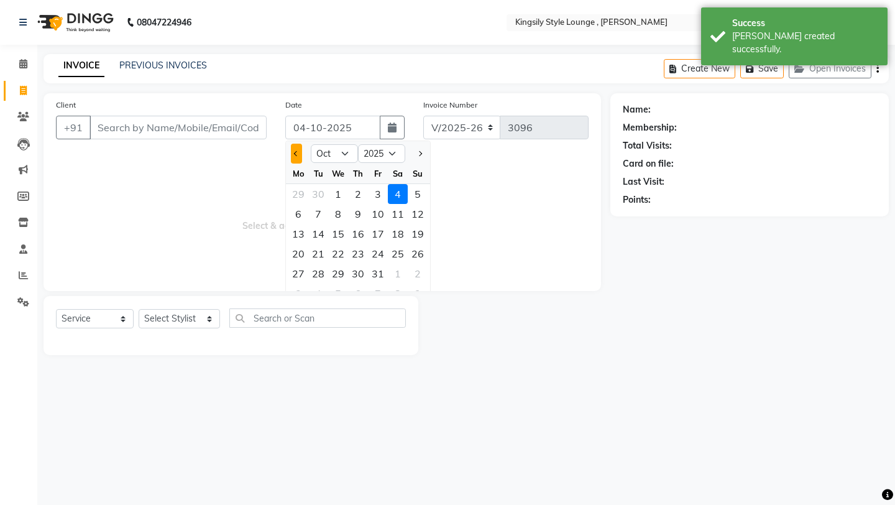
click at [299, 160] on button "Previous month" at bounding box center [296, 154] width 11 height 20
select select "9"
click at [369, 208] on div "12" at bounding box center [378, 214] width 20 height 20
type input "[DATE]"
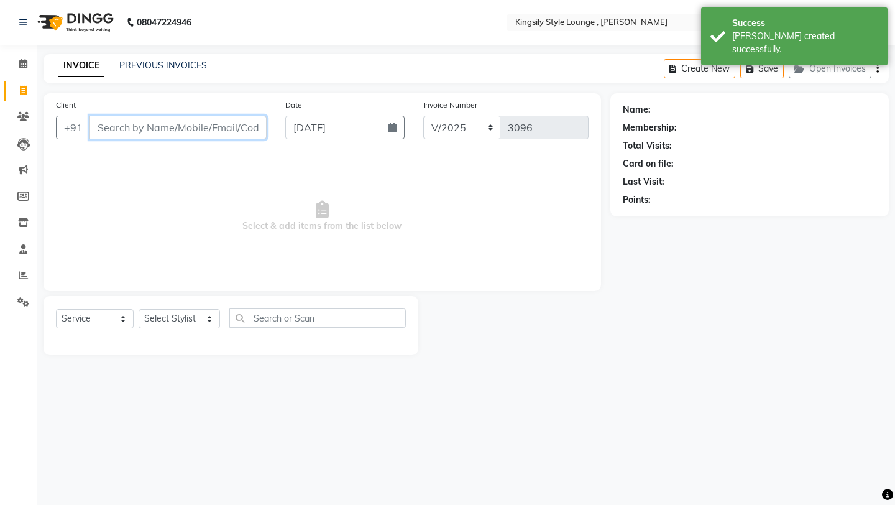
click at [226, 130] on input "Client" at bounding box center [177, 128] width 177 height 24
